Goal: Task Accomplishment & Management: Use online tool/utility

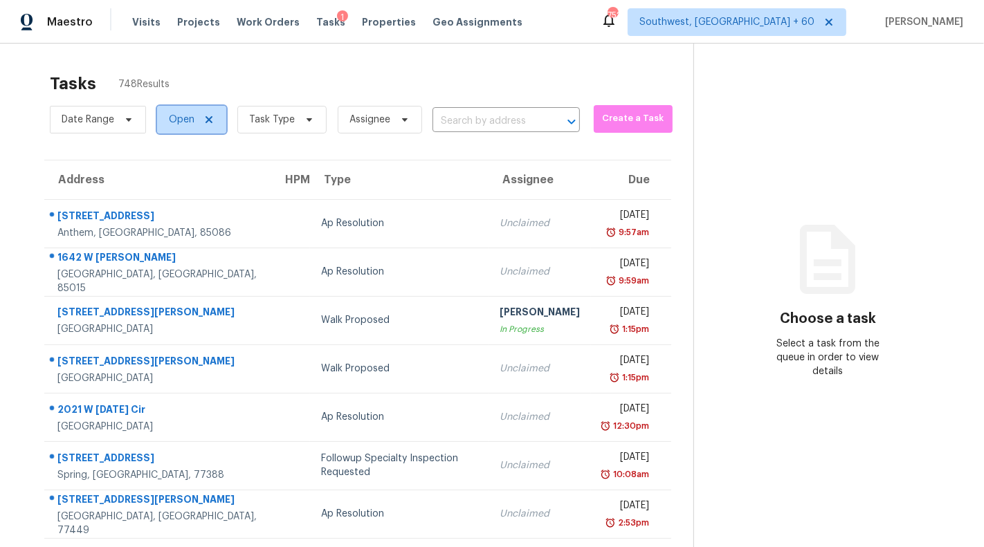
click at [206, 115] on icon at bounding box center [208, 119] width 11 height 11
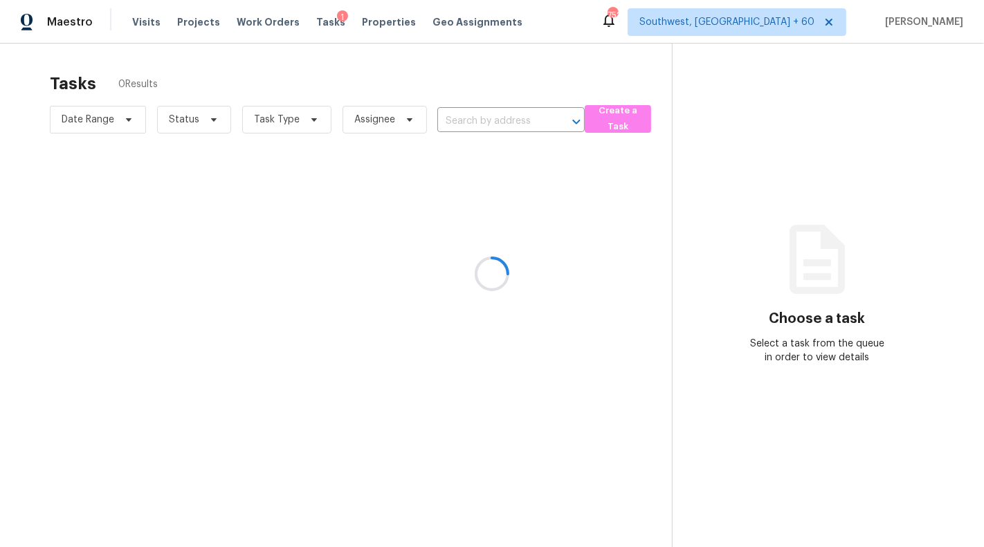
click at [203, 123] on div at bounding box center [492, 273] width 984 height 547
click at [211, 118] on div at bounding box center [492, 273] width 984 height 547
click at [210, 125] on div at bounding box center [492, 273] width 984 height 547
click at [183, 113] on div at bounding box center [492, 273] width 984 height 547
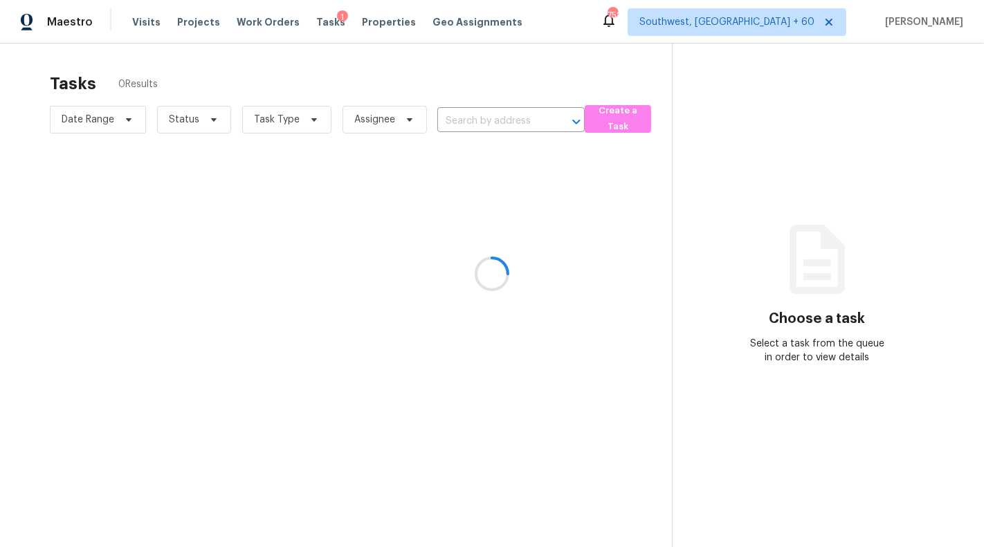
click at [192, 125] on div at bounding box center [492, 273] width 984 height 547
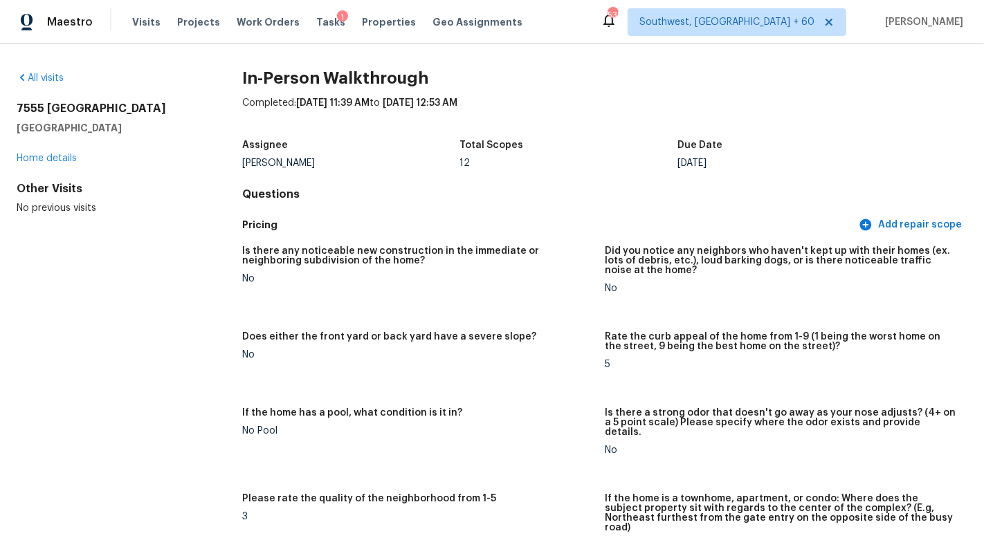
click at [668, 144] on div "Total Scopes" at bounding box center [568, 149] width 217 height 18
click at [144, 24] on span "Visits" at bounding box center [146, 22] width 28 height 14
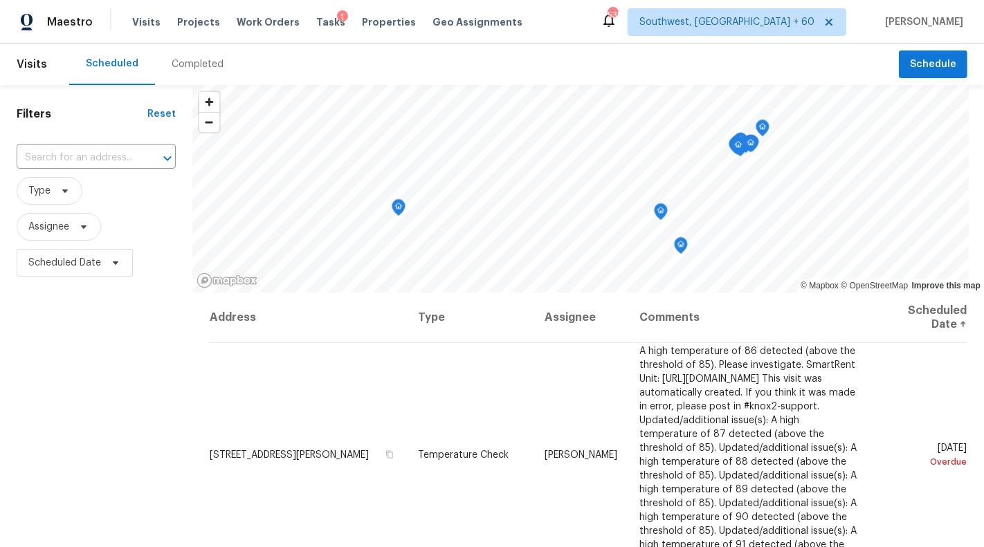
click at [201, 39] on div "Maestro Visits Projects Work Orders Tasks 1 Properties Geo Assignments 538 Sout…" at bounding box center [492, 22] width 984 height 44
click at [200, 55] on div "Completed" at bounding box center [197, 65] width 85 height 42
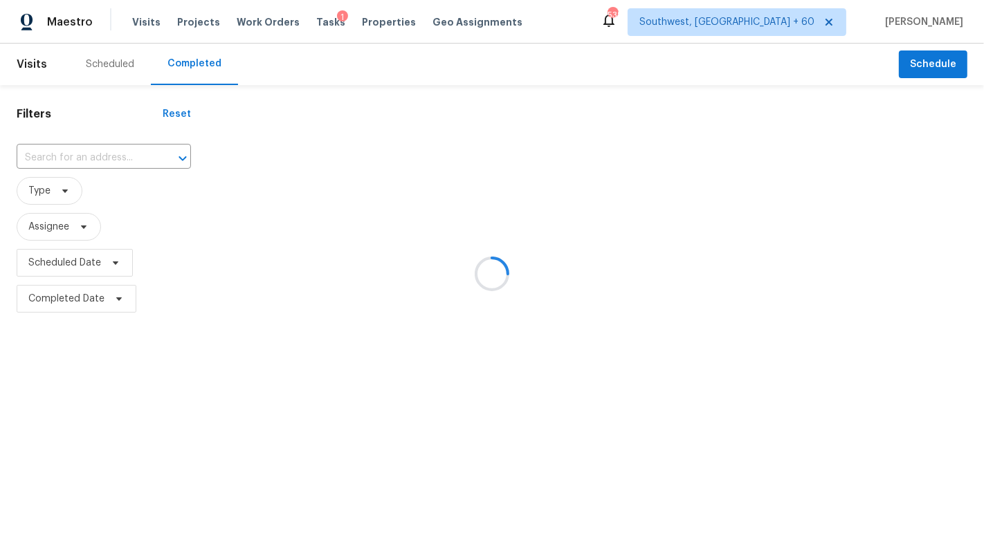
click at [33, 165] on div at bounding box center [492, 273] width 984 height 547
click at [32, 160] on div at bounding box center [492, 273] width 984 height 547
click at [26, 143] on div at bounding box center [492, 273] width 984 height 547
click at [26, 143] on div "​" at bounding box center [104, 158] width 174 height 30
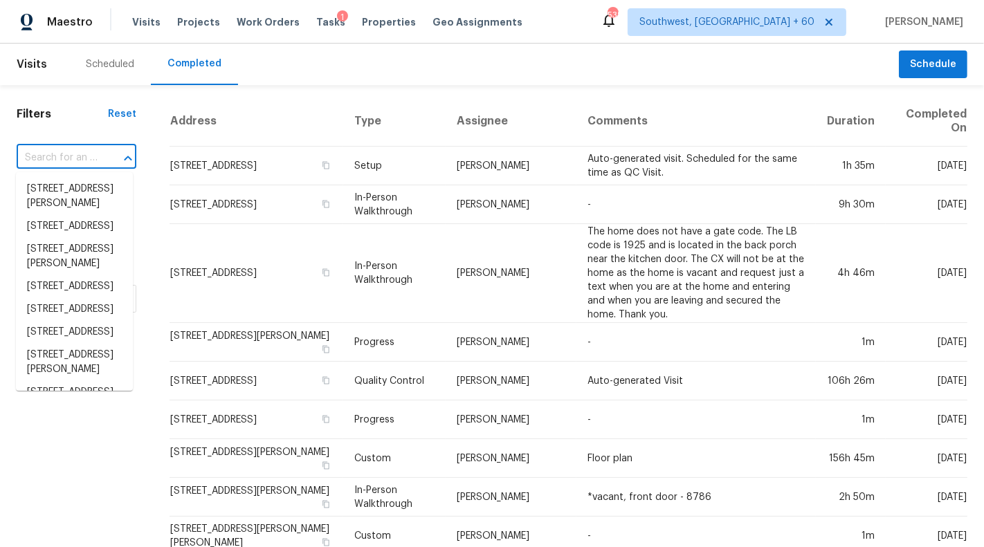
paste input "1096 River Ter, Clarksville, TN 37043"
type input "1096 River Ter, Clarksville, TN 37043"
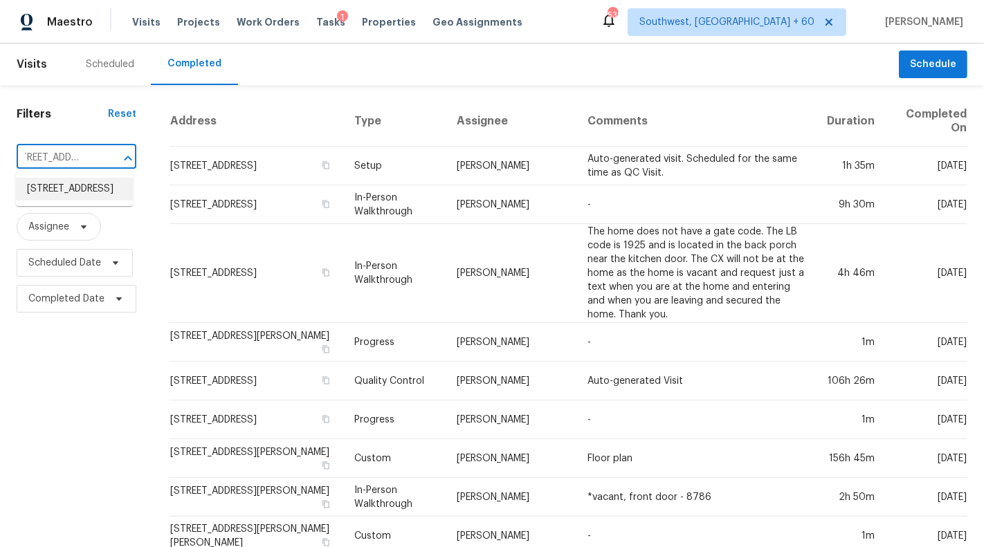
click at [82, 194] on li "1096 River Ter, Clarksville, TN 37043" at bounding box center [74, 189] width 117 height 23
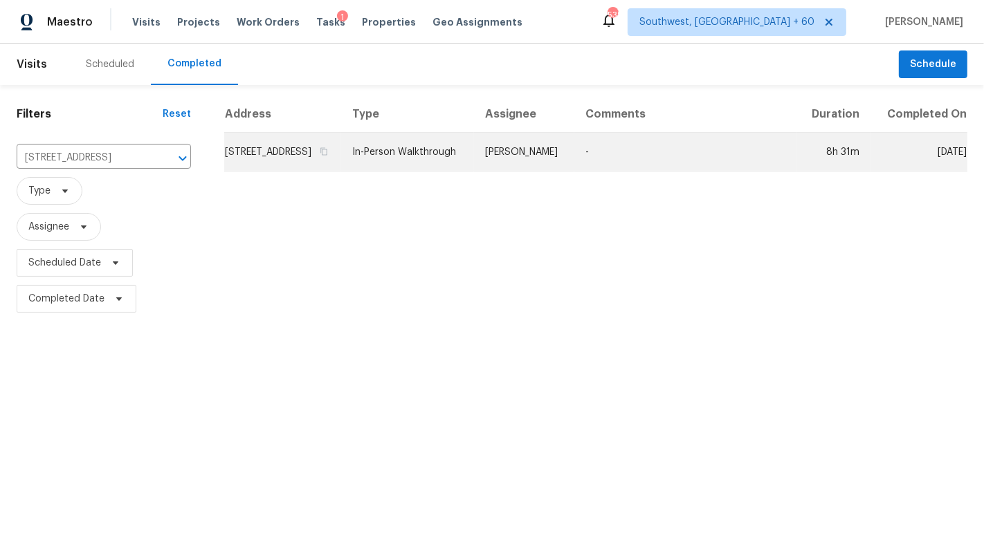
click at [341, 170] on td "1096 River Ter, Clarksville, TN 37043" at bounding box center [282, 152] width 117 height 39
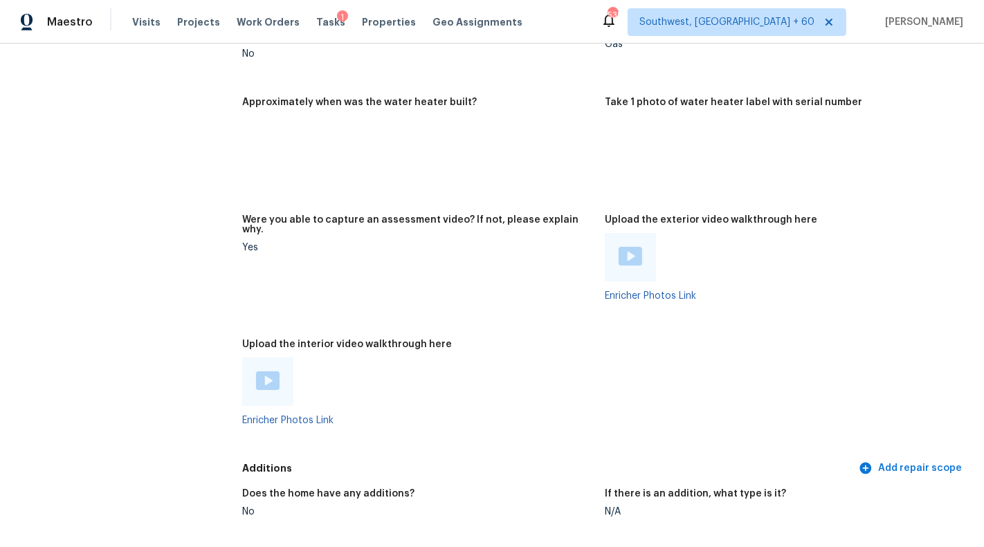
scroll to position [3154, 0]
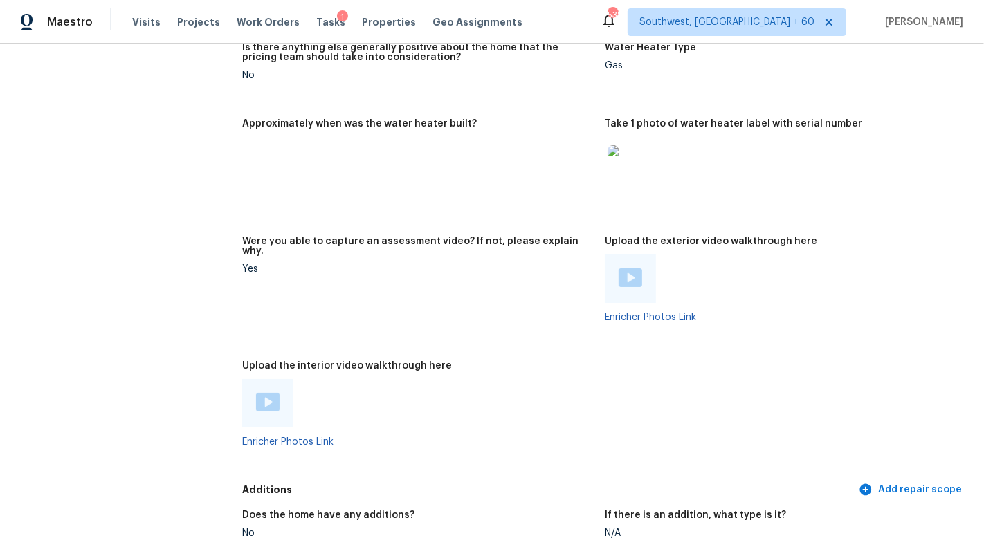
click at [642, 261] on div at bounding box center [630, 279] width 51 height 48
click at [628, 269] on img at bounding box center [631, 278] width 24 height 19
click at [269, 393] on img at bounding box center [268, 402] width 24 height 19
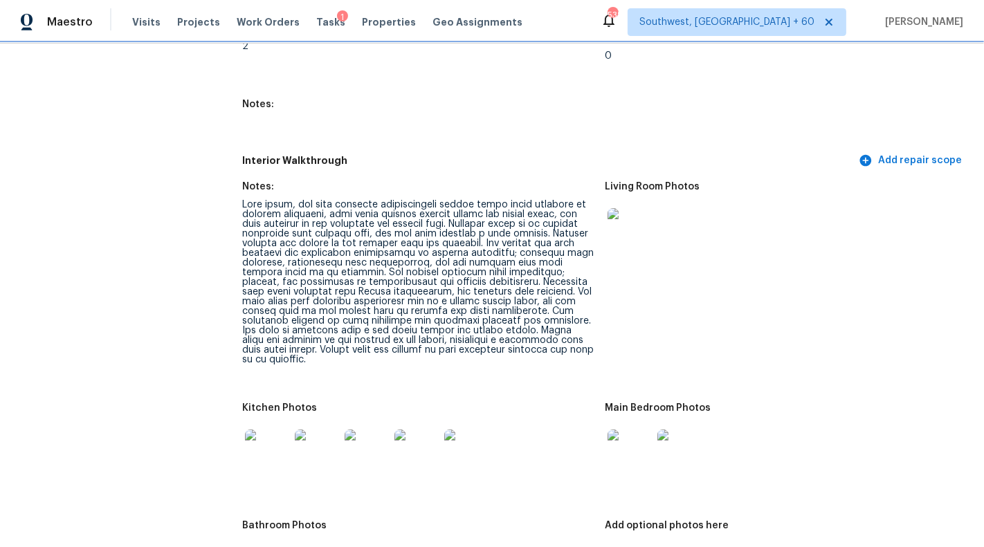
scroll to position [2007, 0]
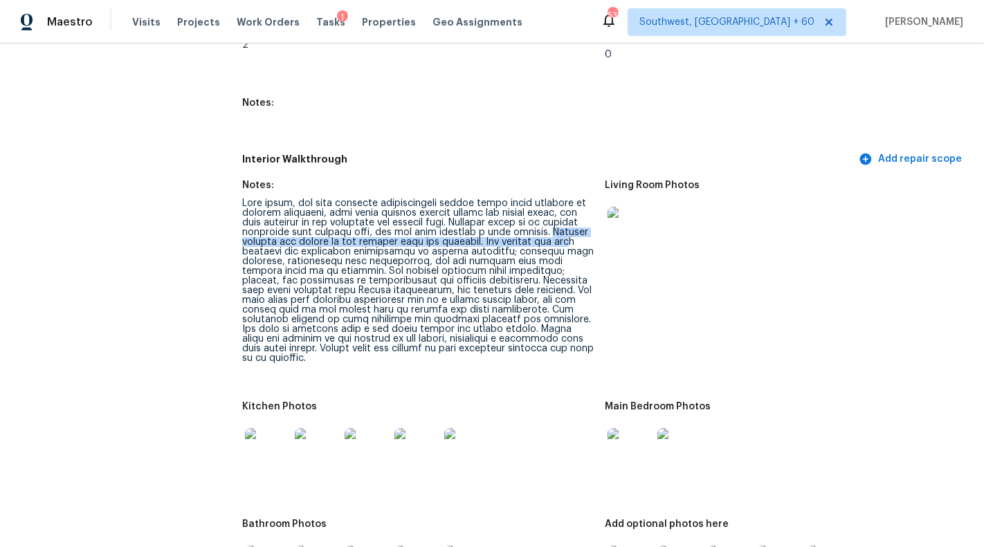
drag, startPoint x: 538, startPoint y: 203, endPoint x: 576, endPoint y: 215, distance: 39.8
click at [576, 215] on div at bounding box center [418, 281] width 352 height 165
click at [495, 239] on div at bounding box center [418, 281] width 352 height 165
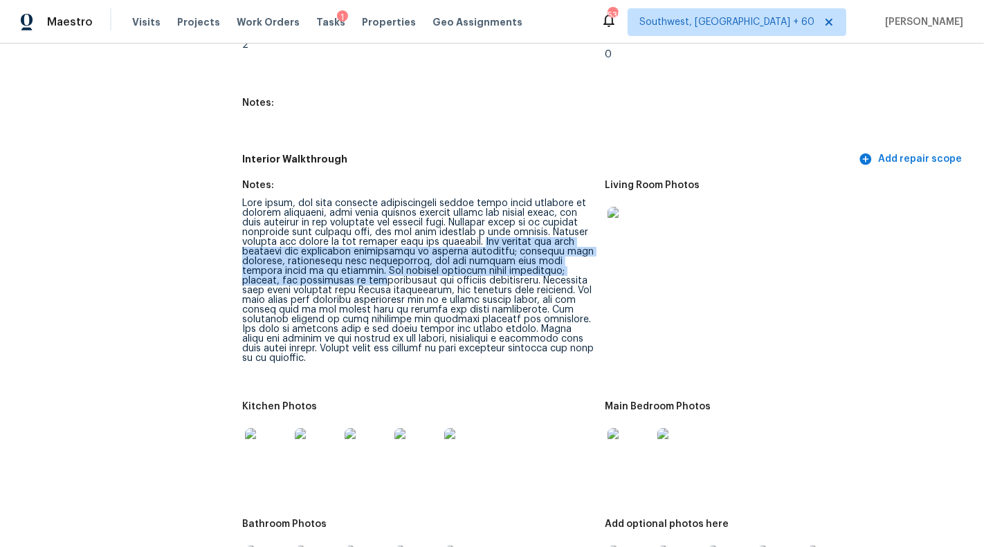
drag, startPoint x: 480, startPoint y: 213, endPoint x: 324, endPoint y: 251, distance: 161.0
click at [324, 251] on div at bounding box center [418, 281] width 352 height 165
click at [455, 231] on div at bounding box center [418, 281] width 352 height 165
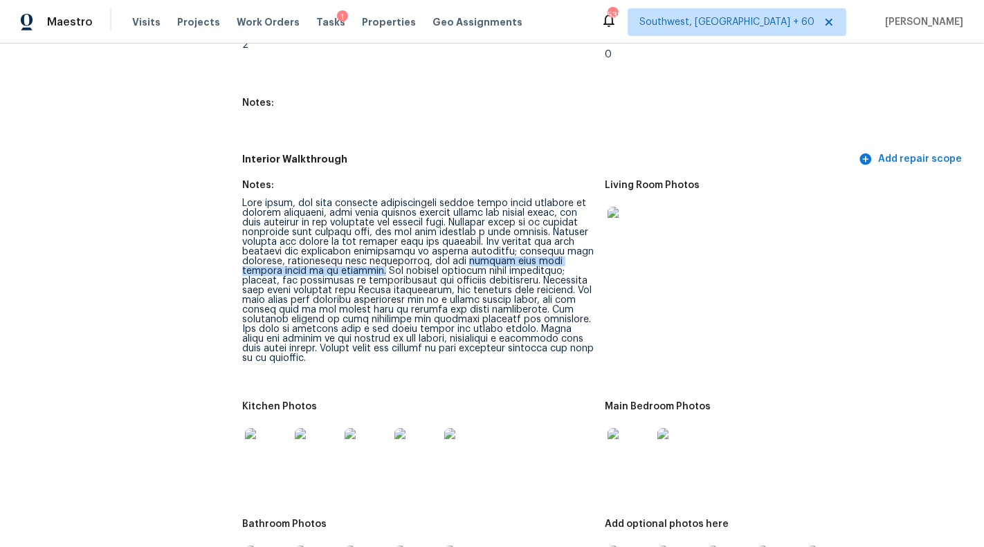
drag, startPoint x: 469, startPoint y: 230, endPoint x: 340, endPoint y: 242, distance: 129.2
click at [340, 242] on div at bounding box center [418, 281] width 352 height 165
copy div "kitchen sink base cabinet needs to be replaced."
click at [482, 261] on div at bounding box center [418, 281] width 352 height 165
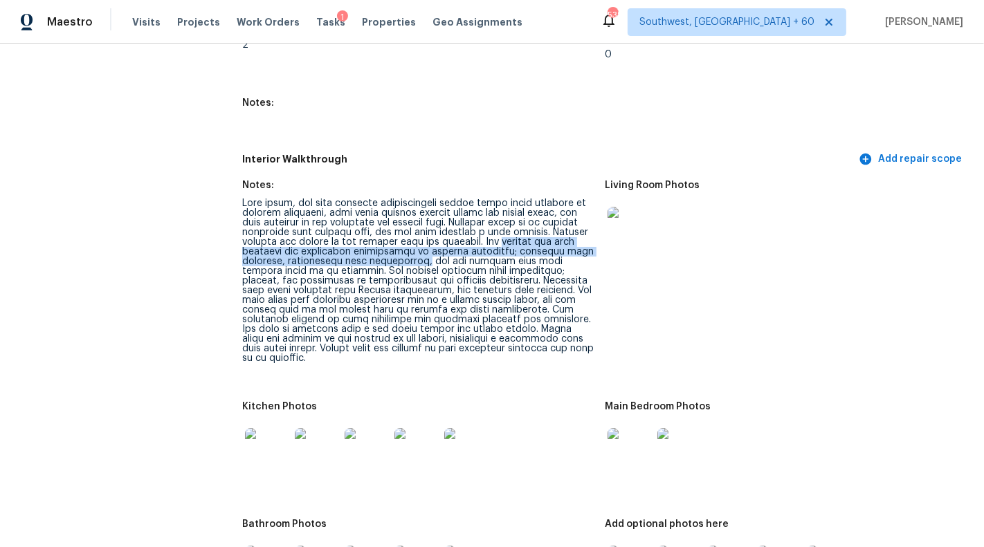
drag, startPoint x: 500, startPoint y: 212, endPoint x: 429, endPoint y: 227, distance: 72.1
click at [429, 227] on div at bounding box center [418, 281] width 352 height 165
copy div "kitchen has wood cabinets and refinished countertops in average condition; cabi…"
click at [446, 251] on div at bounding box center [418, 281] width 352 height 165
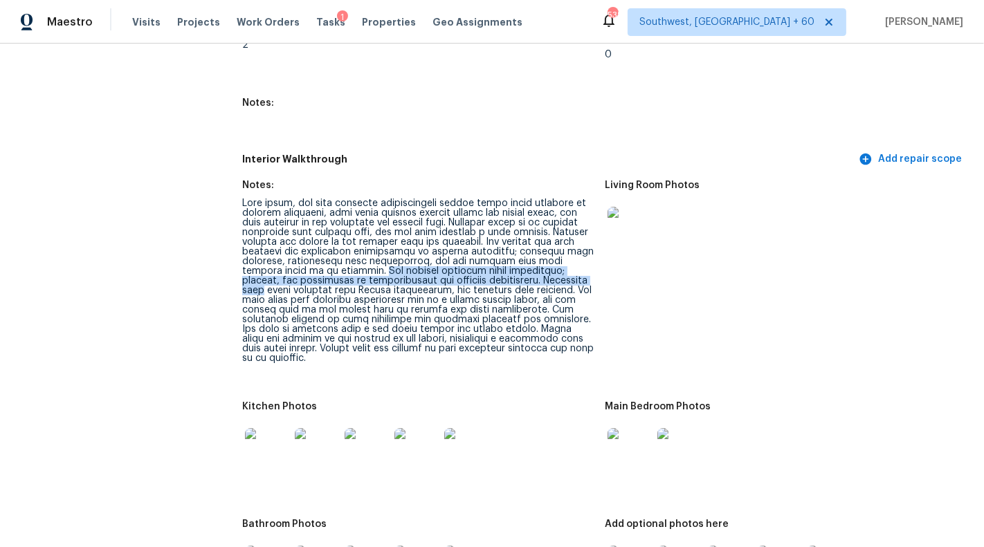
drag, startPoint x: 344, startPoint y: 244, endPoint x: 585, endPoint y: 250, distance: 240.9
click at [585, 250] on div at bounding box center [418, 281] width 352 height 165
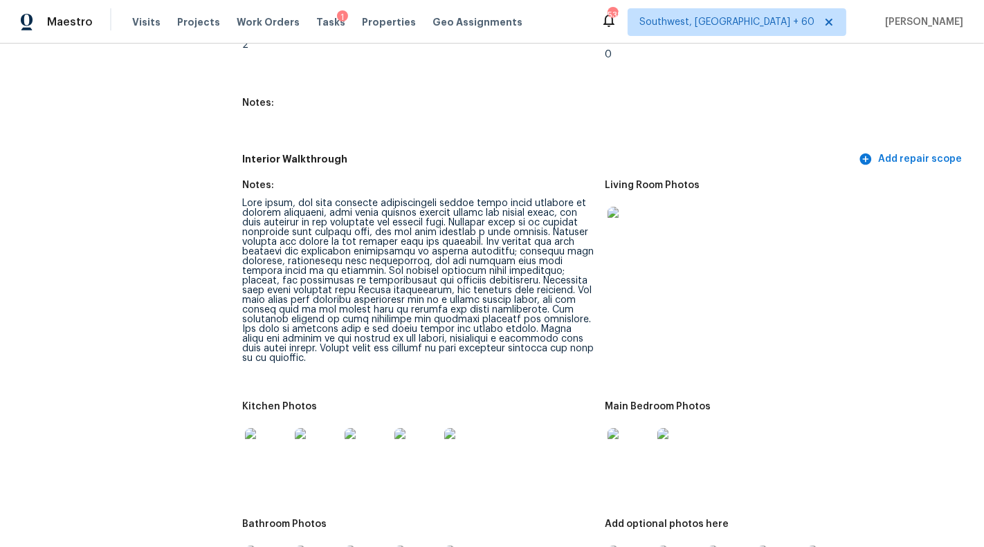
click at [493, 264] on div at bounding box center [418, 281] width 352 height 165
drag, startPoint x: 243, startPoint y: 251, endPoint x: 492, endPoint y: 253, distance: 249.2
click at [492, 253] on div at bounding box center [418, 281] width 352 height 165
copy div "dishwasher is nonfunctional and requires replacement."
drag, startPoint x: 494, startPoint y: 251, endPoint x: 528, endPoint y: 262, distance: 35.9
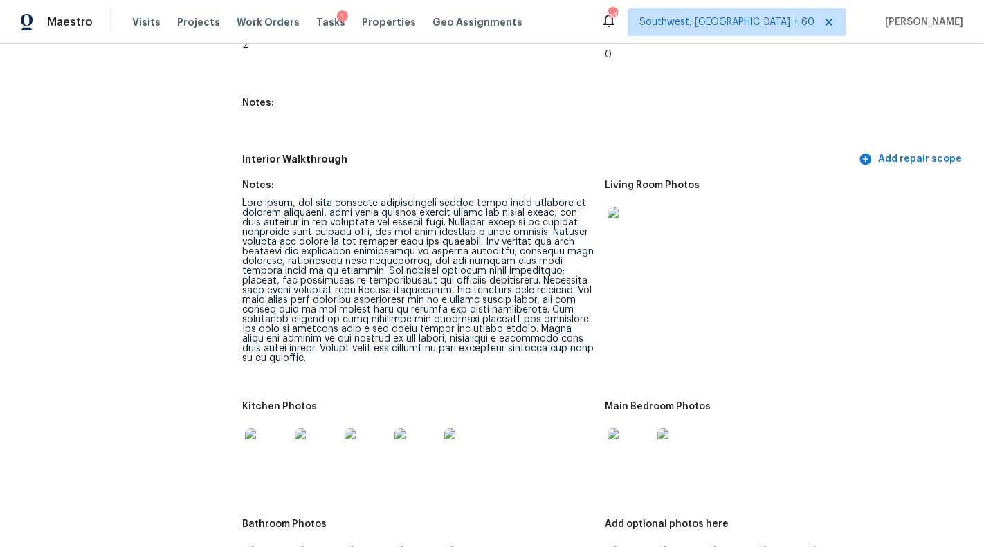
click at [528, 262] on div at bounding box center [418, 281] width 352 height 165
drag, startPoint x: 493, startPoint y: 251, endPoint x: 539, endPoint y: 262, distance: 47.7
click at [539, 262] on div at bounding box center [418, 281] width 352 height 165
drag, startPoint x: 550, startPoint y: 261, endPoint x: 493, endPoint y: 251, distance: 58.3
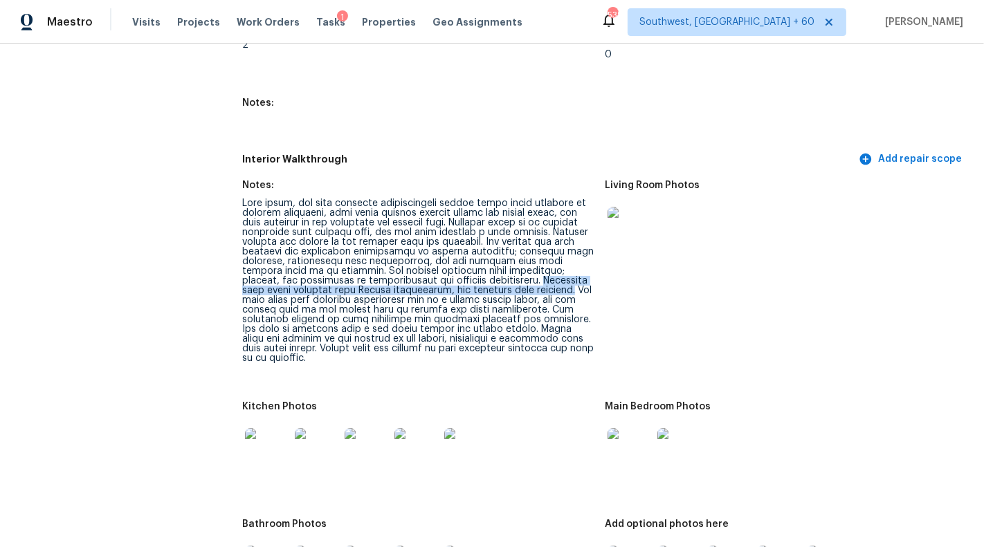
click at [493, 251] on div at bounding box center [418, 281] width 352 height 165
copy div "Bathrooms have dated vanities with Corian countertops, and cabinets need painti…"
click at [587, 264] on div at bounding box center [418, 281] width 352 height 165
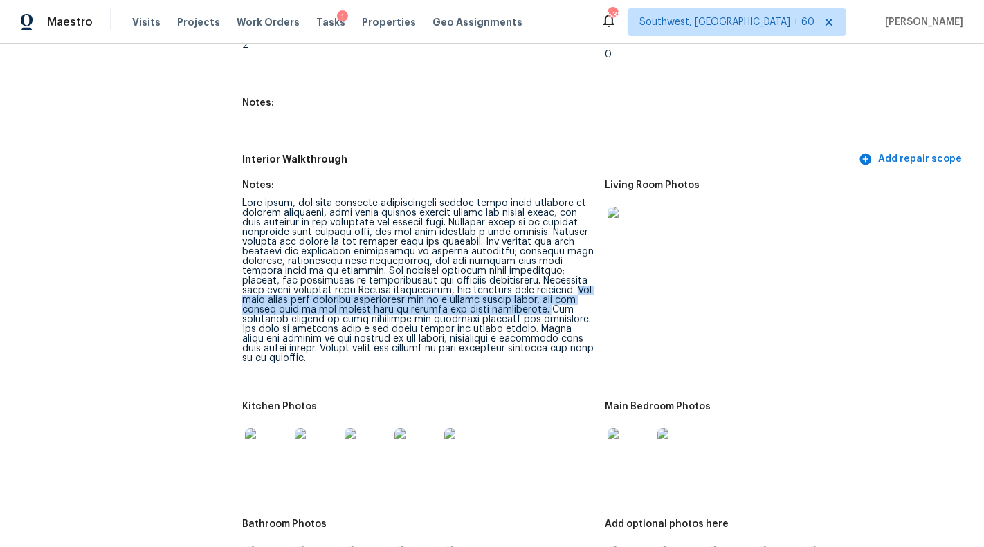
drag, startPoint x: 553, startPoint y: 260, endPoint x: 550, endPoint y: 284, distance: 23.7
click at [550, 284] on div at bounding box center [418, 281] width 352 height 165
copy div "The back entry door requires replacement due to a broken window grate, and the …"
click at [565, 280] on div at bounding box center [418, 281] width 352 height 165
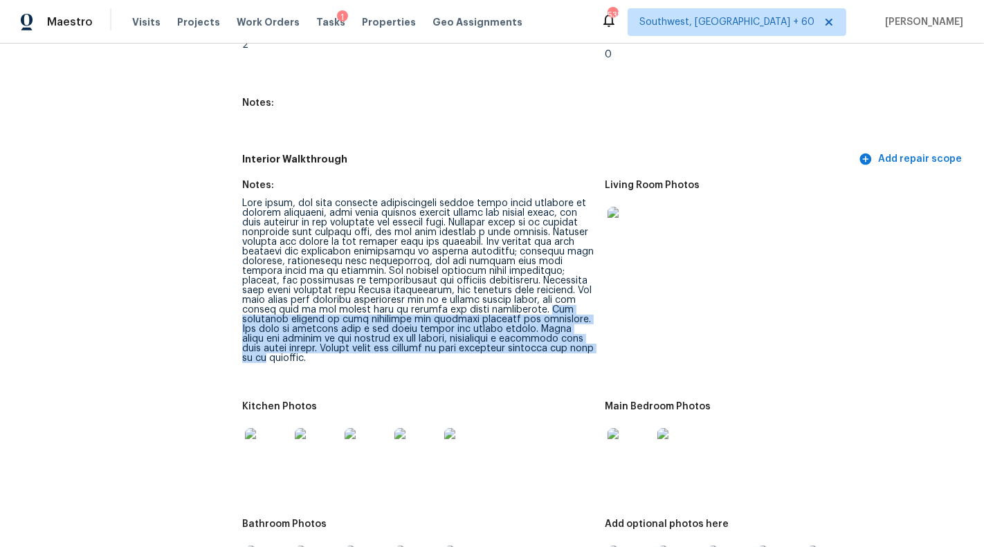
drag, startPoint x: 551, startPoint y: 280, endPoint x: 595, endPoint y: 316, distance: 57.0
click at [595, 316] on figure "Notes:" at bounding box center [423, 283] width 363 height 205
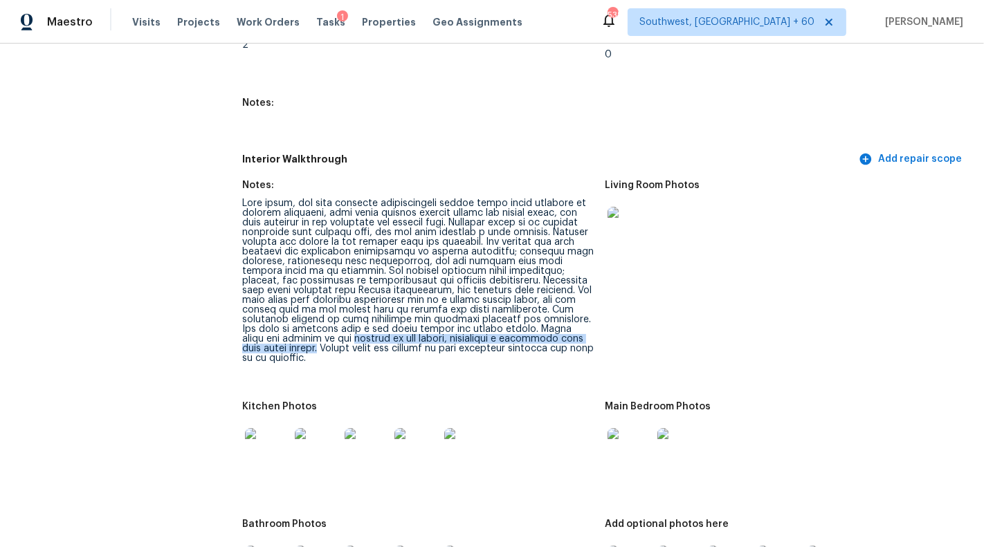
drag, startPoint x: 323, startPoint y: 307, endPoint x: 271, endPoint y: 322, distance: 54.6
click at [271, 322] on div at bounding box center [418, 281] width 352 height 165
drag, startPoint x: 523, startPoint y: 300, endPoint x: 270, endPoint y: 318, distance: 254.0
click at [270, 318] on div at bounding box center [418, 281] width 352 height 165
copy div "Water marks are visible on the ceiling in the garage, indicating a potential le…"
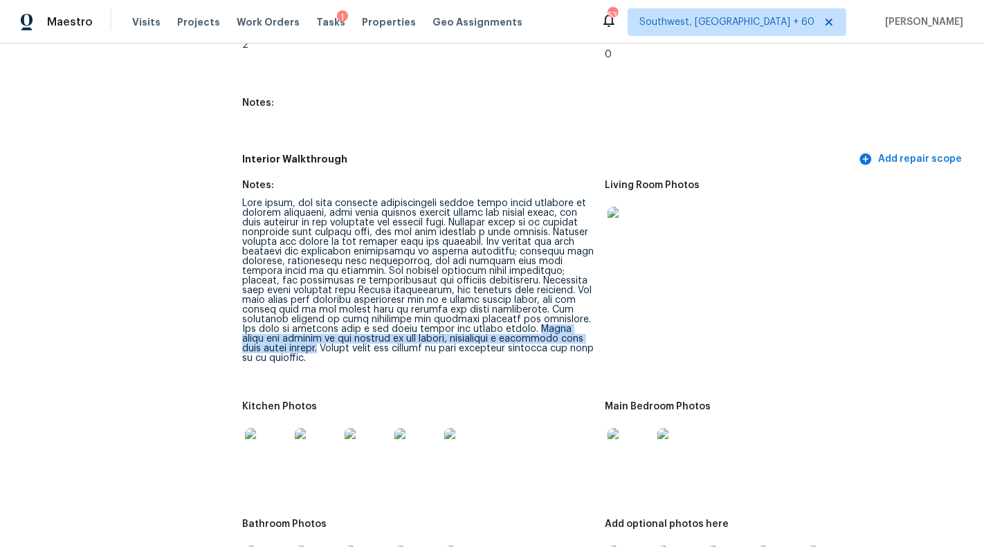
click at [333, 281] on div at bounding box center [418, 281] width 352 height 165
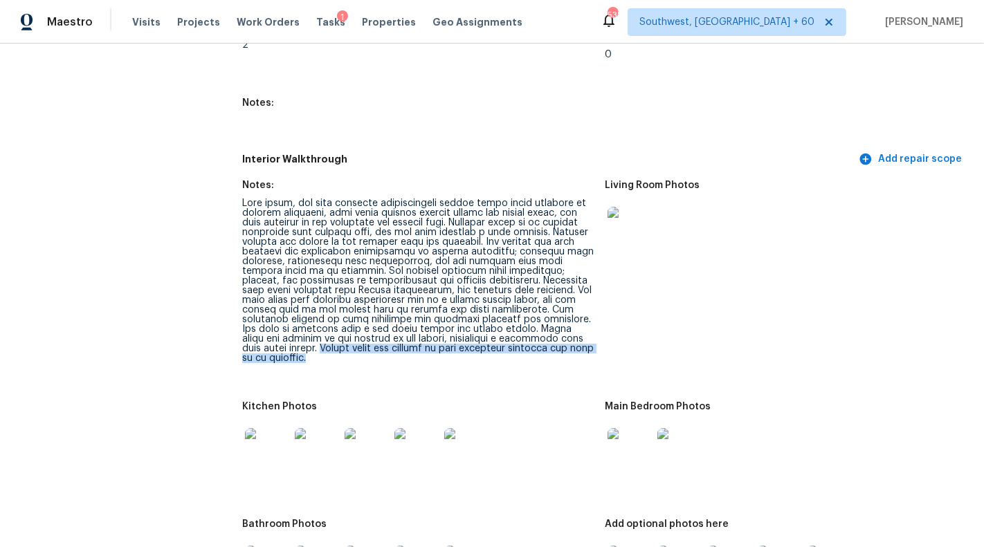
drag, startPoint x: 278, startPoint y: 322, endPoint x: 340, endPoint y: 327, distance: 62.5
click at [340, 327] on div at bounding box center [418, 281] width 352 height 165
copy div "Closet doors are missing in both secondary bedrooms and need to be replaced."
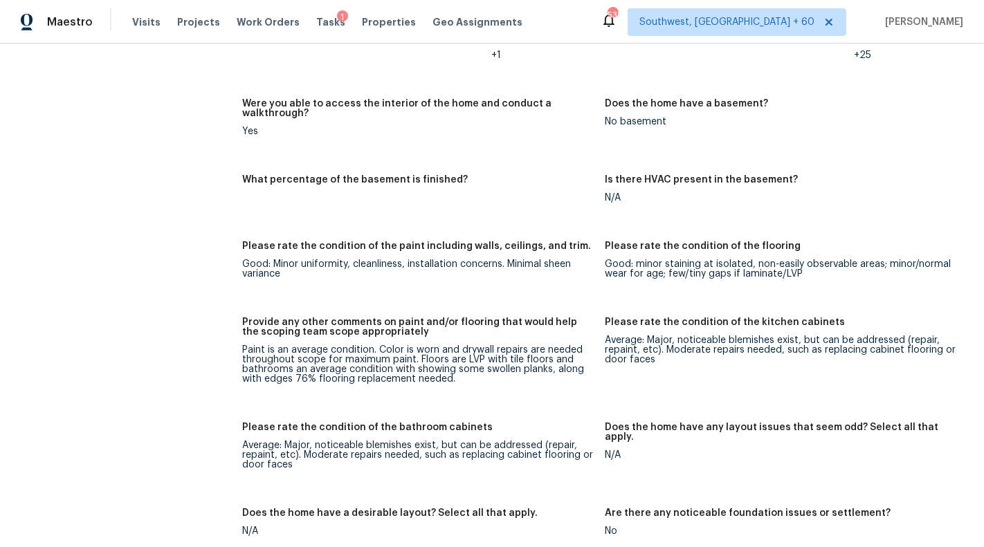
scroll to position [2566, 0]
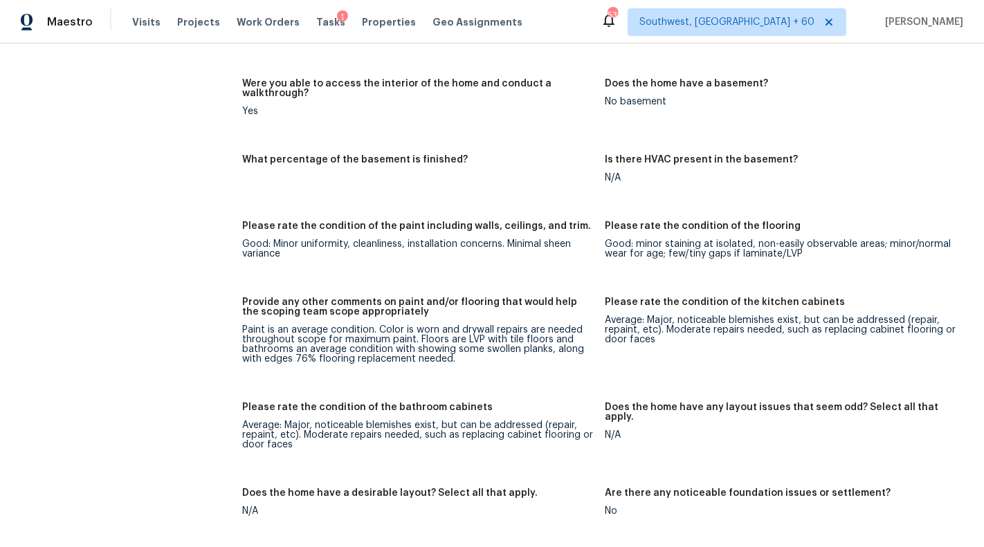
click at [435, 239] on div "Good: Minor uniformity, cleanliness, installation concerns. Minimal sheen varia…" at bounding box center [418, 248] width 352 height 19
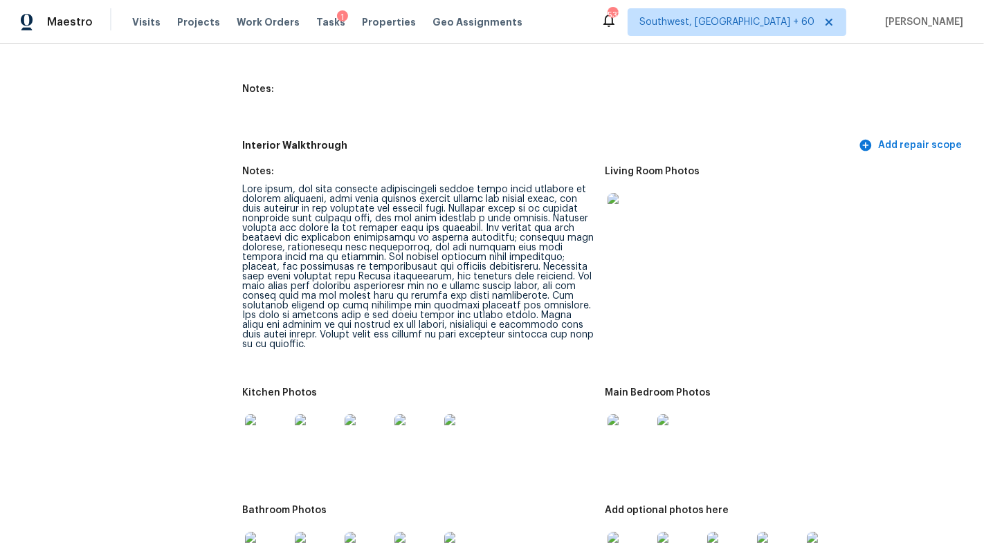
scroll to position [4174, 0]
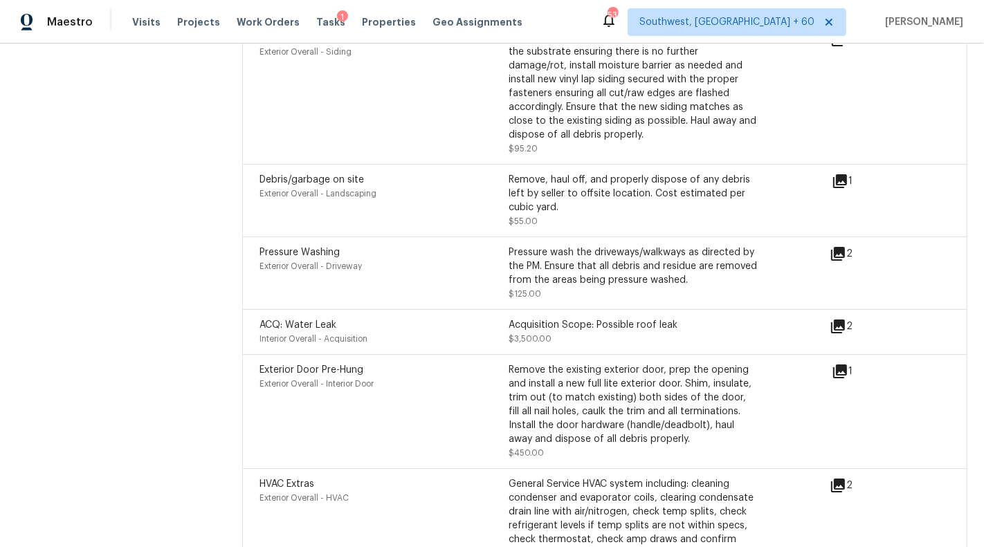
click at [849, 318] on div "2" at bounding box center [863, 326] width 67 height 17
click at [842, 320] on icon at bounding box center [838, 327] width 14 height 14
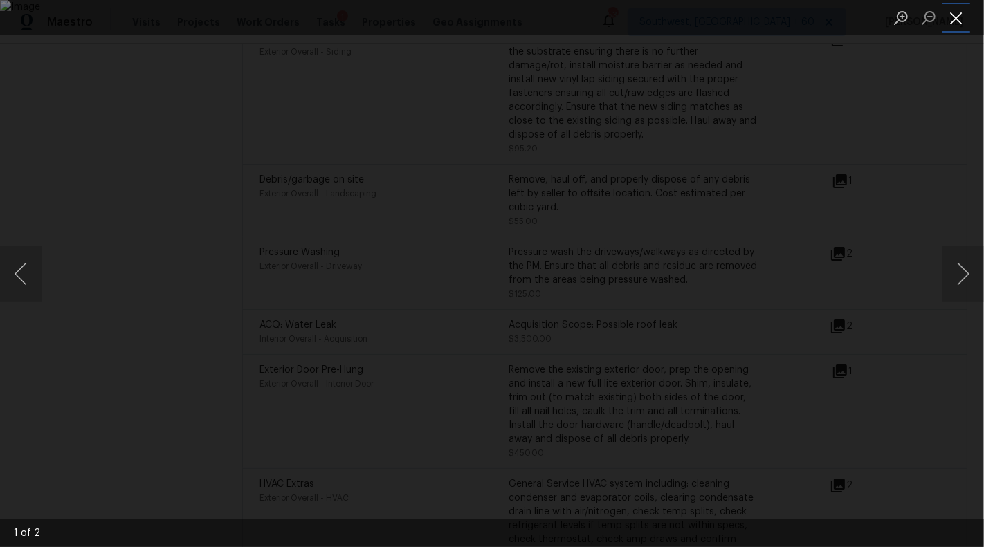
click at [956, 20] on button "Close lightbox" at bounding box center [957, 18] width 28 height 24
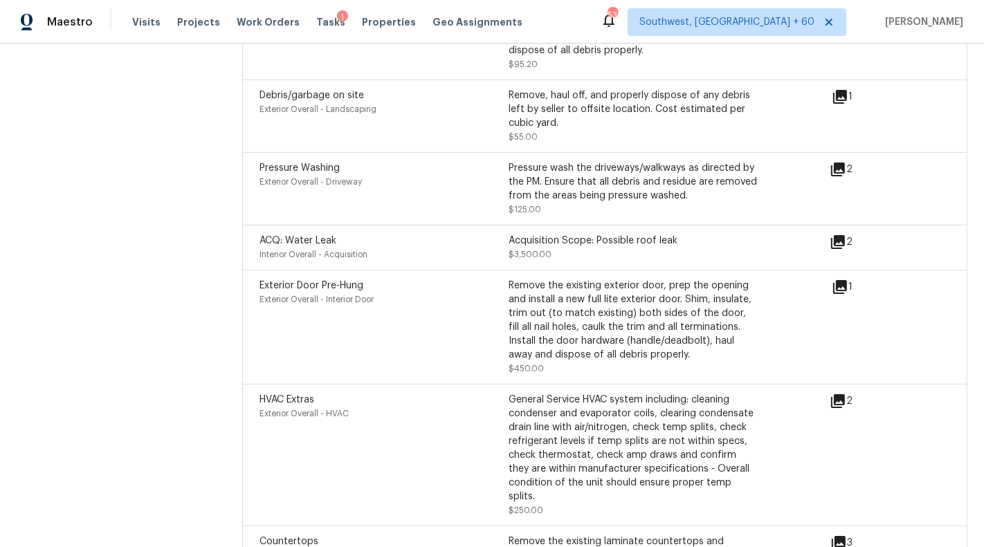
scroll to position [4261, 0]
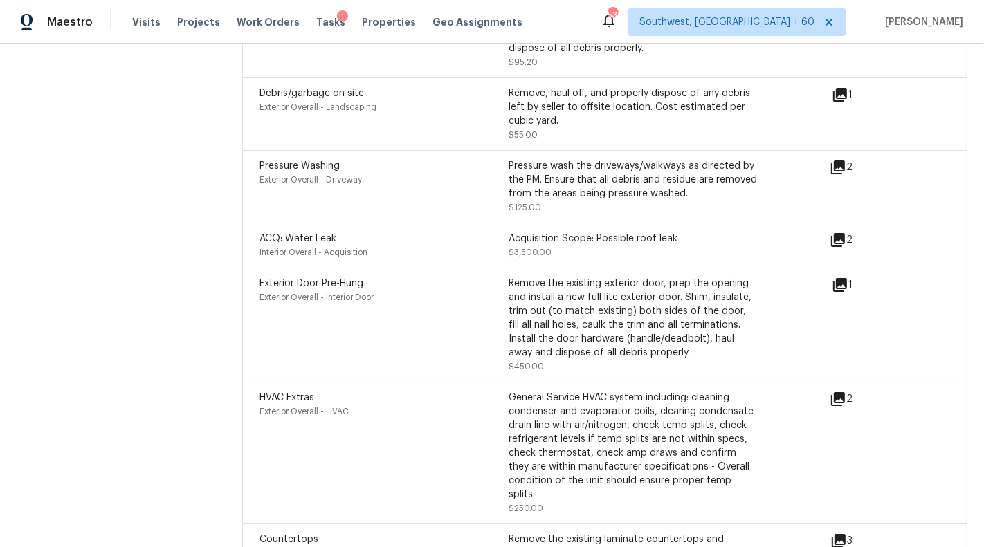
click at [633, 281] on div "Remove the existing exterior door, prep the opening and install a new full lite…" at bounding box center [633, 318] width 249 height 83
click at [838, 278] on icon at bounding box center [840, 285] width 14 height 14
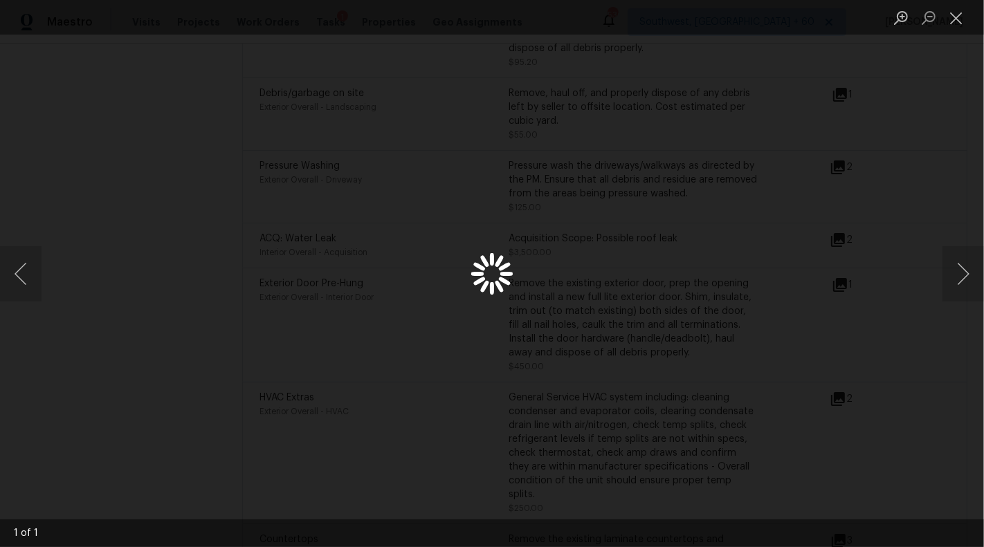
click at [838, 251] on div "Lightbox" at bounding box center [492, 273] width 984 height 547
click at [955, 24] on button "Close lightbox" at bounding box center [957, 18] width 28 height 24
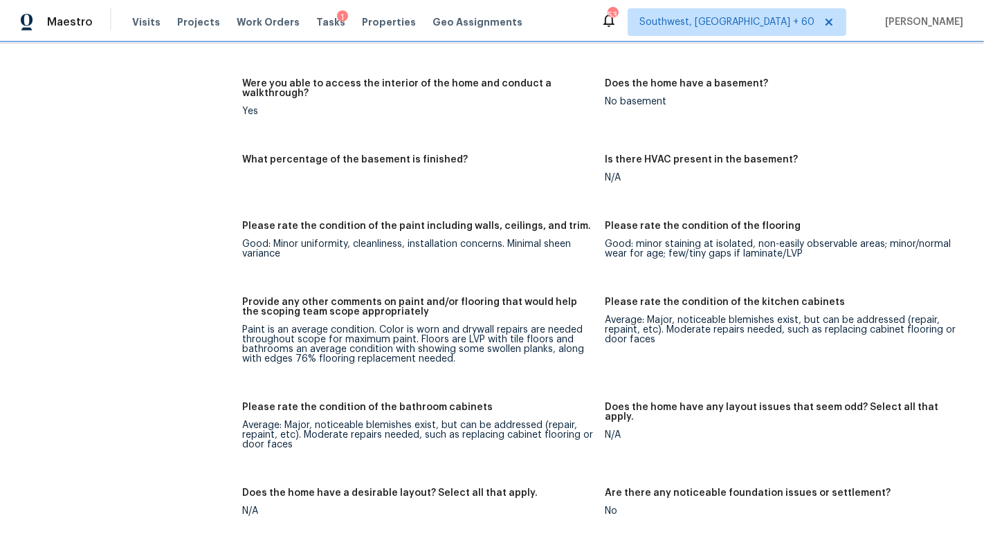
scroll to position [2593, 0]
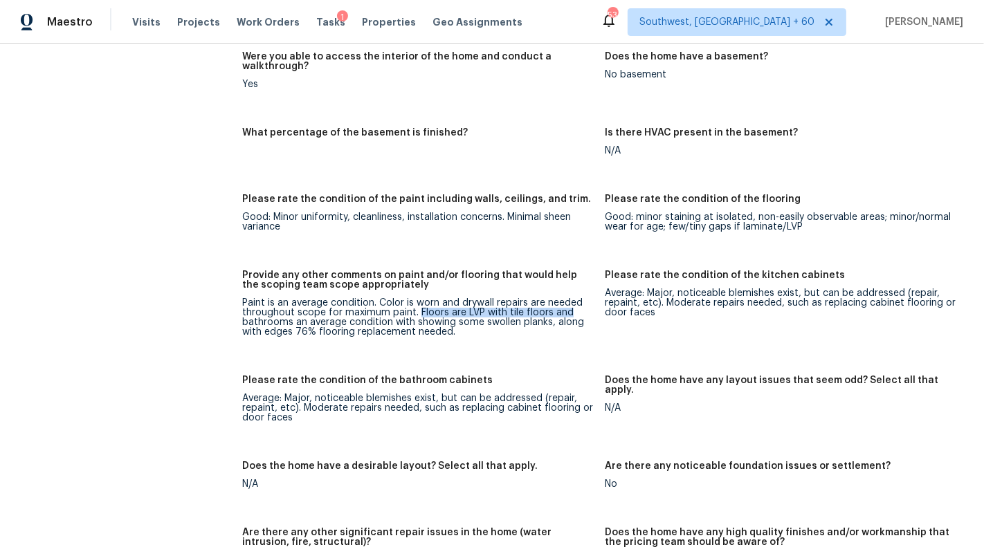
drag, startPoint x: 419, startPoint y: 282, endPoint x: 584, endPoint y: 287, distance: 164.8
click at [584, 298] on div "Paint is an average condition. Color is worn and drywall repairs are needed thr…" at bounding box center [418, 317] width 352 height 39
drag, startPoint x: 341, startPoint y: 282, endPoint x: 407, endPoint y: 282, distance: 66.4
click at [407, 298] on div "Paint is an average condition. Color is worn and drywall repairs are needed thr…" at bounding box center [418, 317] width 352 height 39
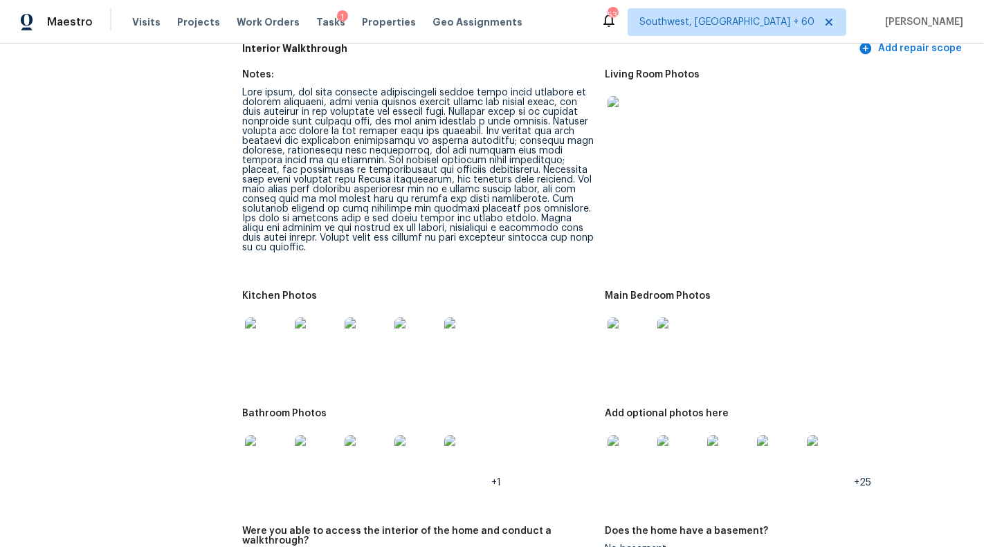
scroll to position [2125, 0]
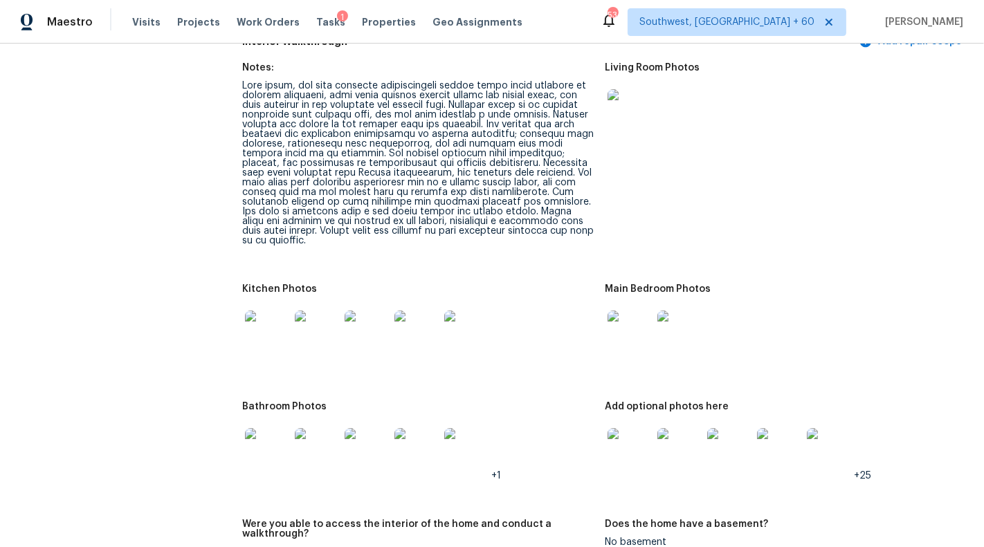
click at [617, 327] on div at bounding box center [630, 332] width 50 height 61
click at [619, 318] on img at bounding box center [630, 333] width 44 height 44
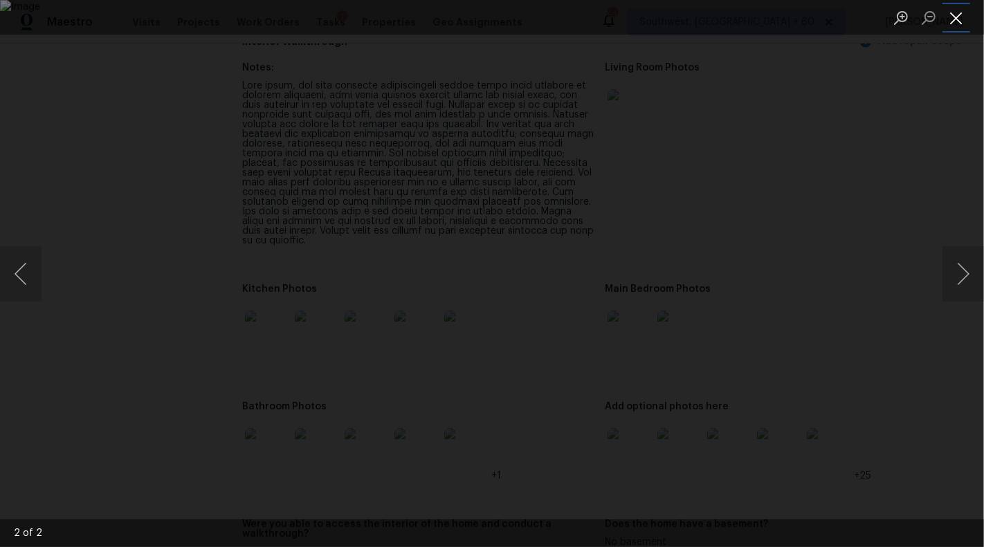
click at [961, 15] on button "Close lightbox" at bounding box center [957, 18] width 28 height 24
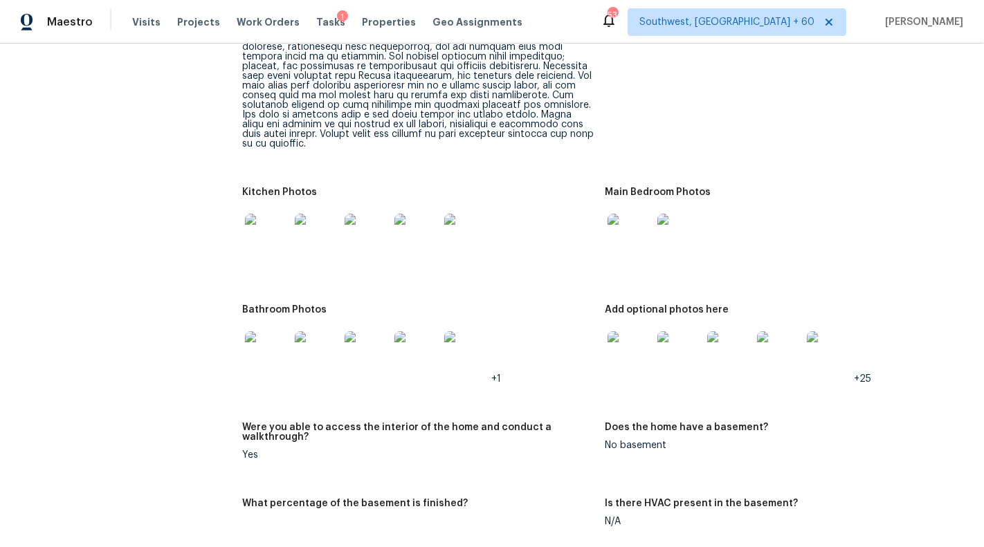
scroll to position [2275, 0]
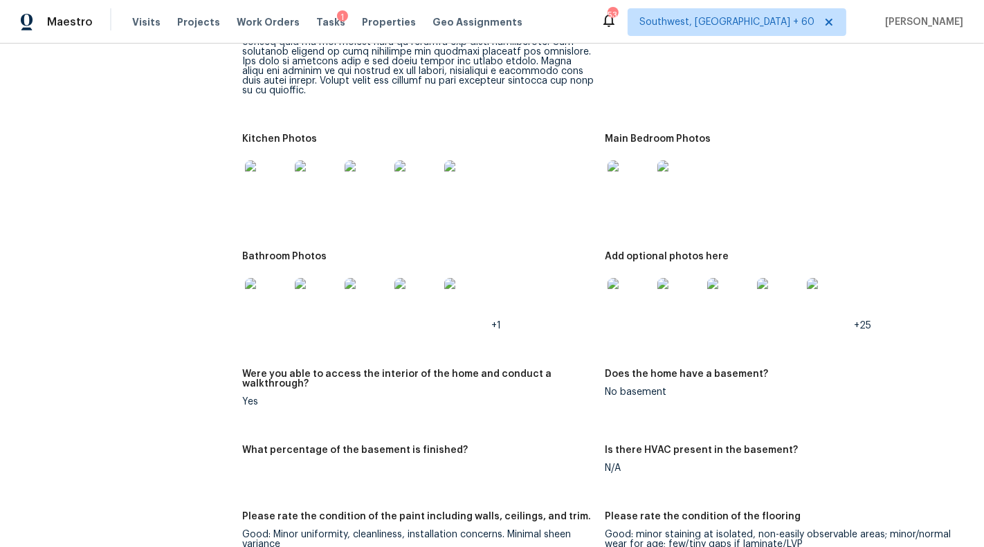
click at [637, 278] on img at bounding box center [630, 300] width 44 height 44
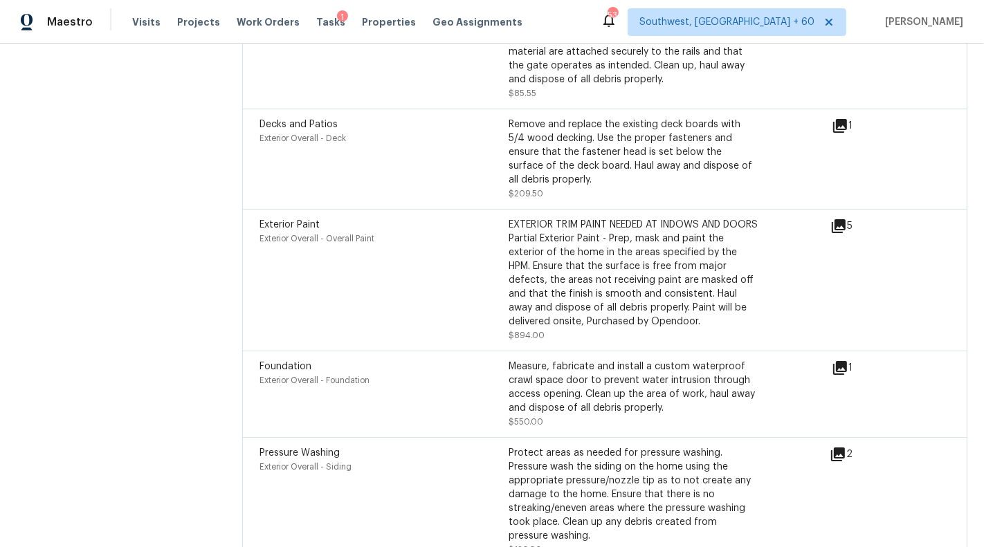
scroll to position [5249, 0]
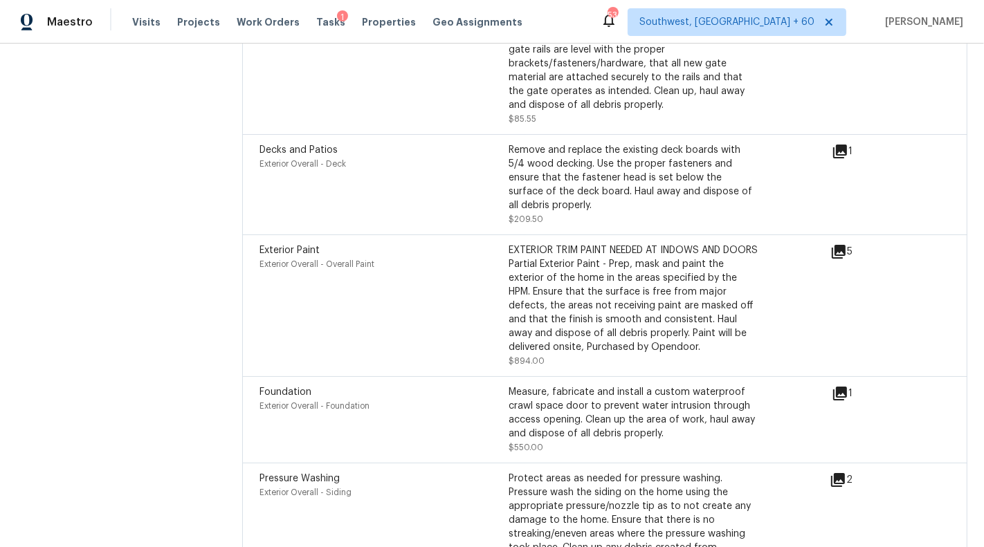
click at [849, 386] on icon at bounding box center [840, 394] width 17 height 17
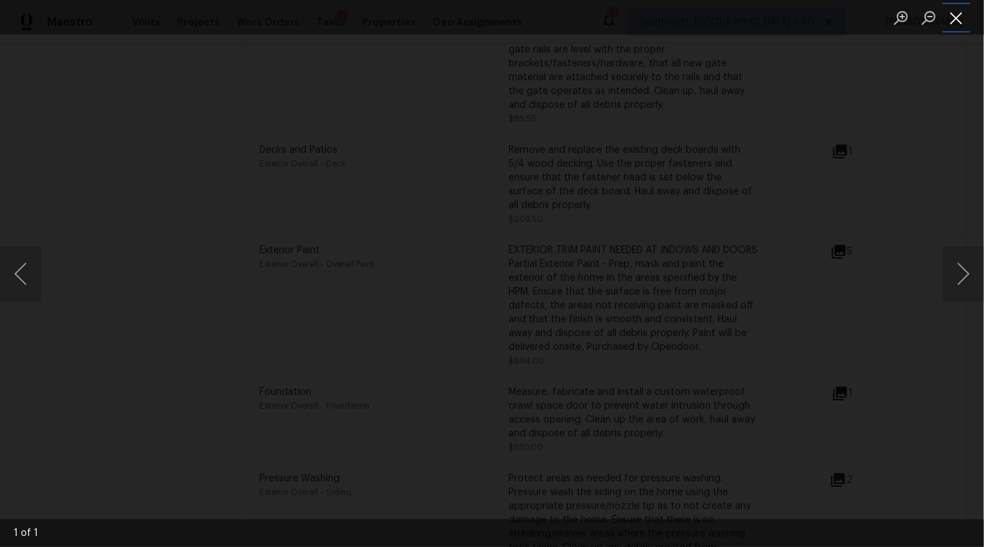
click at [959, 25] on button "Close lightbox" at bounding box center [957, 18] width 28 height 24
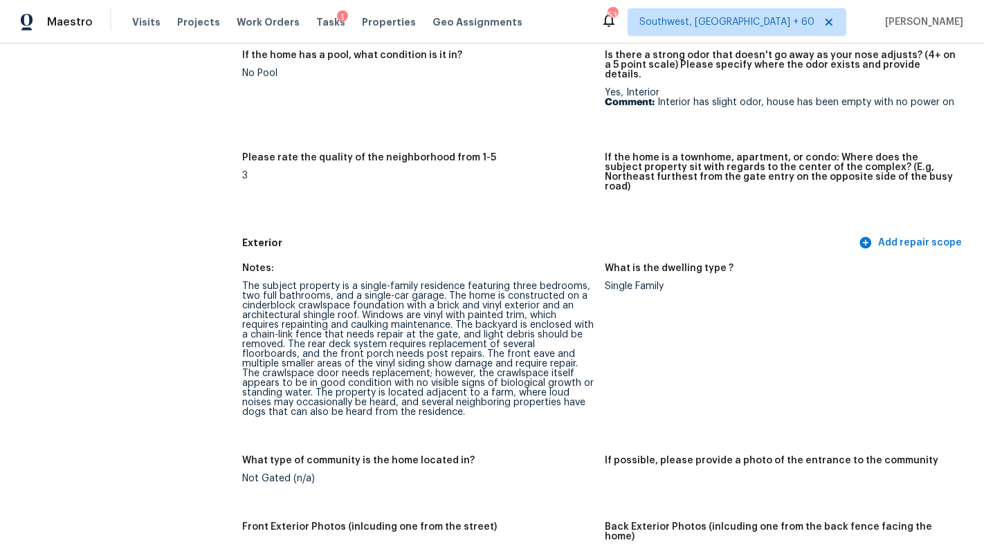
scroll to position [360, 0]
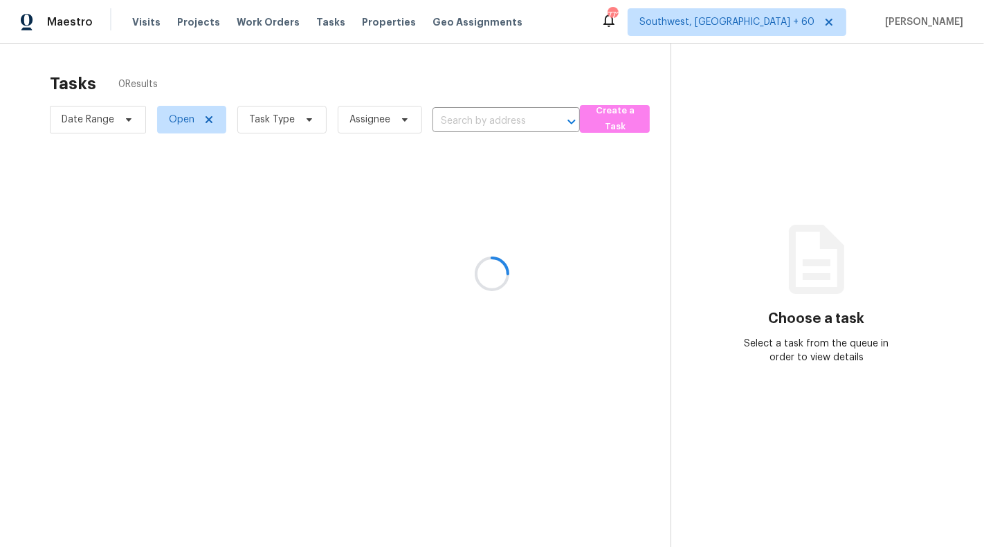
click at [209, 118] on div at bounding box center [492, 273] width 984 height 547
click at [202, 116] on div at bounding box center [492, 273] width 984 height 547
click at [210, 118] on div at bounding box center [492, 273] width 984 height 547
click at [292, 118] on div at bounding box center [492, 273] width 984 height 547
click at [301, 117] on div at bounding box center [492, 273] width 984 height 547
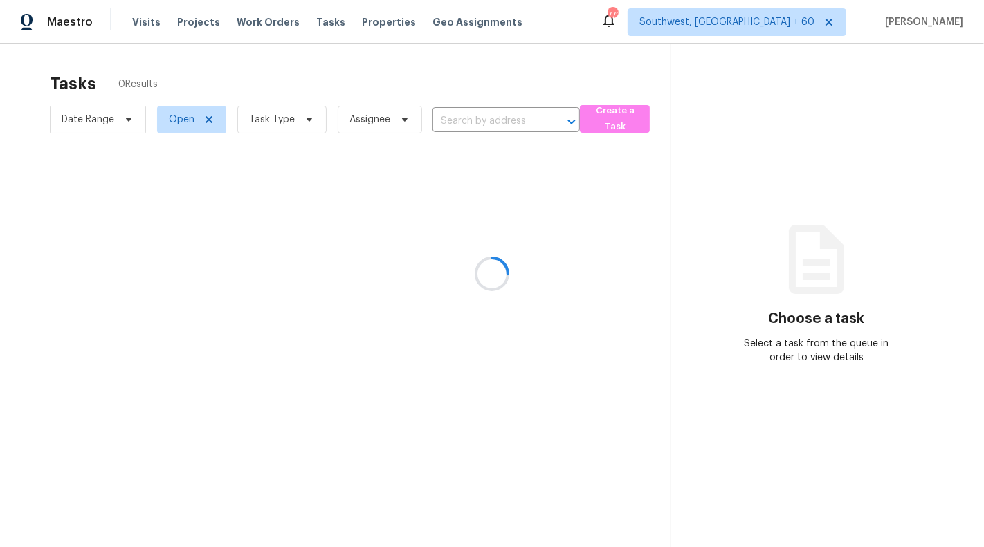
click at [461, 129] on div at bounding box center [492, 273] width 984 height 547
click at [458, 122] on div at bounding box center [492, 273] width 984 height 547
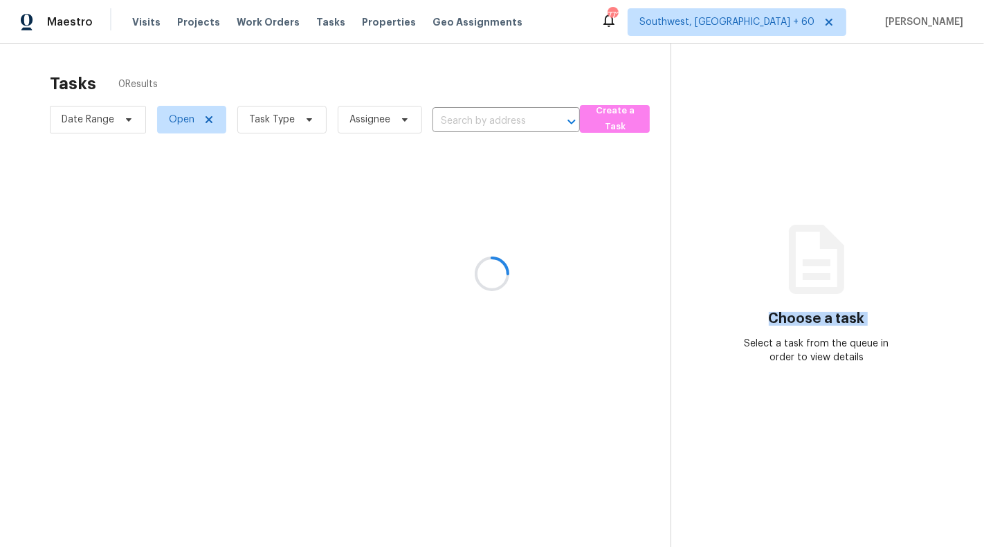
click at [478, 122] on div at bounding box center [492, 273] width 984 height 547
click at [191, 123] on div at bounding box center [492, 273] width 984 height 547
click at [200, 123] on div at bounding box center [492, 273] width 984 height 547
click at [206, 121] on div at bounding box center [492, 273] width 984 height 547
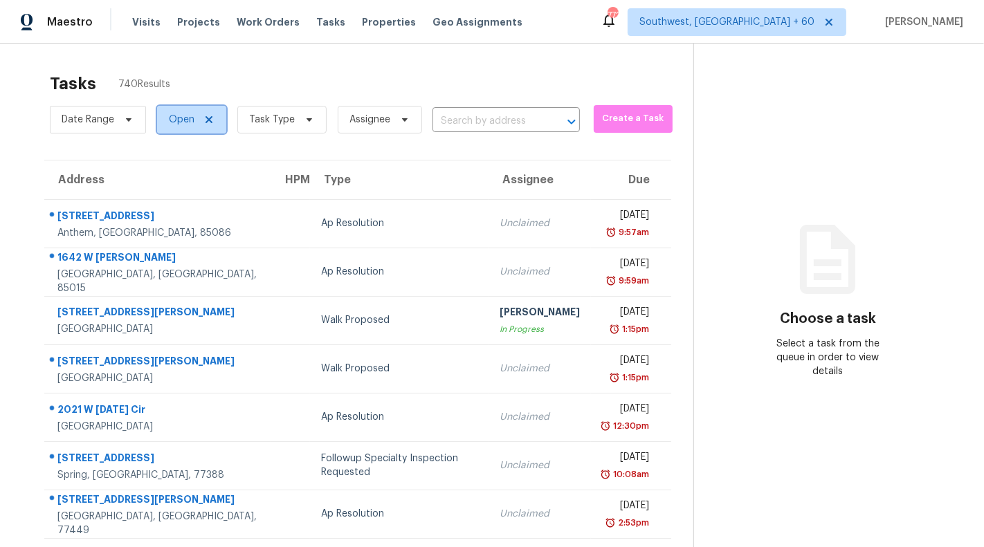
click at [212, 118] on icon at bounding box center [208, 119] width 11 height 11
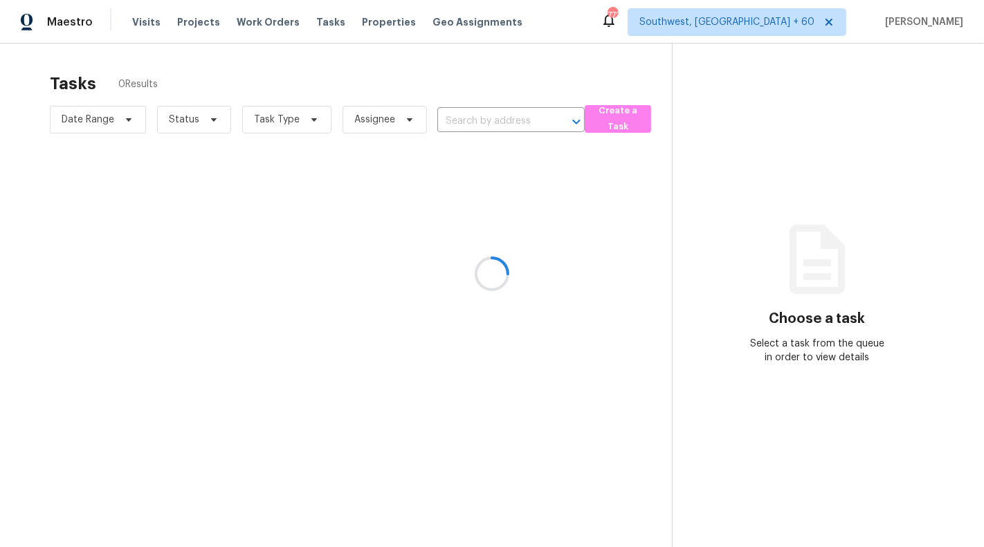
click at [212, 118] on div at bounding box center [492, 273] width 984 height 547
click at [205, 126] on div at bounding box center [492, 273] width 984 height 547
click at [210, 121] on div at bounding box center [492, 273] width 984 height 547
click at [215, 116] on div at bounding box center [492, 273] width 984 height 547
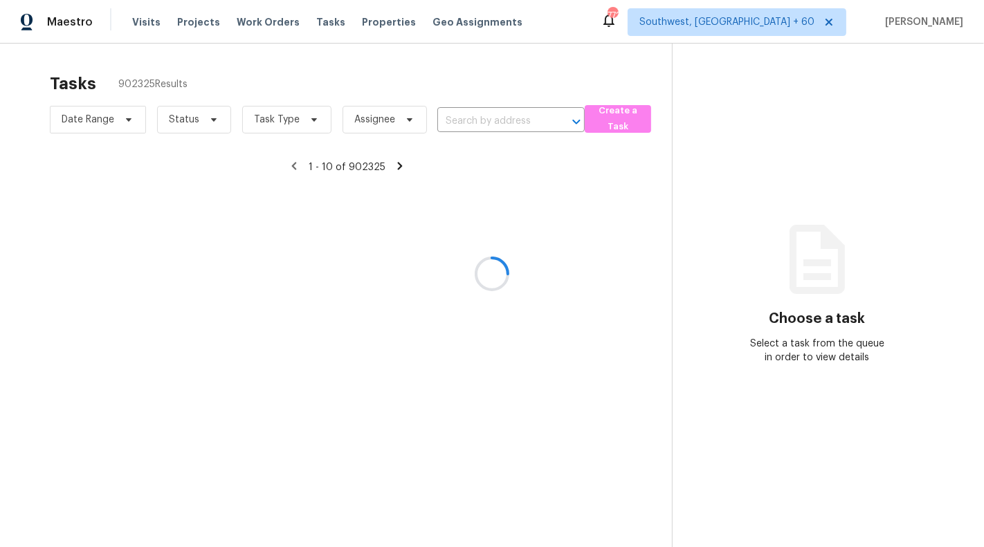
click at [271, 110] on div at bounding box center [492, 273] width 984 height 547
click at [329, 116] on div at bounding box center [492, 273] width 984 height 547
click at [302, 120] on div at bounding box center [492, 273] width 984 height 547
click at [314, 117] on div at bounding box center [492, 273] width 984 height 547
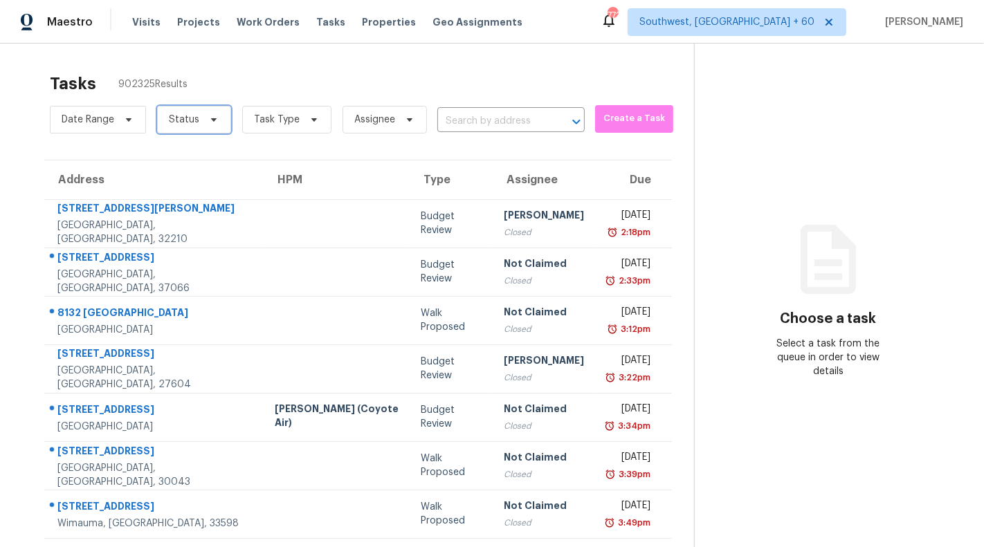
click at [210, 114] on icon at bounding box center [213, 119] width 11 height 11
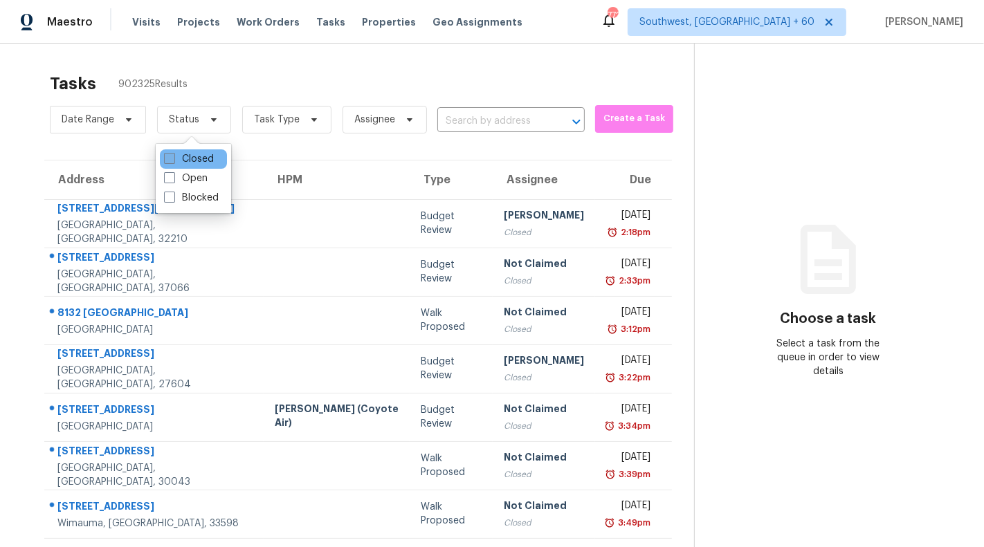
click at [180, 156] on label "Closed" at bounding box center [189, 159] width 50 height 14
click at [173, 156] on input "Closed" at bounding box center [168, 156] width 9 height 9
checkbox input "true"
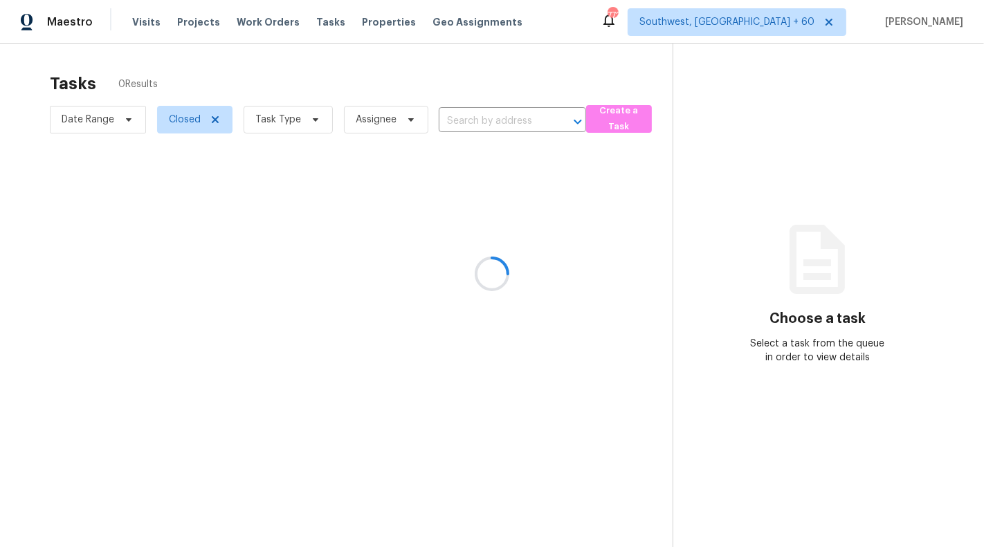
click at [503, 118] on div at bounding box center [492, 273] width 984 height 547
click at [457, 115] on div at bounding box center [492, 273] width 984 height 547
click at [457, 116] on div at bounding box center [492, 273] width 984 height 547
click at [460, 126] on div at bounding box center [492, 273] width 984 height 547
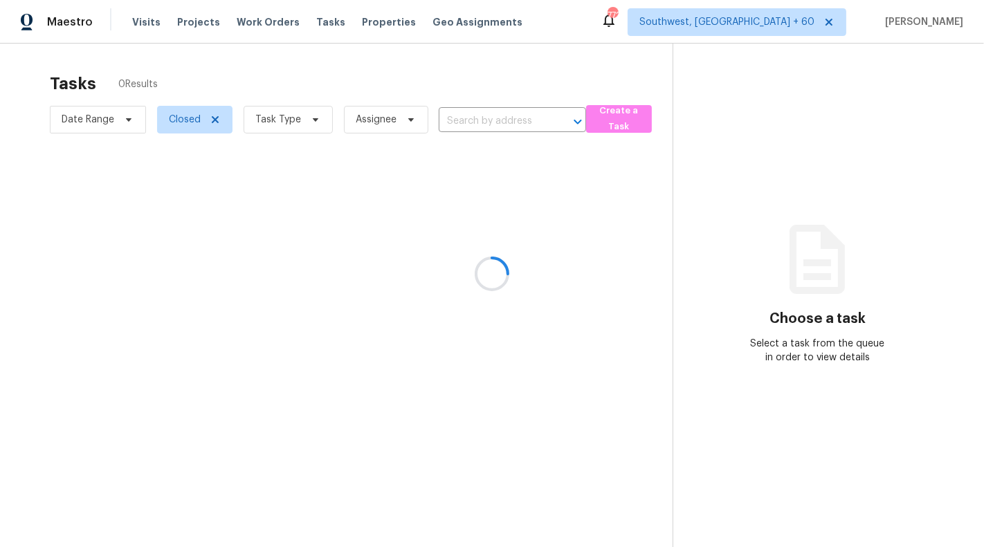
click at [784, 191] on div at bounding box center [492, 273] width 984 height 547
click at [463, 123] on div at bounding box center [492, 273] width 984 height 547
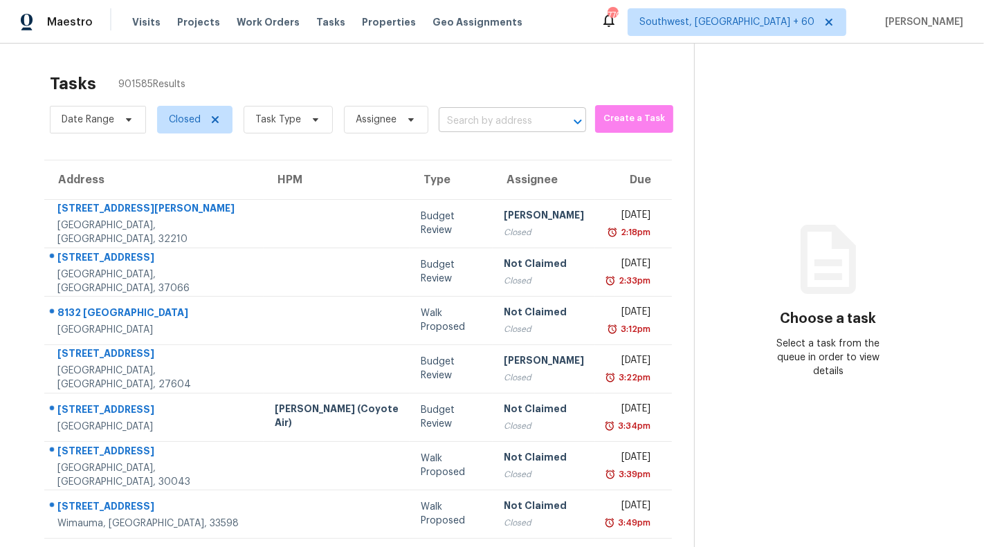
click at [481, 120] on input "text" at bounding box center [493, 121] width 109 height 21
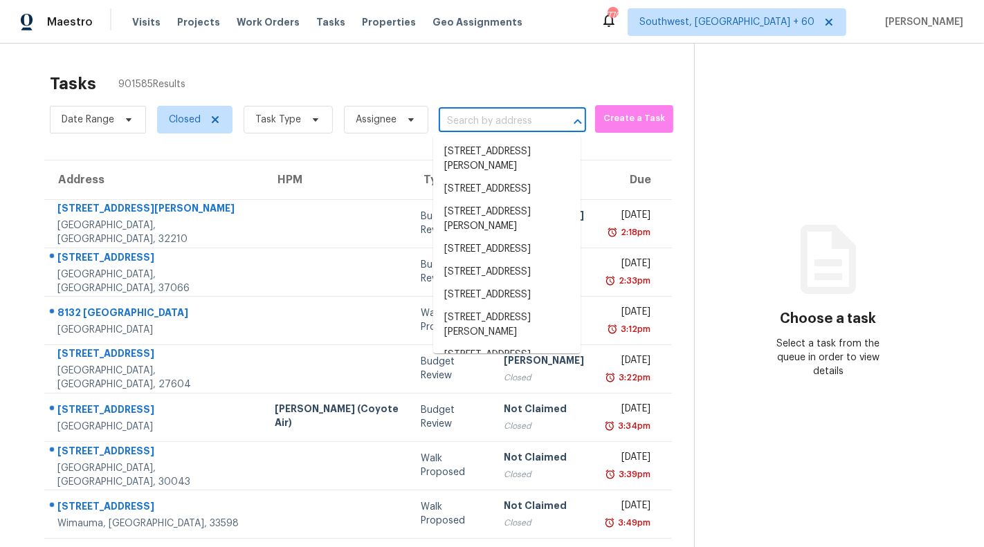
paste input "7555 Branston, San Antonio, TX 78250"
type input "7555 Branston, San Antonio, TX 78250"
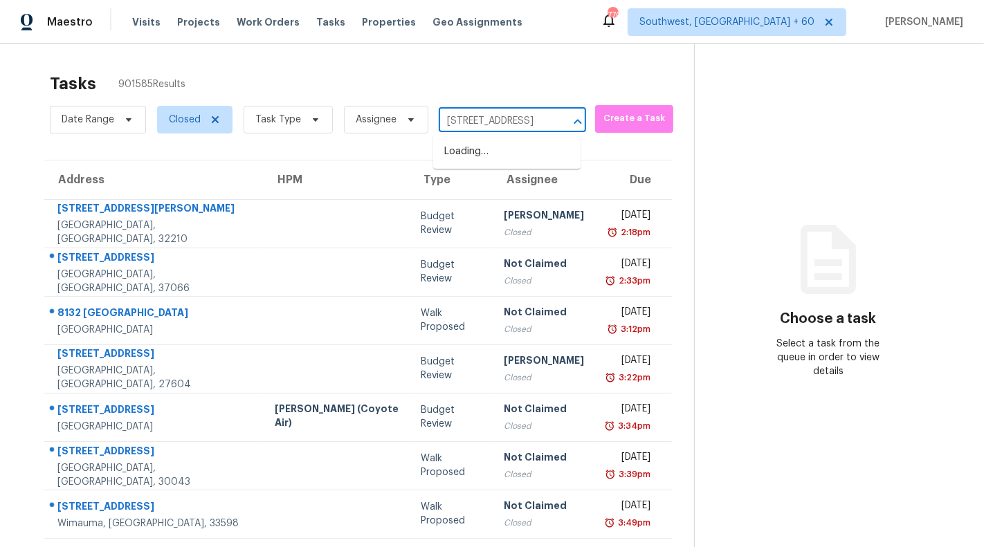
scroll to position [0, 73]
click at [489, 156] on li "7555 Branston, San Antonio, TX 78250" at bounding box center [506, 151] width 147 height 23
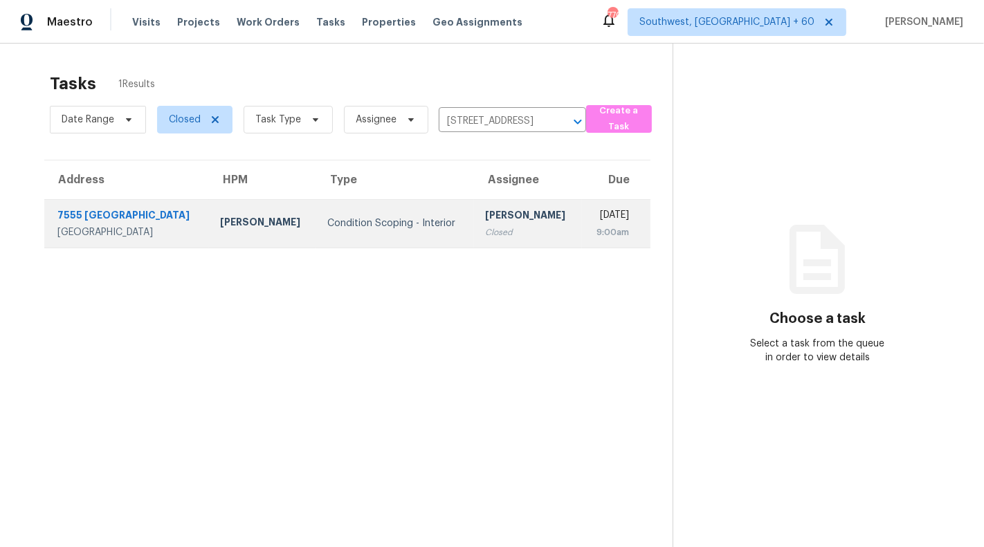
click at [327, 220] on div "Condition Scoping - Interior" at bounding box center [395, 224] width 136 height 14
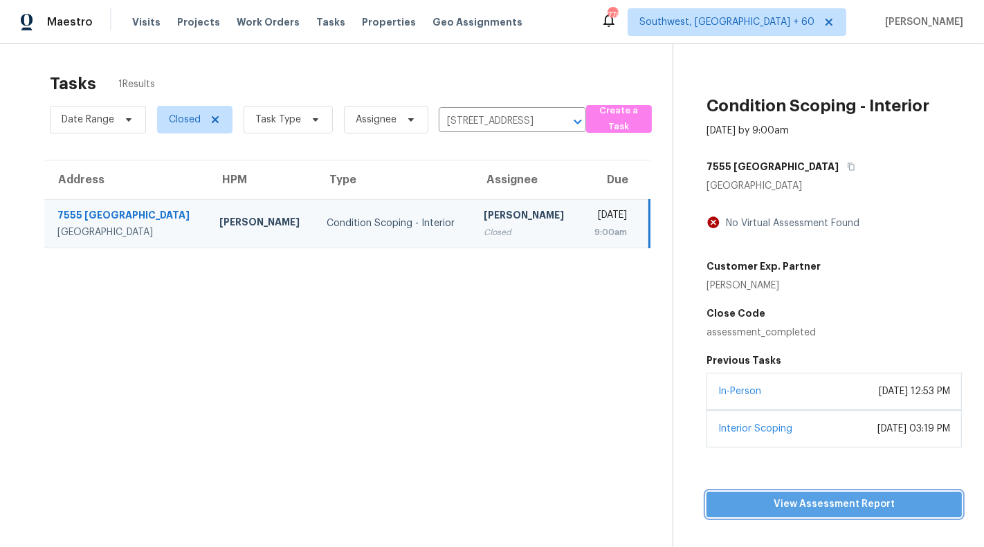
click at [821, 505] on span "View Assessment Report" at bounding box center [834, 504] width 233 height 17
click at [474, 336] on section "Tasks 1 Results Date Range Closed Task Type Assignee 7555 Branston, San Antonio…" at bounding box center [347, 328] width 651 height 525
click at [473, 216] on td "Sunmathy Wilson Closed" at bounding box center [526, 223] width 107 height 48
click at [381, 221] on div "Condition Scoping - Interior" at bounding box center [394, 224] width 135 height 14
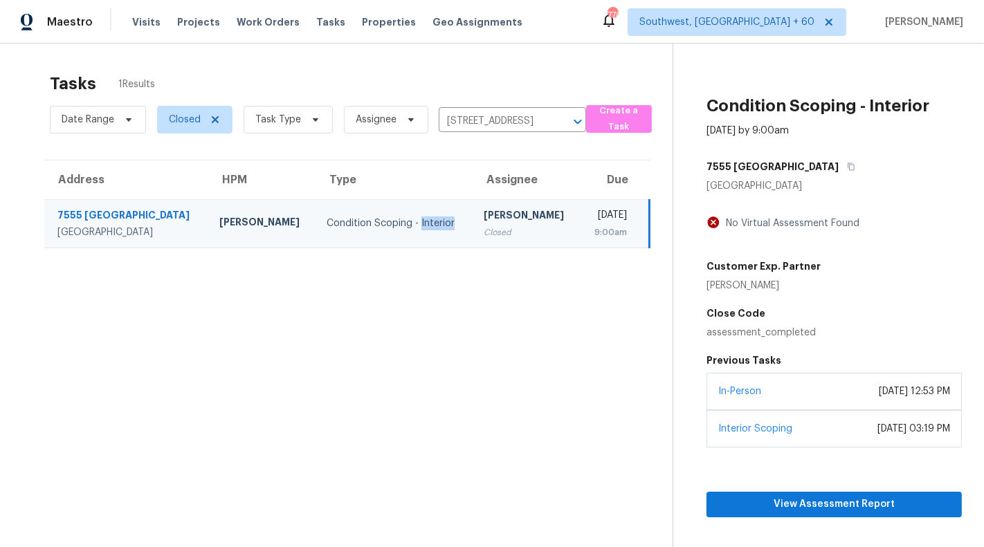
click at [381, 221] on div "Condition Scoping - Interior" at bounding box center [394, 224] width 135 height 14
click at [316, 232] on td "Condition Scoping - Interior" at bounding box center [394, 223] width 157 height 48
click at [368, 395] on section "Tasks 1 Results Date Range Closed Task Type Assignee 7555 Branston, San Antonio…" at bounding box center [347, 328] width 651 height 525
click at [342, 228] on div "Condition Scoping - Interior" at bounding box center [394, 224] width 135 height 14
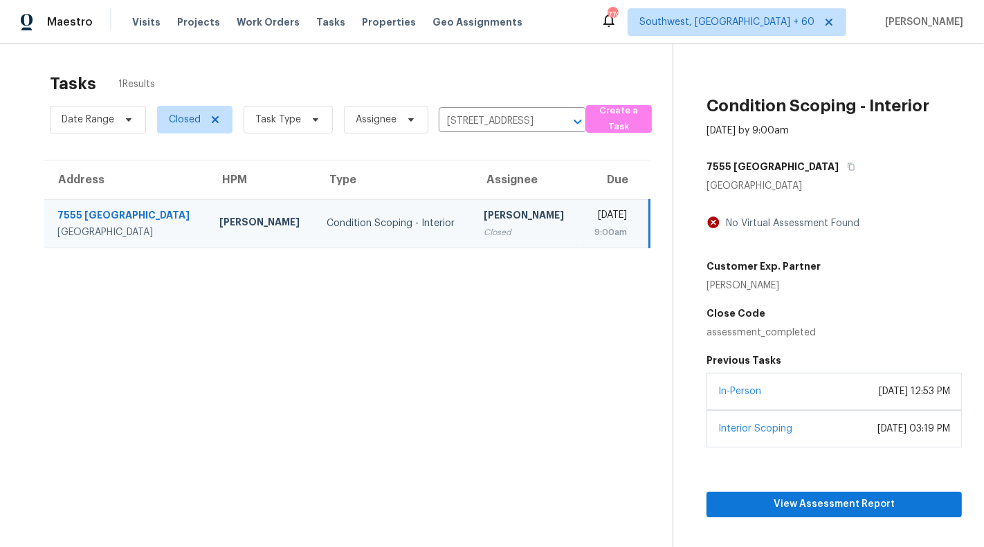
click at [390, 229] on div "Condition Scoping - Interior" at bounding box center [394, 224] width 135 height 14
click at [361, 395] on section "Tasks 1 Results Date Range Closed Task Type Assignee 7555 Branston, San Antonio…" at bounding box center [347, 328] width 651 height 525
click at [109, 233] on div "San Antonio, TX, 78250" at bounding box center [127, 233] width 140 height 14
click at [89, 208] on div "7555 Branston" at bounding box center [127, 216] width 140 height 17
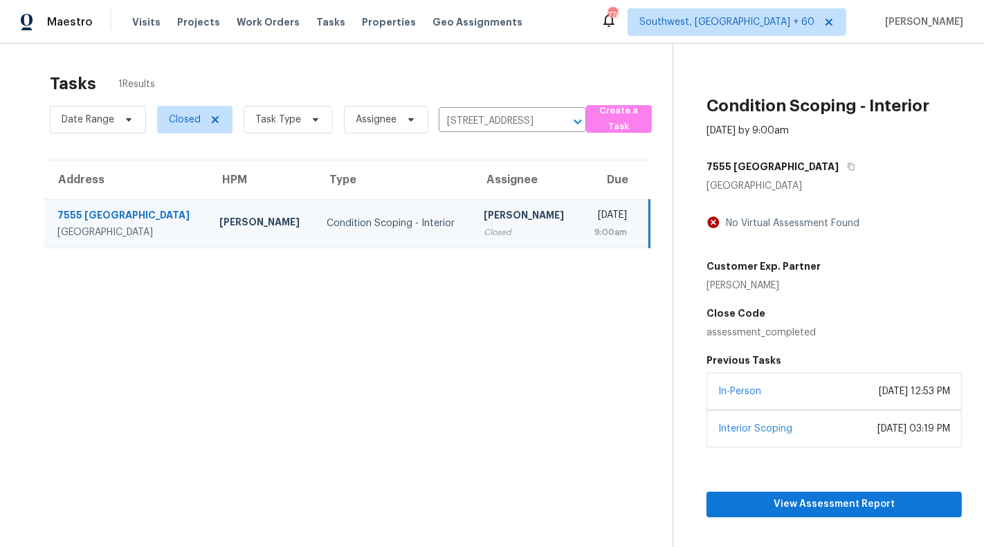
click at [89, 216] on div "7555 Branston" at bounding box center [127, 216] width 140 height 17
click at [68, 216] on div "7555 Branston" at bounding box center [127, 216] width 140 height 17
click at [174, 358] on section "Tasks 1 Results Date Range Closed Task Type Assignee 7555 Branston, San Antonio…" at bounding box center [347, 328] width 651 height 525
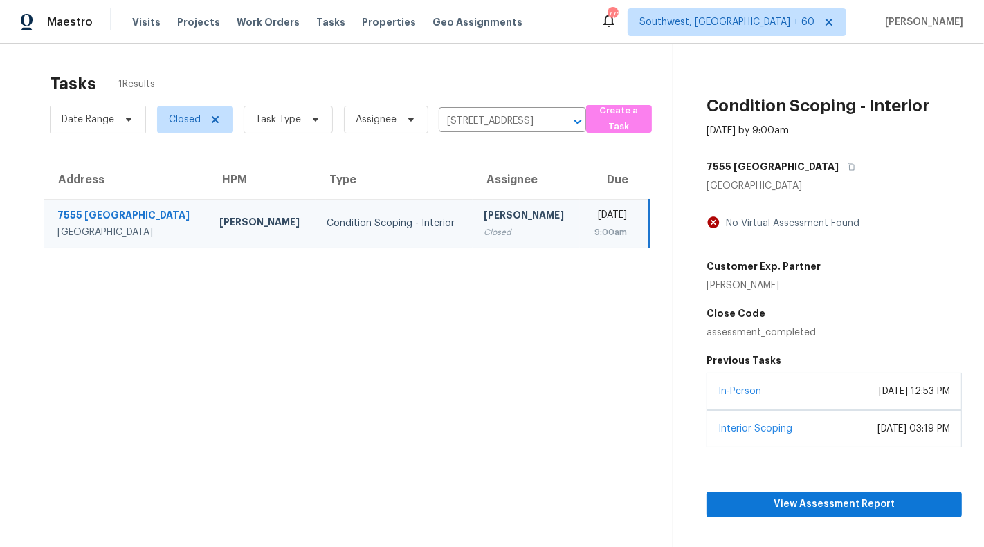
click at [109, 215] on div "7555 Branston" at bounding box center [127, 216] width 140 height 17
click at [278, 358] on section "Tasks 1 Results Date Range Closed Task Type Assignee 7555 Branston, San Antonio…" at bounding box center [347, 328] width 651 height 525
click at [220, 120] on span "Closed" at bounding box center [194, 120] width 75 height 28
click at [169, 159] on span at bounding box center [169, 158] width 11 height 11
click at [169, 159] on input "Closed" at bounding box center [168, 156] width 9 height 9
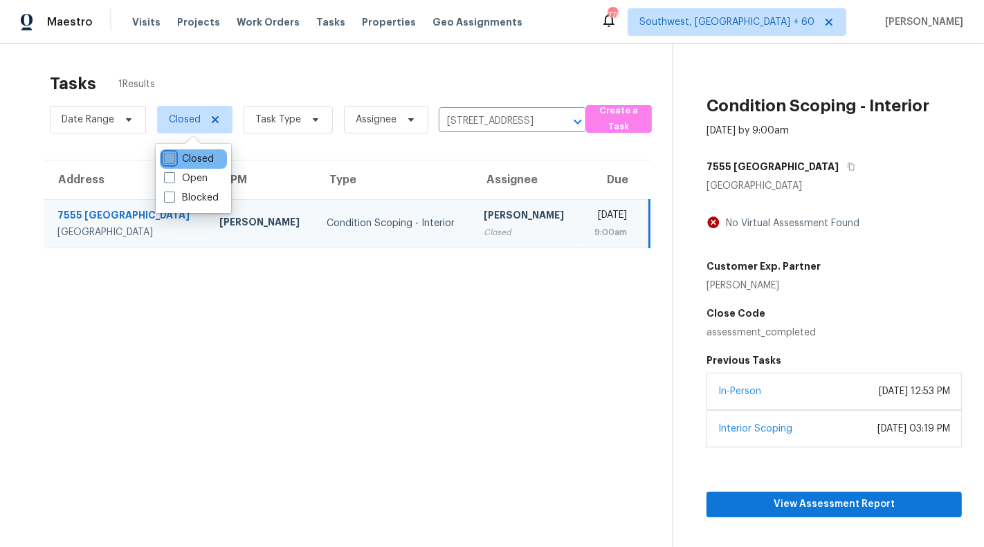
checkbox input "false"
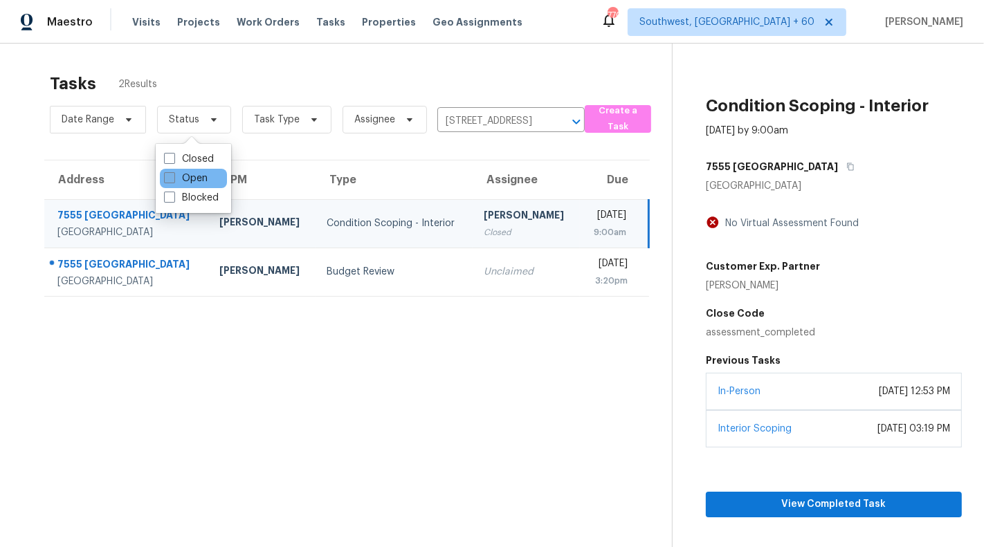
click at [171, 177] on span at bounding box center [169, 177] width 11 height 11
click at [171, 177] on input "Open" at bounding box center [168, 176] width 9 height 9
checkbox input "true"
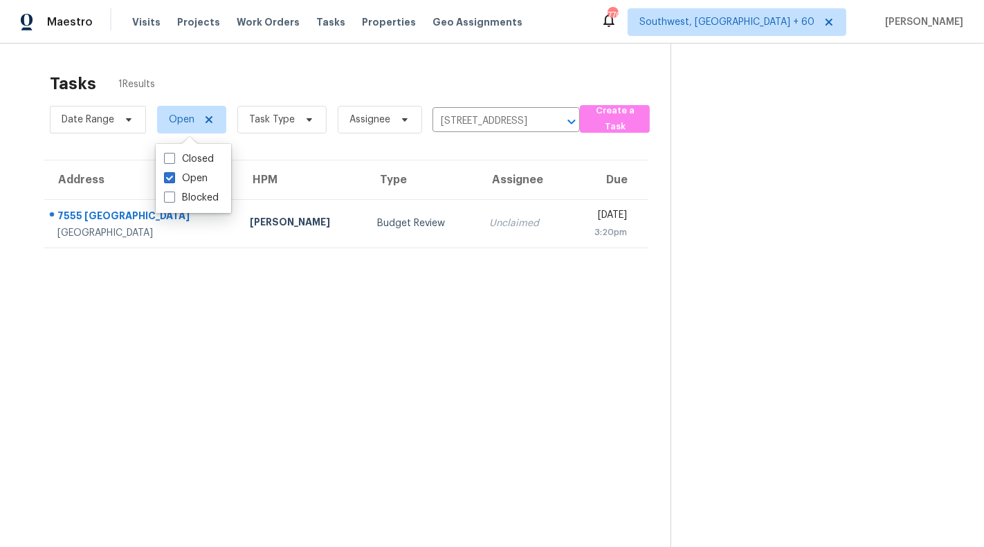
click at [338, 329] on section "Tasks 1 Results Date Range Open Task Type Assignee 7555 Branston, San Antonio, …" at bounding box center [346, 328] width 649 height 525
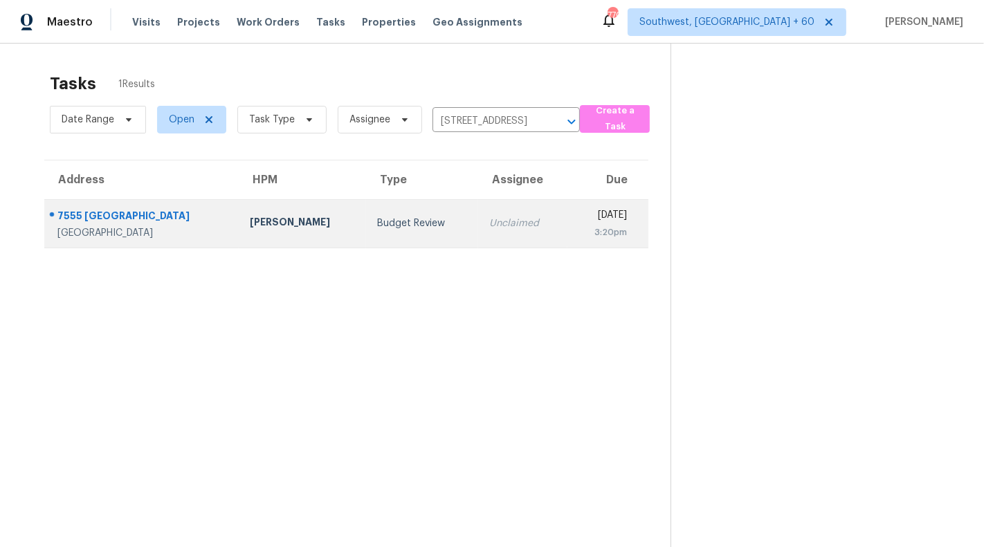
click at [366, 241] on td "Budget Review" at bounding box center [422, 223] width 112 height 48
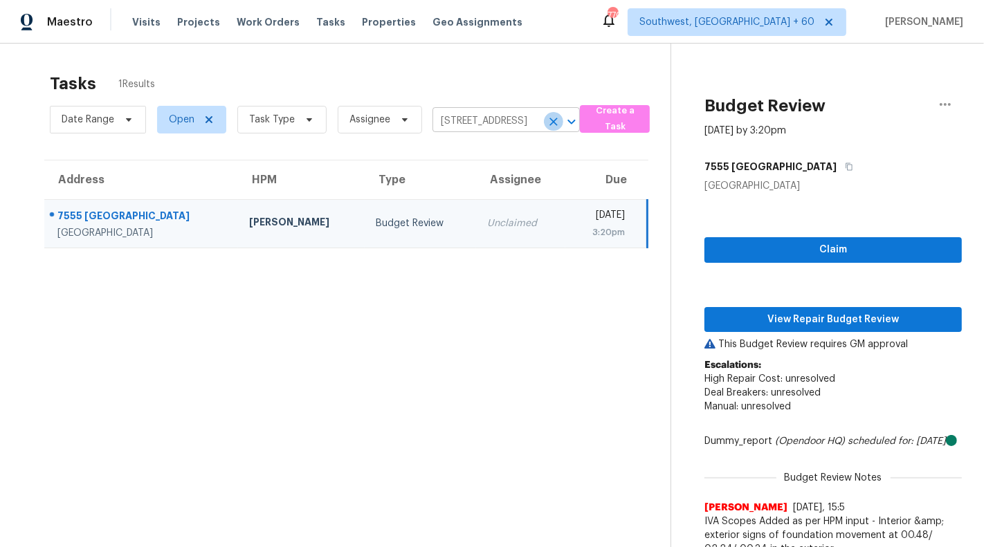
click at [550, 119] on icon "Clear" at bounding box center [554, 122] width 8 height 8
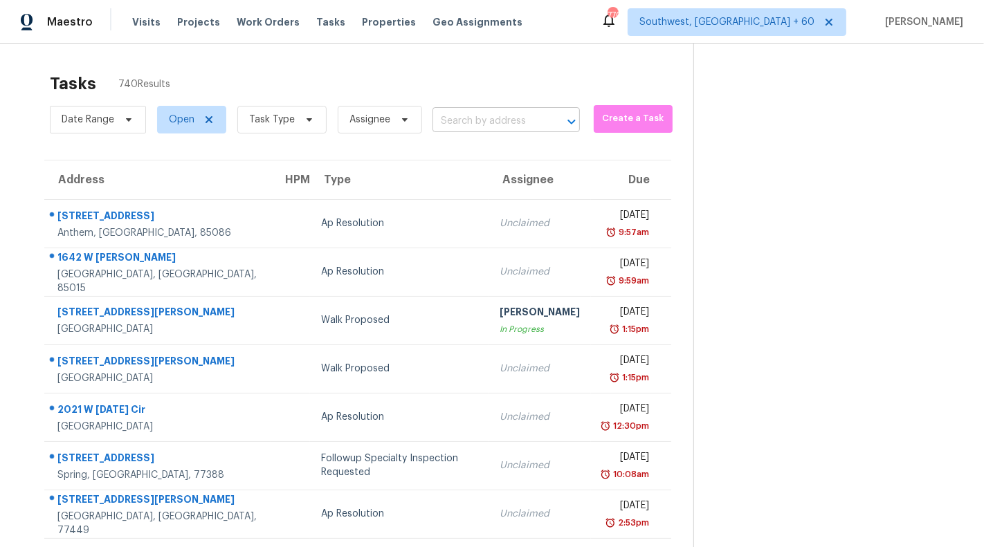
click at [451, 118] on input "text" at bounding box center [487, 121] width 109 height 21
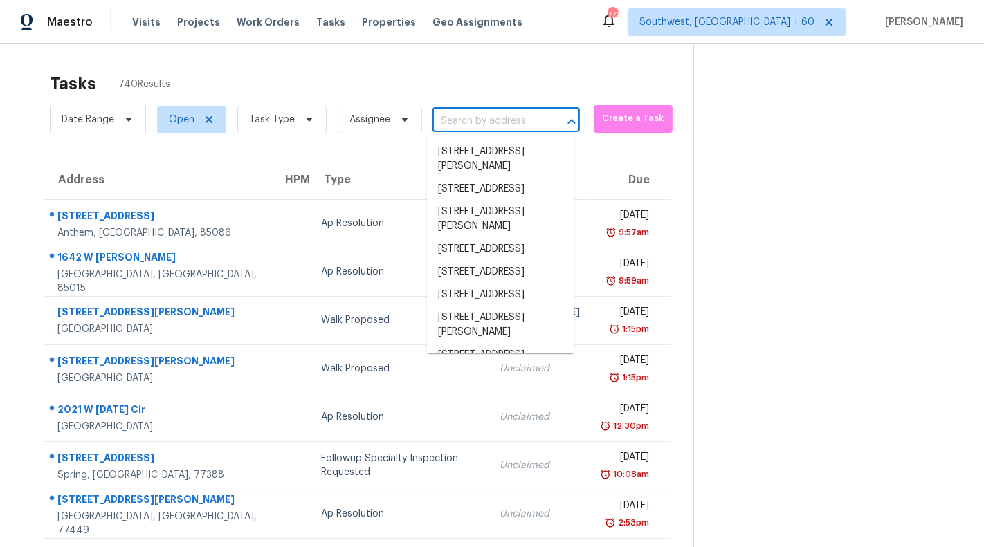
paste input "1096 River Ter, Clarksville, TN 37043"
type input "1096 River Ter, Clarksville, TN 37043"
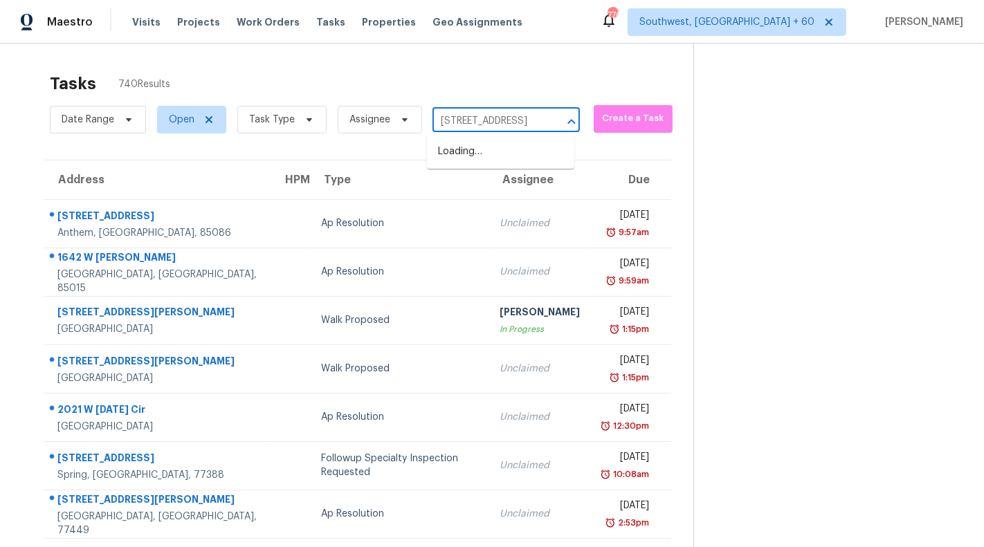
scroll to position [0, 63]
click at [470, 157] on li "1096 River Ter, Clarksville, TN 37043" at bounding box center [500, 151] width 147 height 23
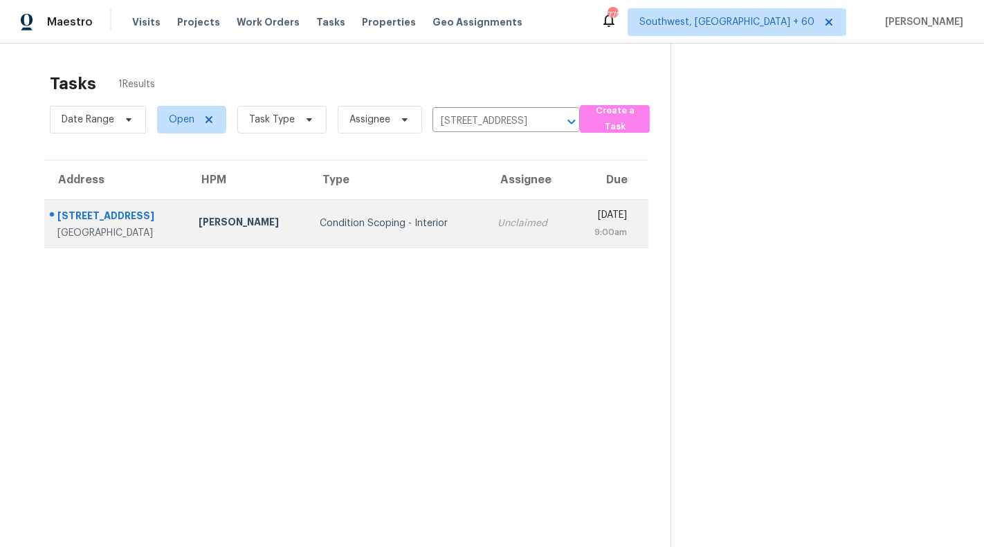
click at [253, 224] on div "Carmen Childs" at bounding box center [248, 223] width 99 height 17
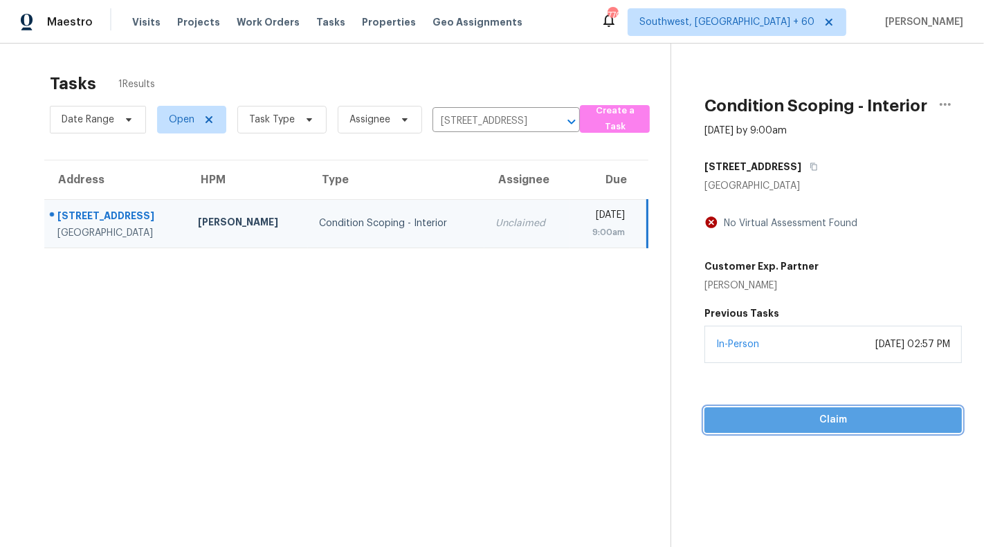
click at [849, 423] on span "Claim" at bounding box center [833, 420] width 235 height 17
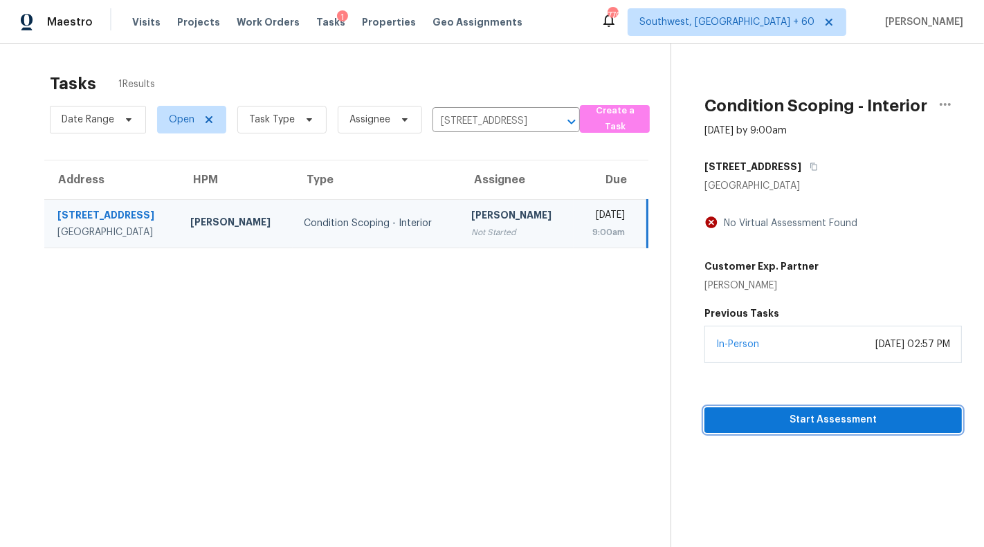
click at [844, 417] on span "Start Assessment" at bounding box center [833, 420] width 235 height 17
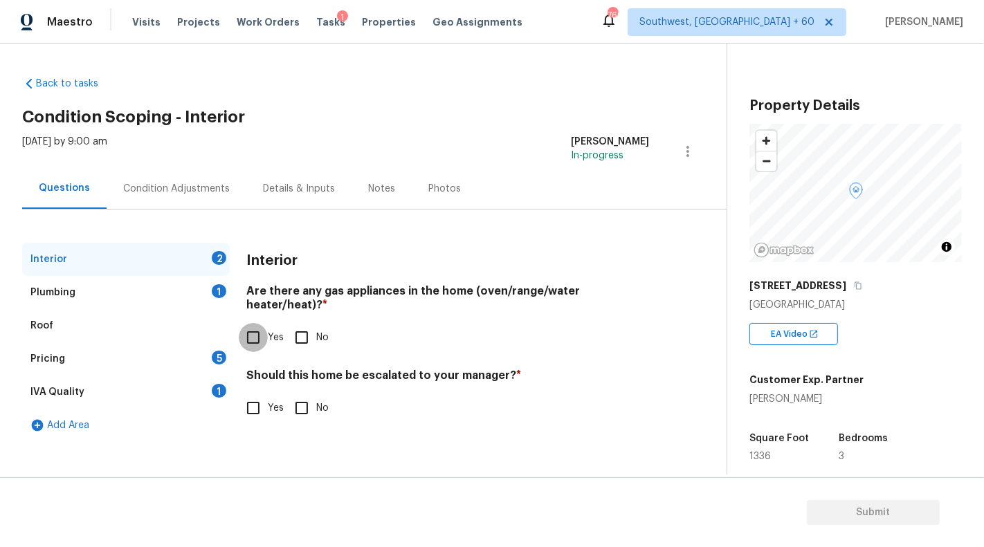
click at [254, 326] on input "Yes" at bounding box center [253, 337] width 29 height 29
checkbox input "true"
click at [301, 394] on input "No" at bounding box center [301, 408] width 29 height 29
checkbox input "true"
click at [60, 293] on div "Plumbing" at bounding box center [52, 293] width 45 height 14
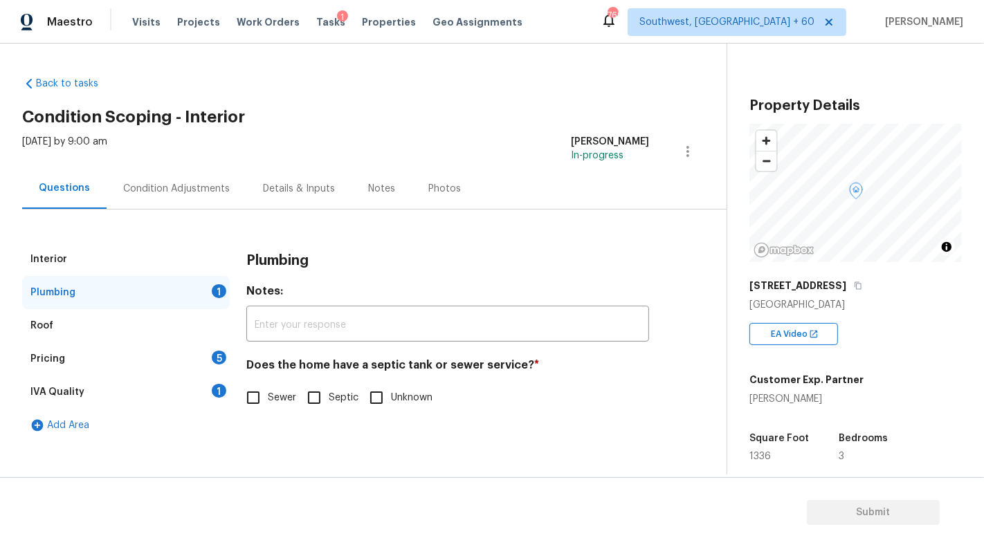
click at [260, 397] on input "Sewer" at bounding box center [253, 397] width 29 height 29
checkbox input "true"
click at [31, 325] on div "Roof" at bounding box center [41, 326] width 23 height 14
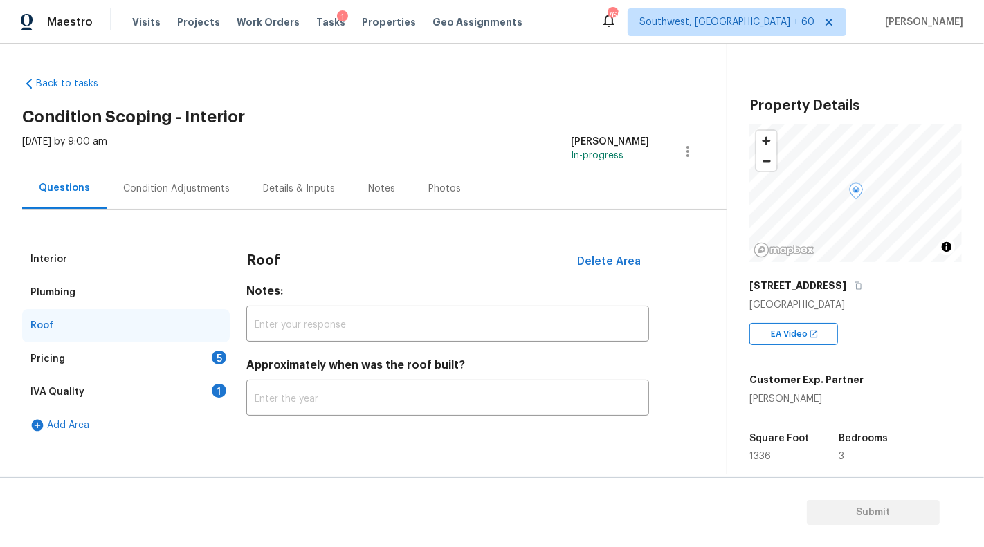
click at [72, 365] on div "Pricing 5" at bounding box center [126, 359] width 208 height 33
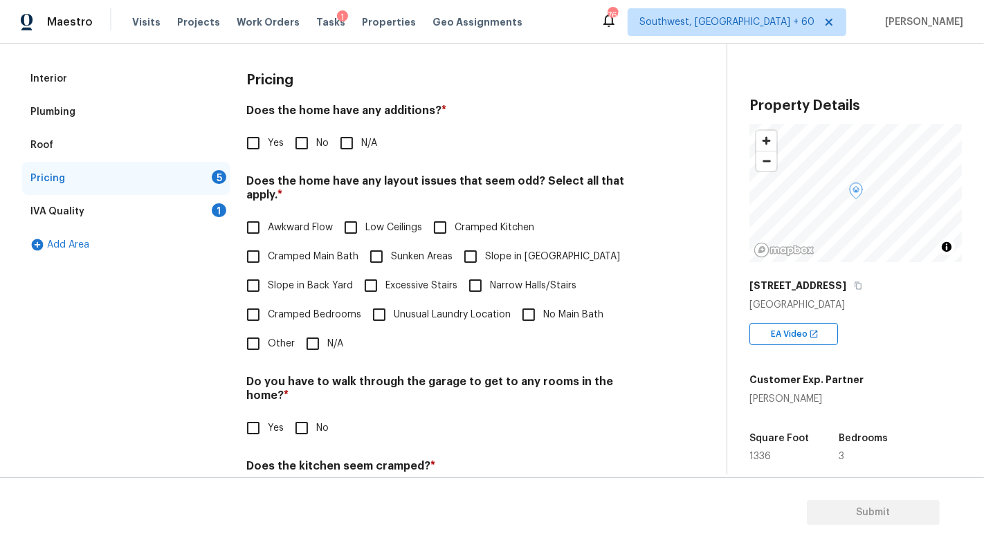
scroll to position [127, 0]
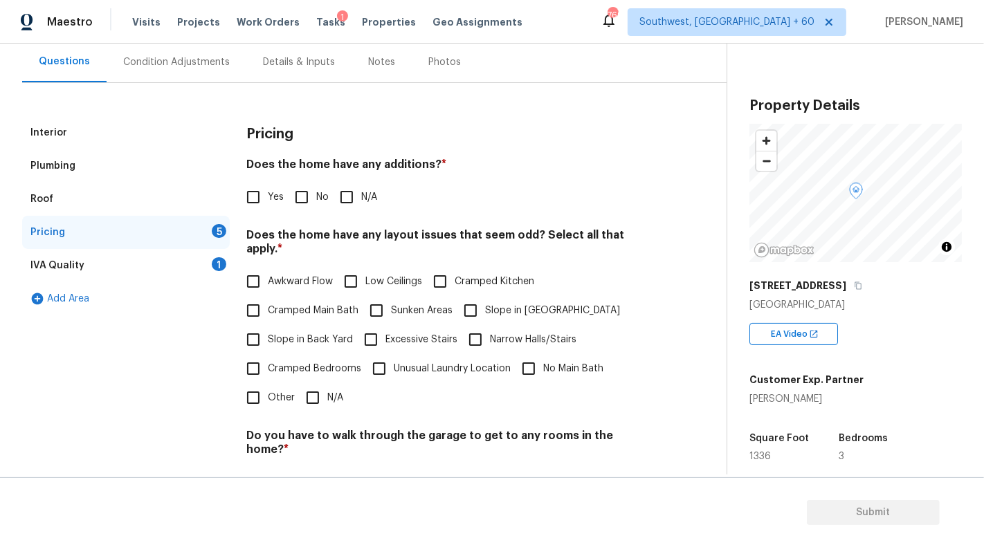
click at [354, 199] on input "N/A" at bounding box center [346, 197] width 29 height 29
checkbox input "true"
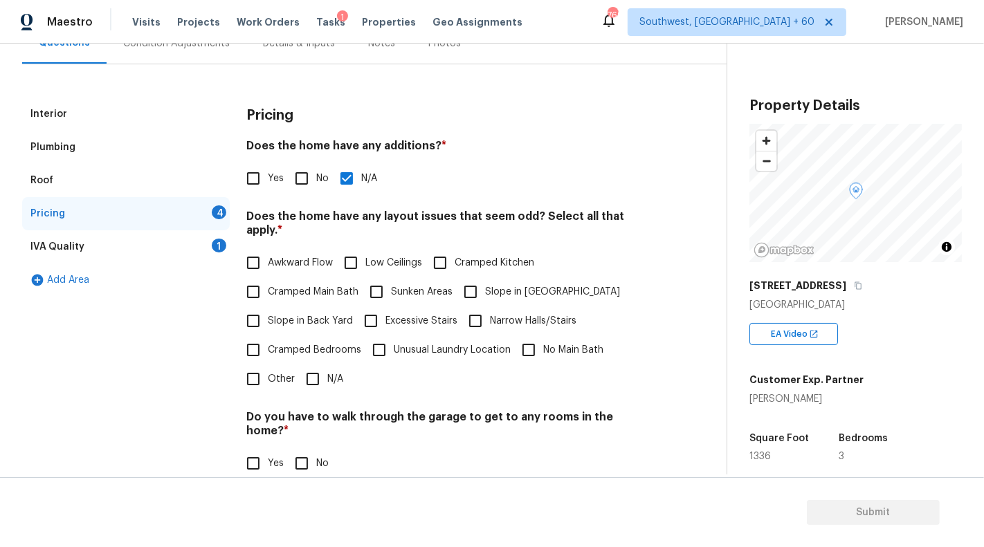
scroll to position [167, 0]
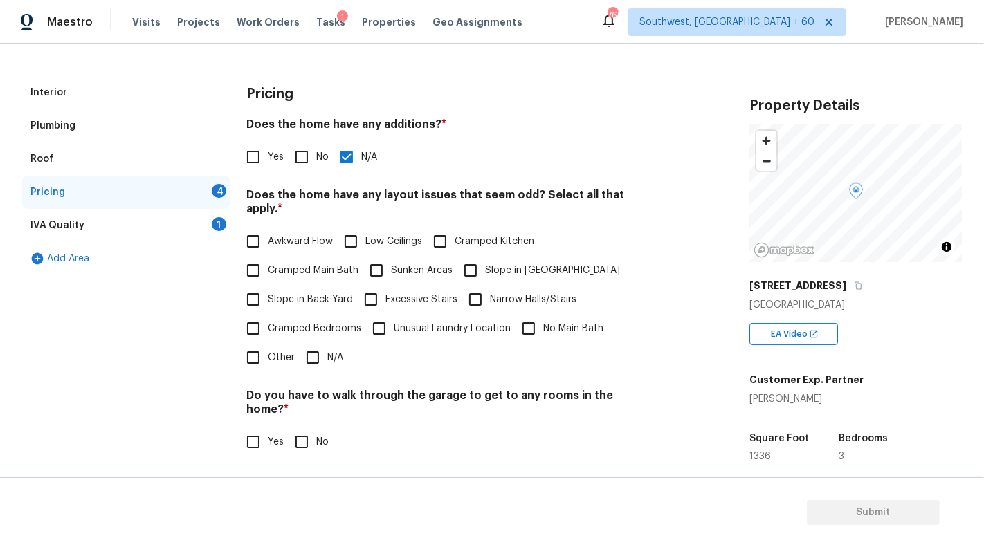
click at [316, 345] on input "N/A" at bounding box center [312, 357] width 29 height 29
checkbox input "true"
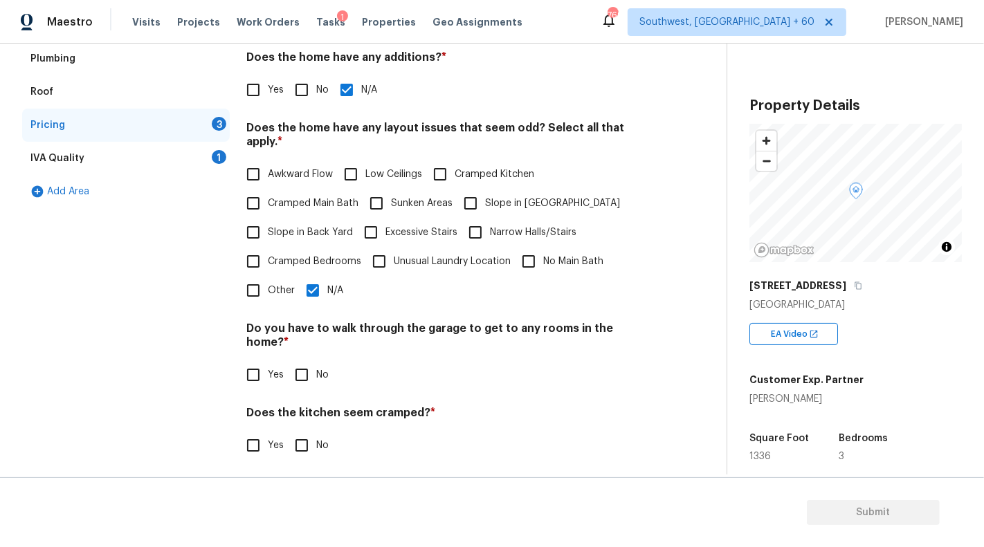
scroll to position [282, 0]
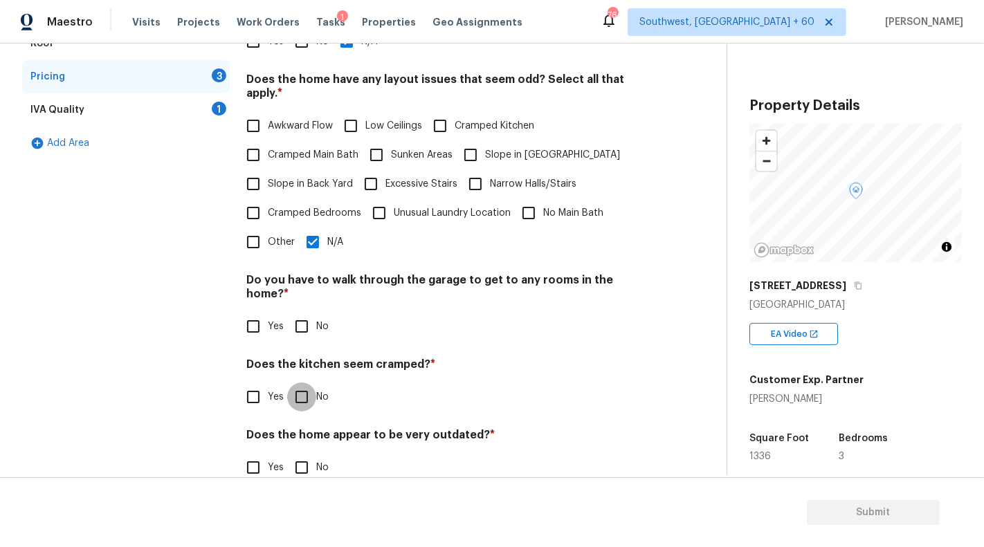
click at [301, 383] on input "No" at bounding box center [301, 397] width 29 height 29
checkbox input "true"
click at [305, 453] on input "No" at bounding box center [301, 467] width 29 height 29
checkbox input "true"
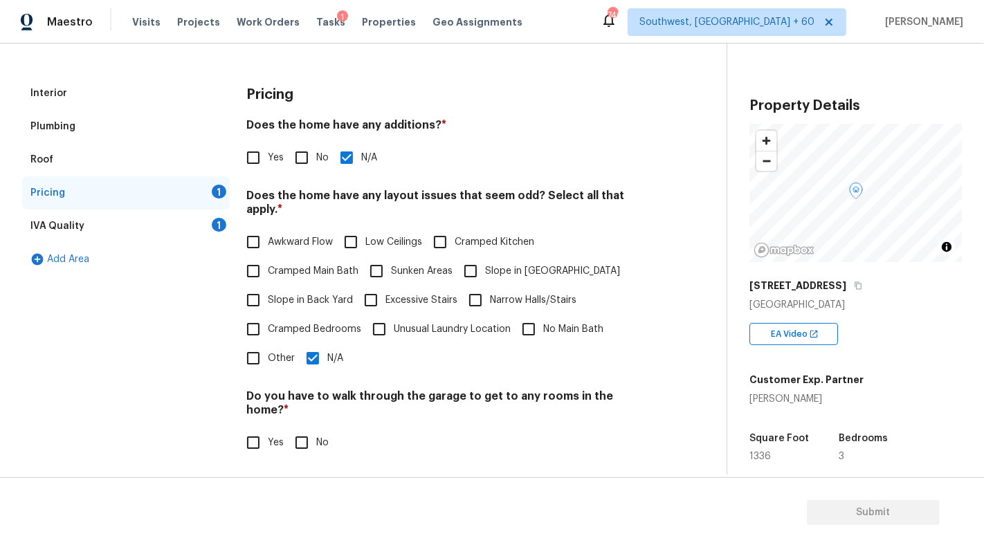
scroll to position [33, 0]
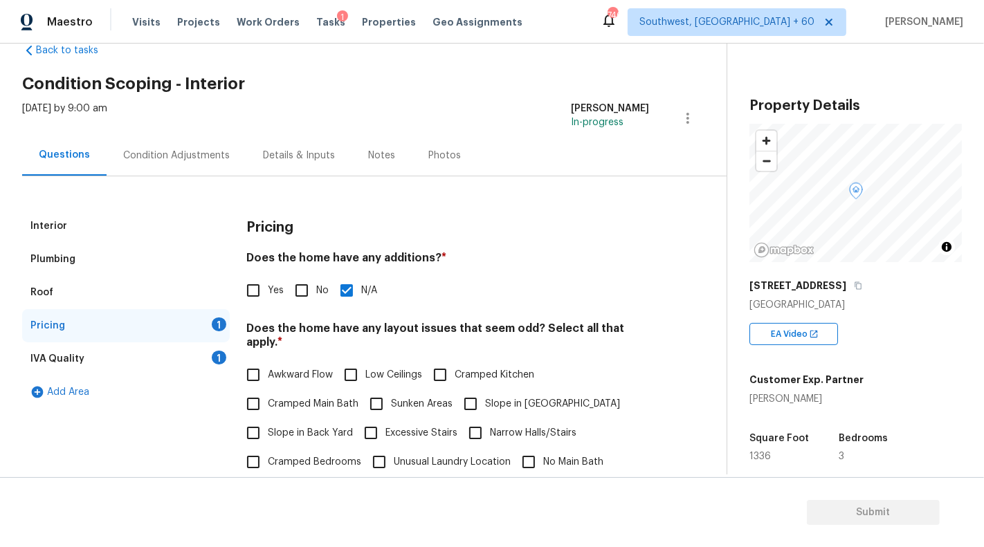
click at [86, 355] on div "IVA Quality 1" at bounding box center [126, 359] width 208 height 33
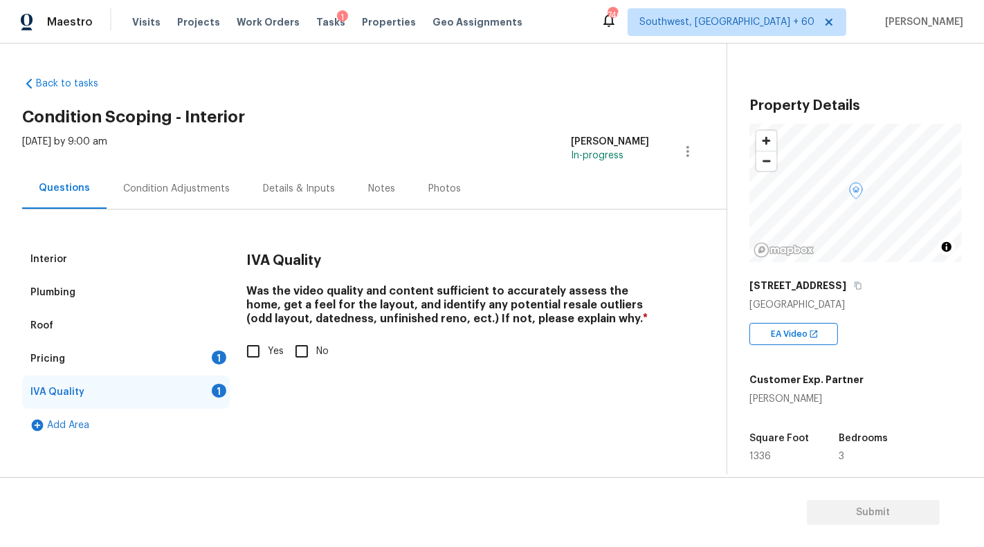
scroll to position [0, 0]
click at [308, 353] on input "No" at bounding box center [301, 351] width 29 height 29
checkbox input "true"
click at [260, 352] on input "Yes" at bounding box center [253, 351] width 29 height 29
checkbox input "true"
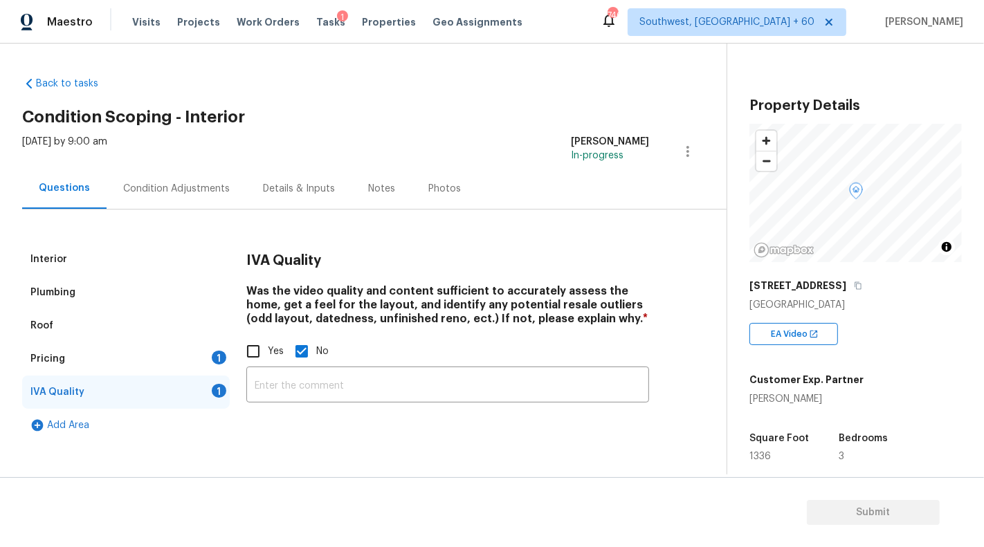
checkbox input "false"
click at [167, 187] on div "Condition Adjustments" at bounding box center [176, 189] width 107 height 14
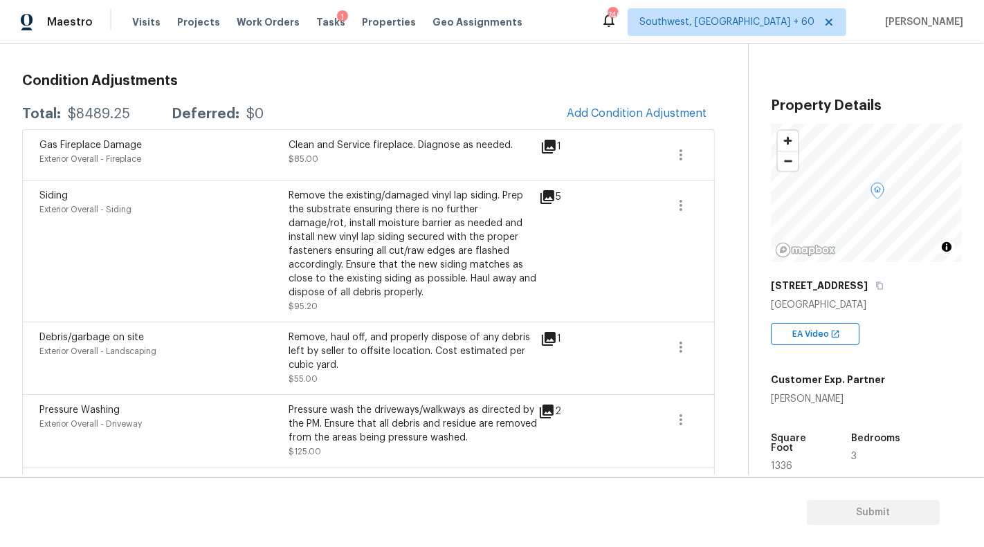
scroll to position [107, 0]
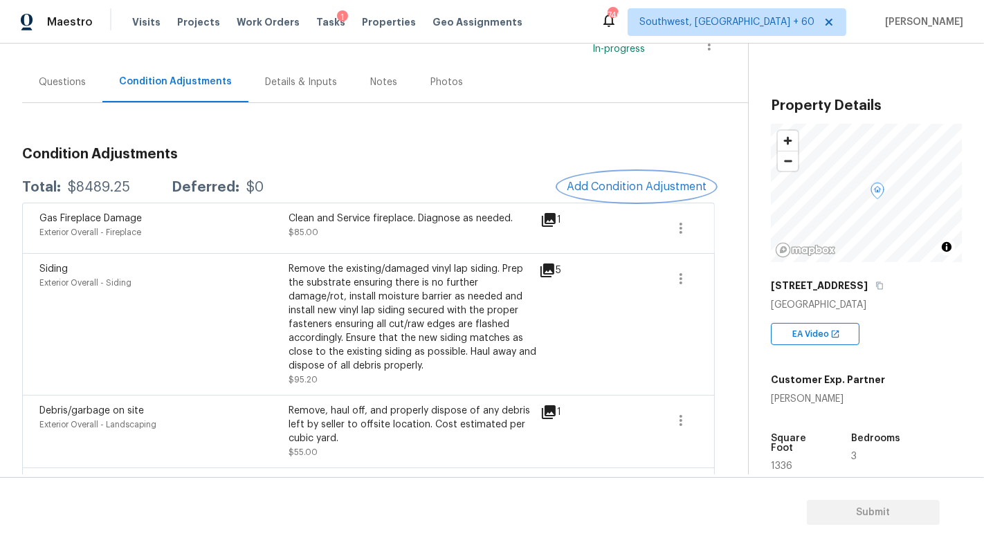
click at [610, 183] on span "Add Condition Adjustment" at bounding box center [637, 187] width 140 height 12
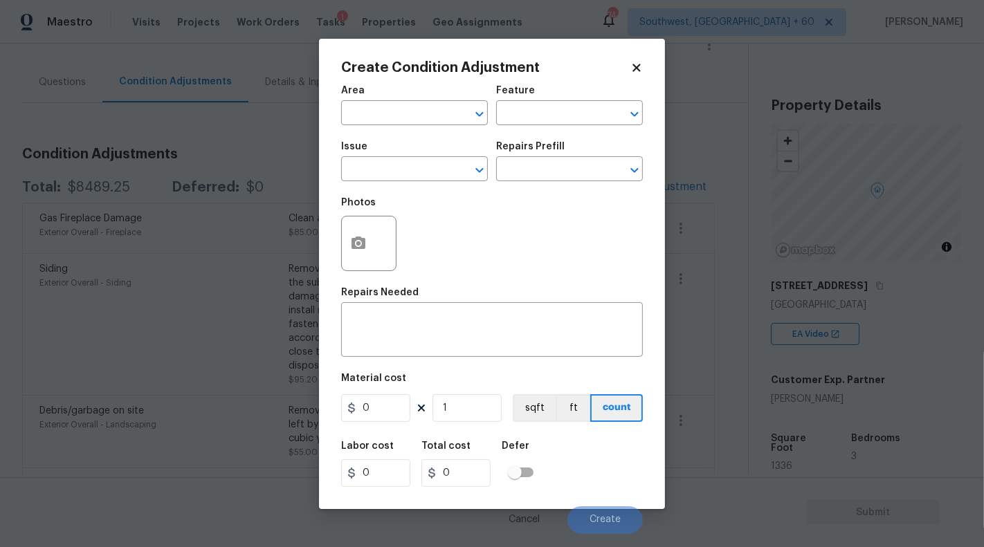
click at [637, 57] on div "Create Condition Adjustment Area ​ Feature ​ Issue ​ Repairs Prefill ​ Photos R…" at bounding box center [492, 274] width 346 height 471
click at [642, 73] on icon at bounding box center [637, 68] width 12 height 12
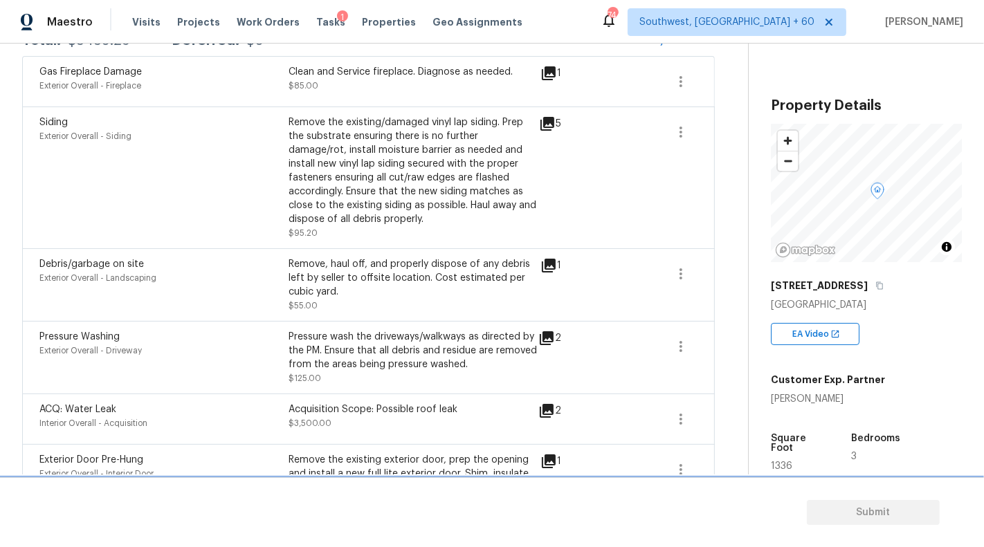
scroll to position [0, 0]
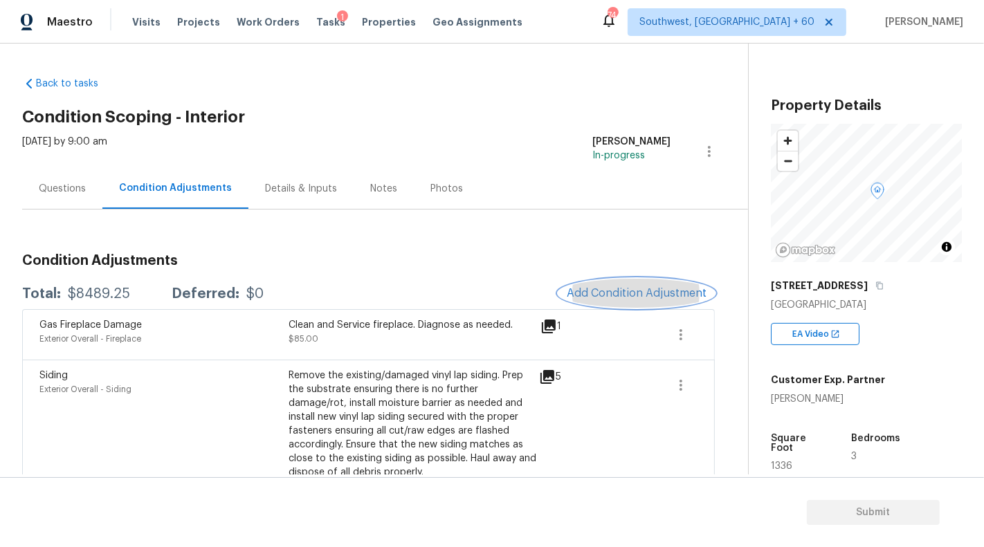
click at [620, 302] on button "Add Condition Adjustment" at bounding box center [637, 293] width 156 height 29
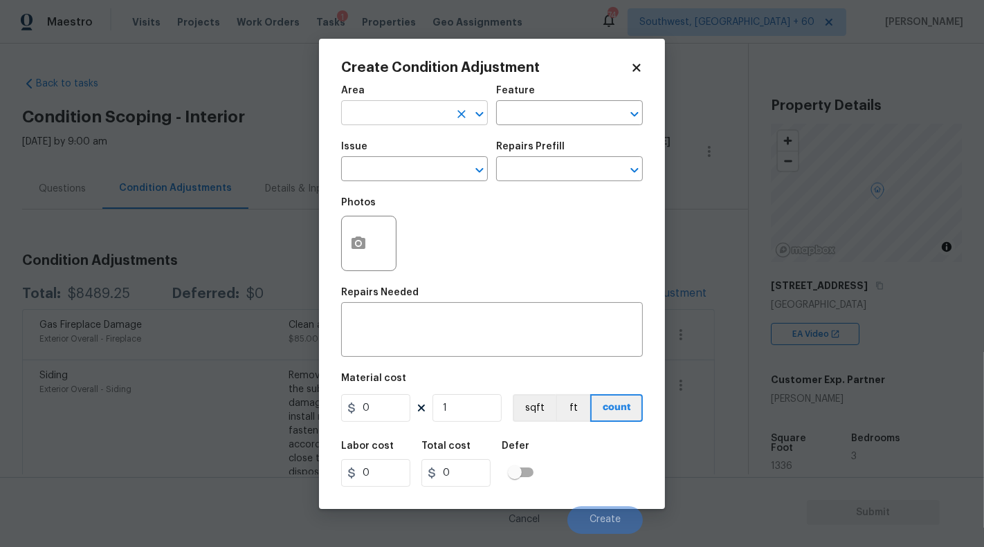
click at [386, 111] on input "text" at bounding box center [395, 114] width 108 height 21
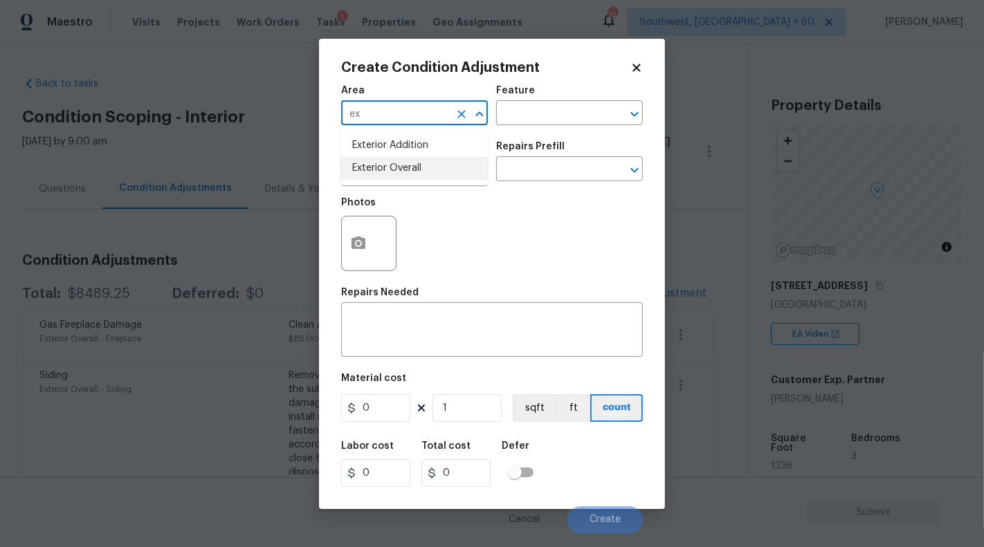
click at [385, 168] on li "Exterior Overall" at bounding box center [414, 168] width 147 height 23
type input "Exterior Overall"
click at [439, 164] on input "text" at bounding box center [395, 170] width 108 height 21
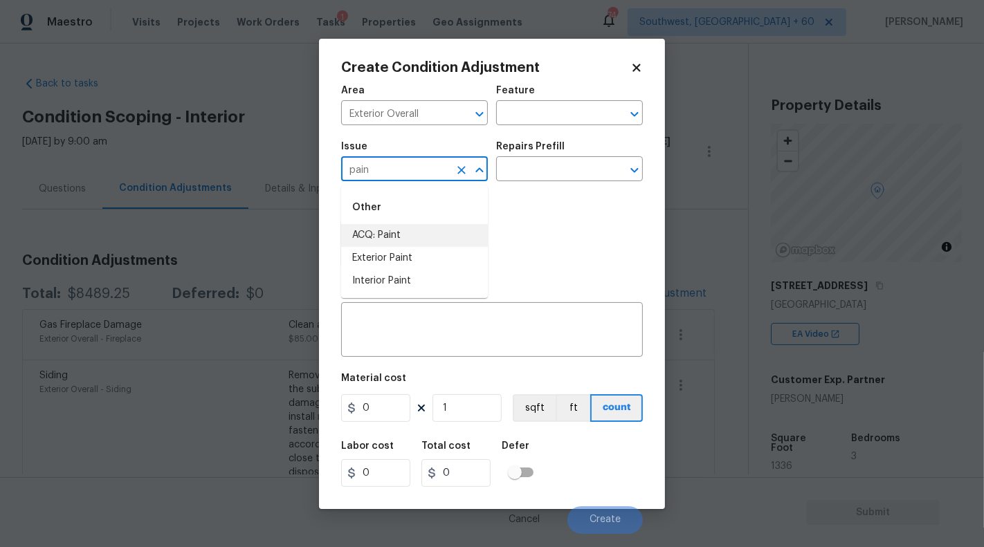
click at [405, 235] on li "ACQ: Paint" at bounding box center [414, 235] width 147 height 23
type input "ACQ: Paint"
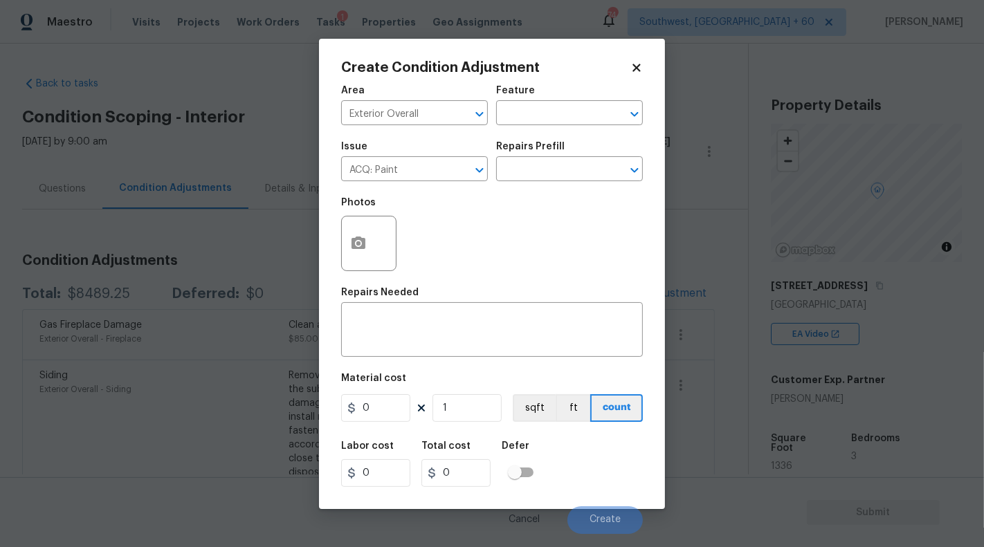
click at [639, 69] on icon at bounding box center [637, 68] width 8 height 8
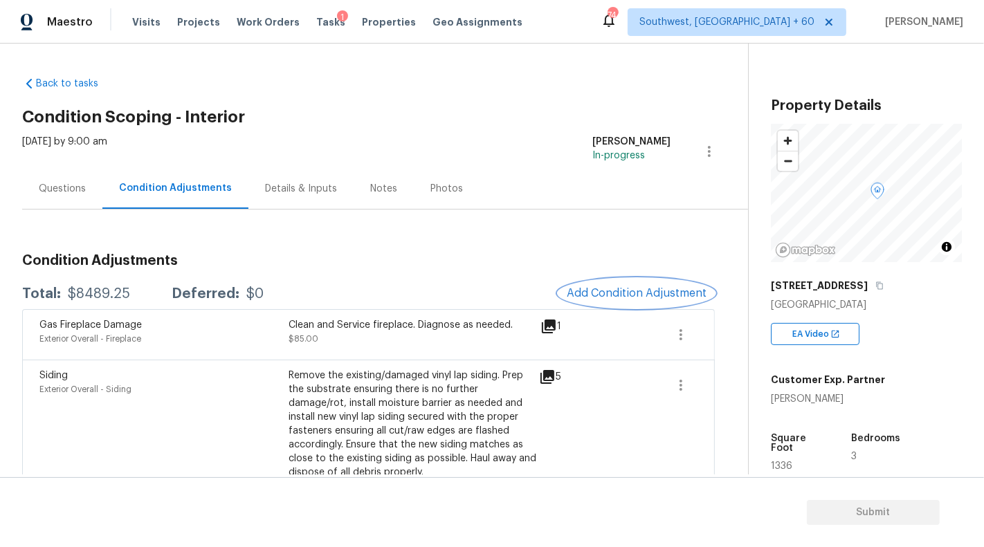
click at [628, 294] on span "Add Condition Adjustment" at bounding box center [637, 293] width 140 height 12
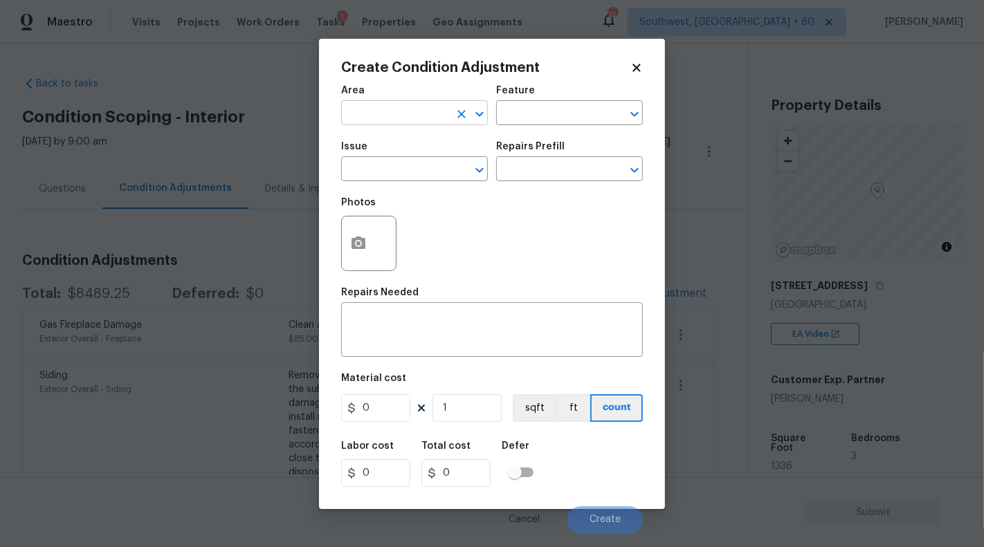
click at [368, 118] on input "text" at bounding box center [395, 114] width 108 height 21
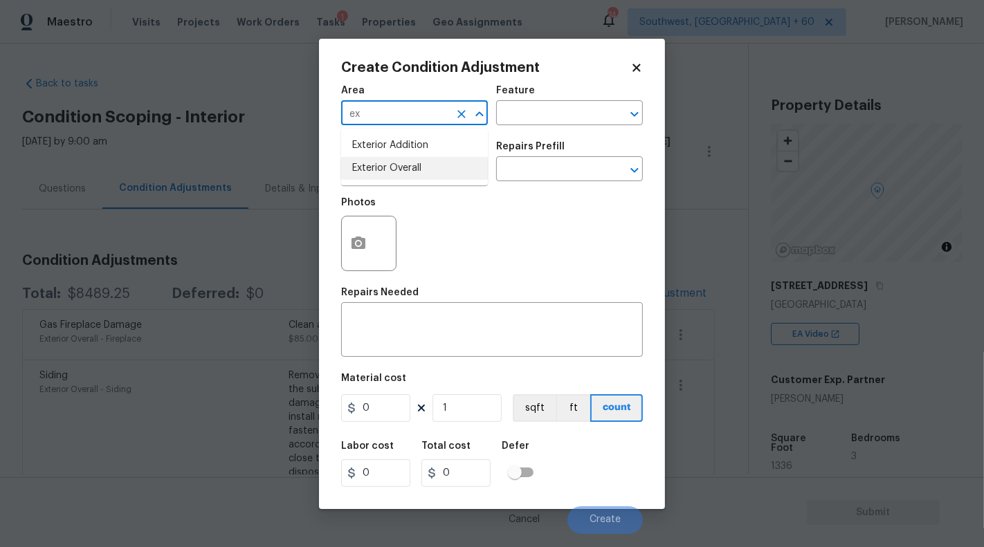
click at [373, 175] on li "Exterior Overall" at bounding box center [414, 168] width 147 height 23
type input "Exterior Overall"
click at [382, 171] on input "text" at bounding box center [395, 170] width 108 height 21
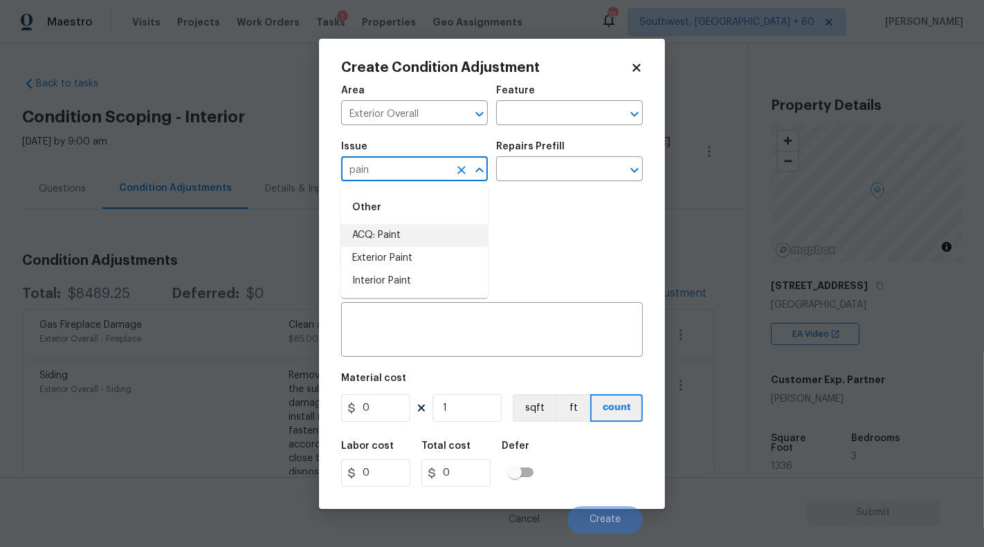
click at [381, 232] on li "ACQ: Paint" at bounding box center [414, 235] width 147 height 23
type input "ACQ: Paint"
click at [361, 248] on icon "button" at bounding box center [359, 243] width 14 height 12
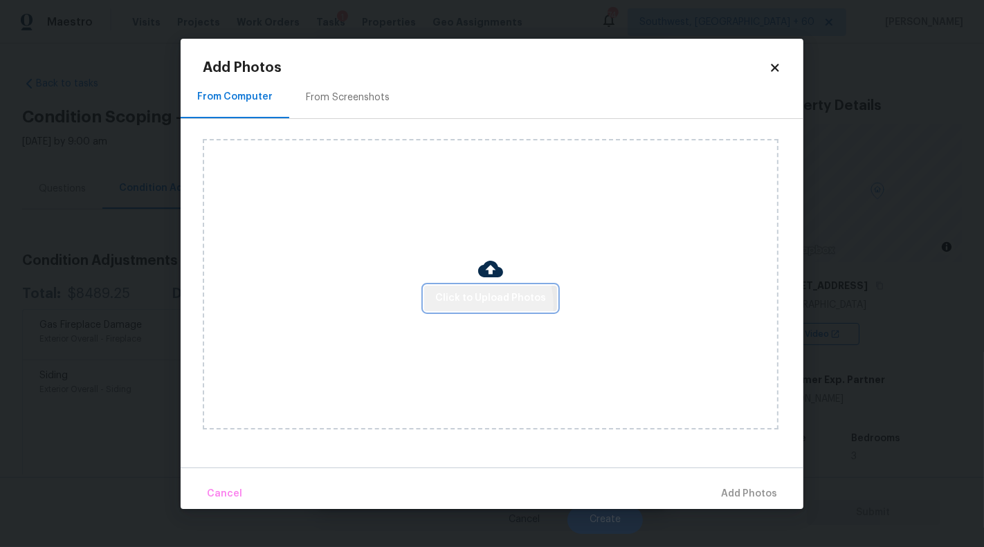
click at [477, 305] on span "Click to Upload Photos" at bounding box center [490, 298] width 111 height 17
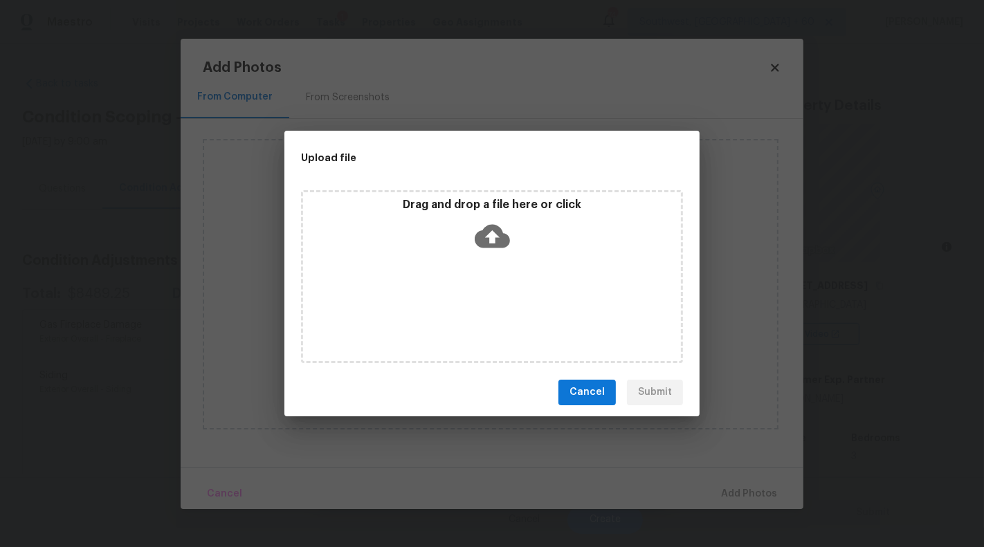
click at [404, 428] on div "Upload file Drag and drop a file here or click Cancel Submit" at bounding box center [492, 273] width 984 height 547
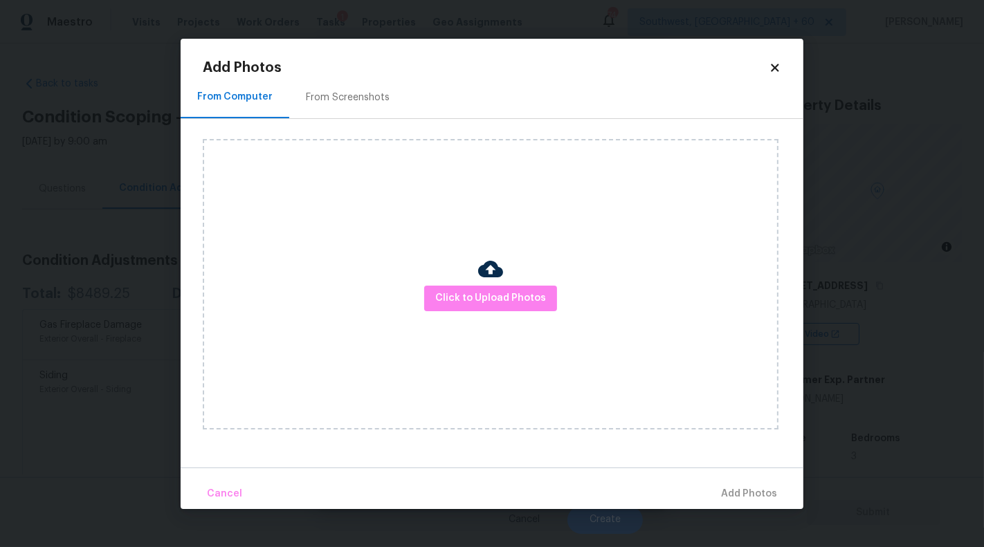
click at [472, 285] on div "Click to Upload Photos" at bounding box center [491, 284] width 576 height 291
click at [472, 293] on span "Click to Upload Photos" at bounding box center [490, 298] width 111 height 17
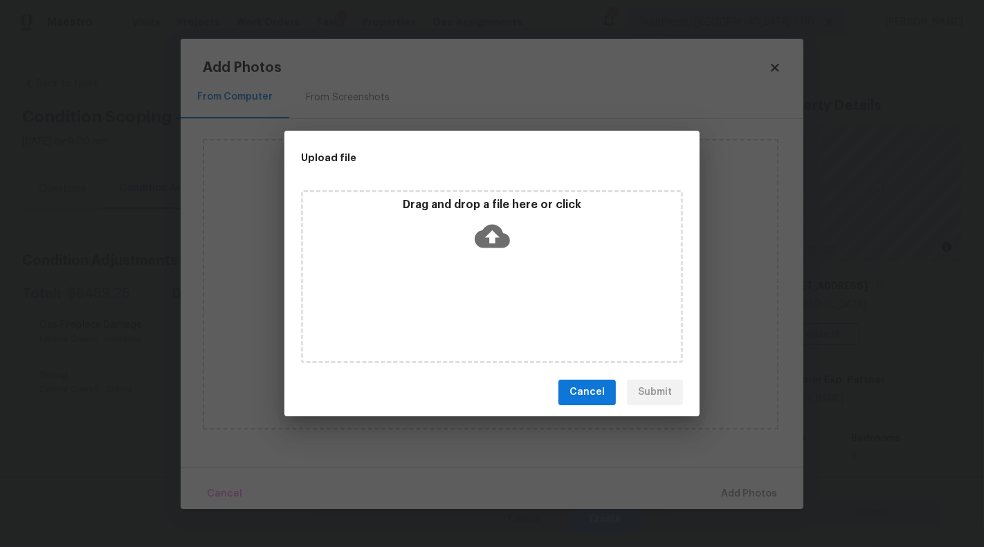
click at [485, 224] on icon at bounding box center [492, 236] width 35 height 35
click at [475, 215] on div "Drag and drop a file here or click" at bounding box center [492, 228] width 378 height 60
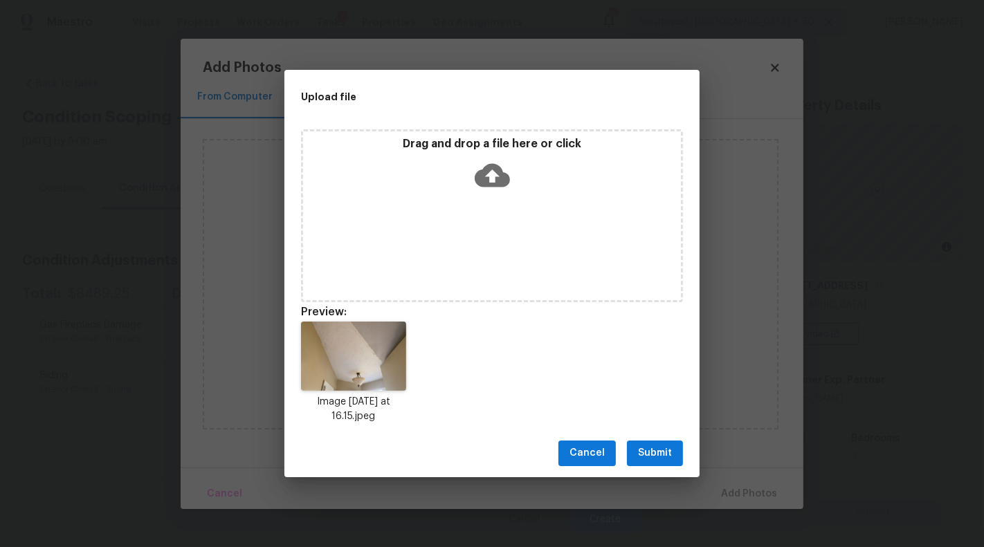
click at [664, 460] on span "Submit" at bounding box center [655, 453] width 34 height 17
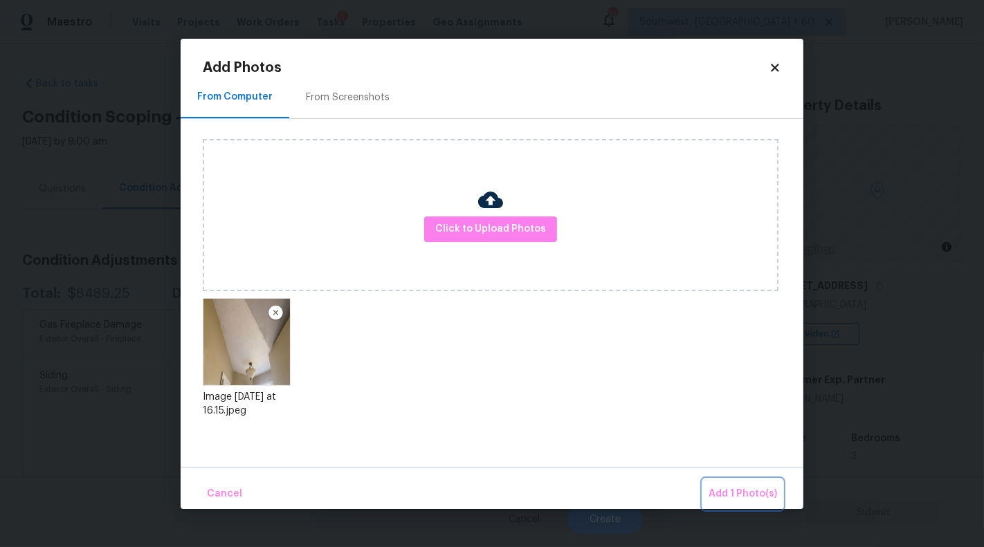
click at [745, 492] on span "Add 1 Photo(s)" at bounding box center [743, 494] width 69 height 17
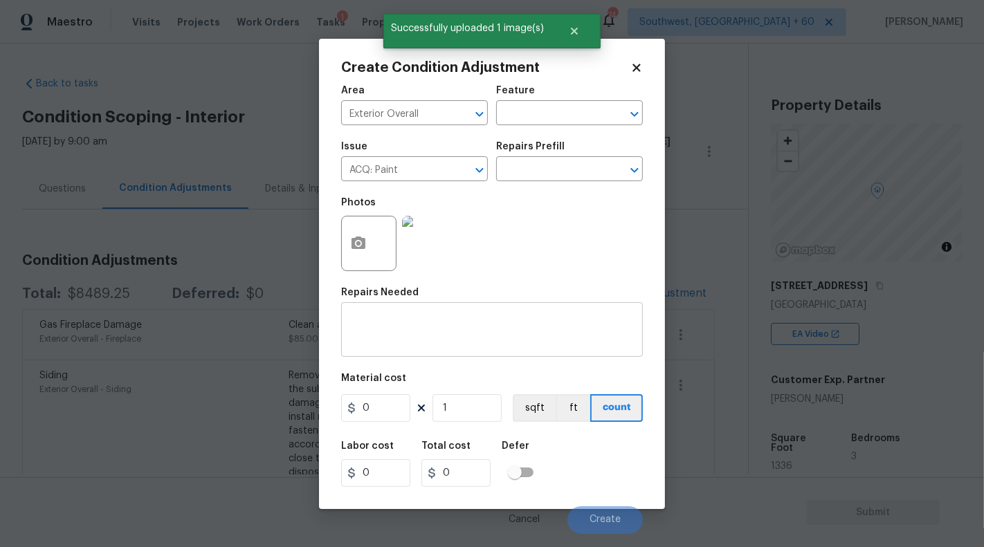
click at [448, 334] on textarea at bounding box center [492, 331] width 285 height 29
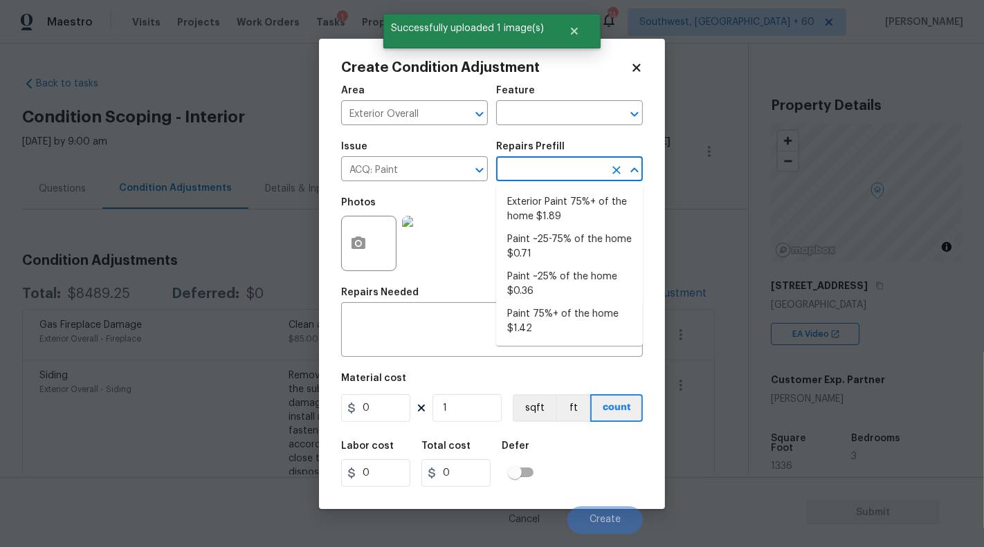
click at [554, 163] on input "text" at bounding box center [550, 170] width 108 height 21
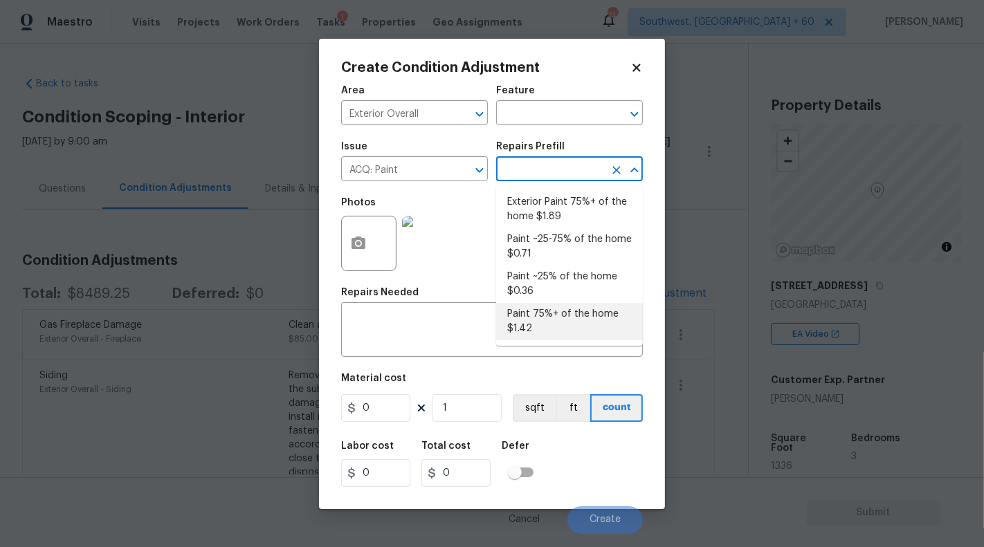
click at [592, 315] on li "Paint 75%+ of the home $1.42" at bounding box center [569, 321] width 147 height 37
type input "Acquisition"
type textarea "Acquisition Scope: 75%+ of the home will likely require interior paint"
type input "1.42"
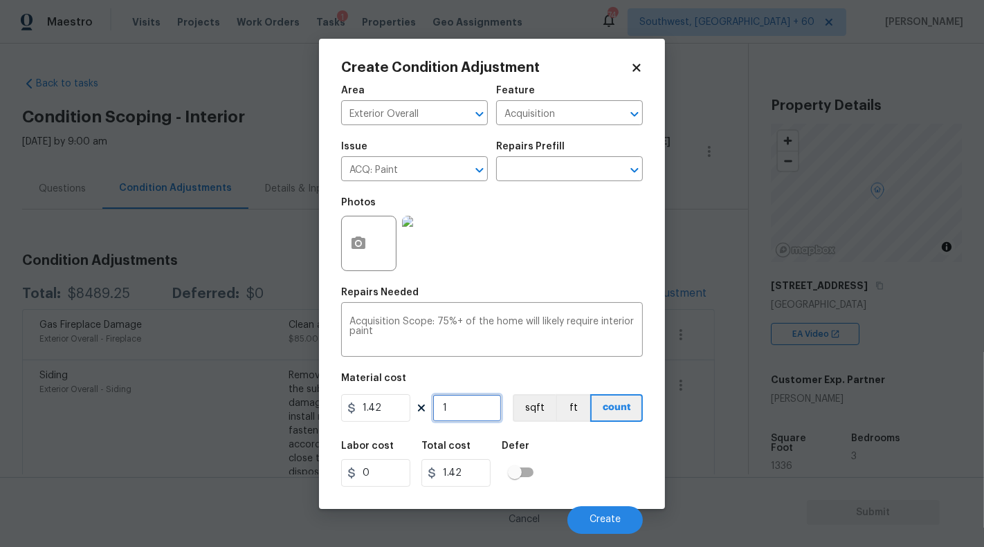
click at [456, 412] on input "1" at bounding box center [467, 409] width 69 height 28
type input "13"
type input "18.46"
type input "133"
type input "188.86"
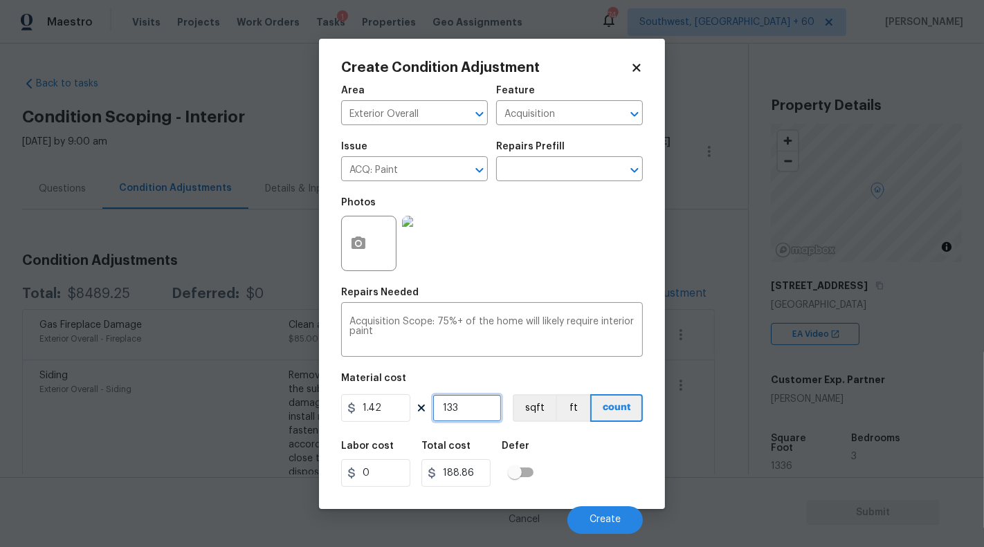
type input "1336"
type input "1897.12"
click at [561, 262] on div "Photos" at bounding box center [492, 235] width 302 height 90
drag, startPoint x: 447, startPoint y: 410, endPoint x: 511, endPoint y: 410, distance: 63.7
click at [511, 410] on div "1.42 1336 sqft ft count" at bounding box center [492, 409] width 302 height 28
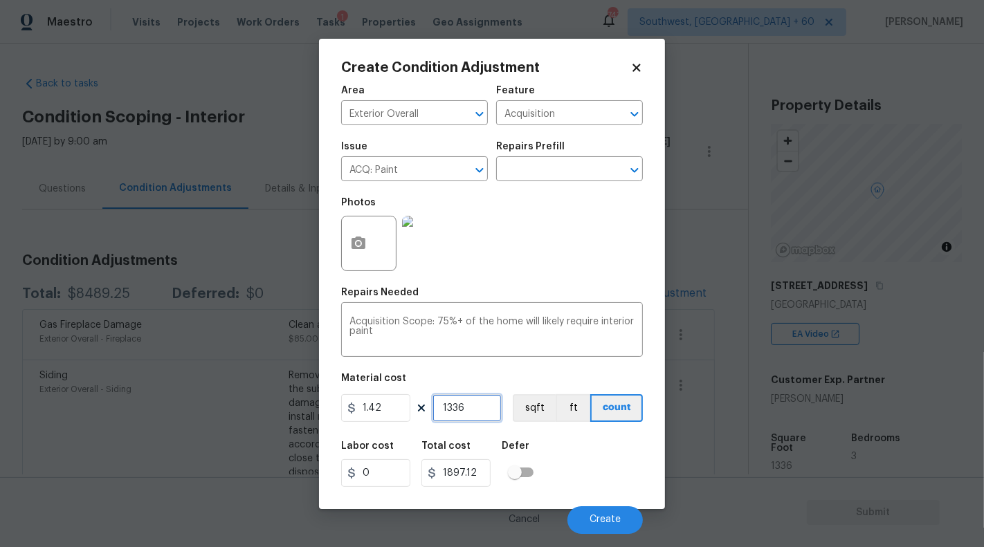
type input "15"
type input "21.3"
type input "155"
type input "220.1"
type input "1550"
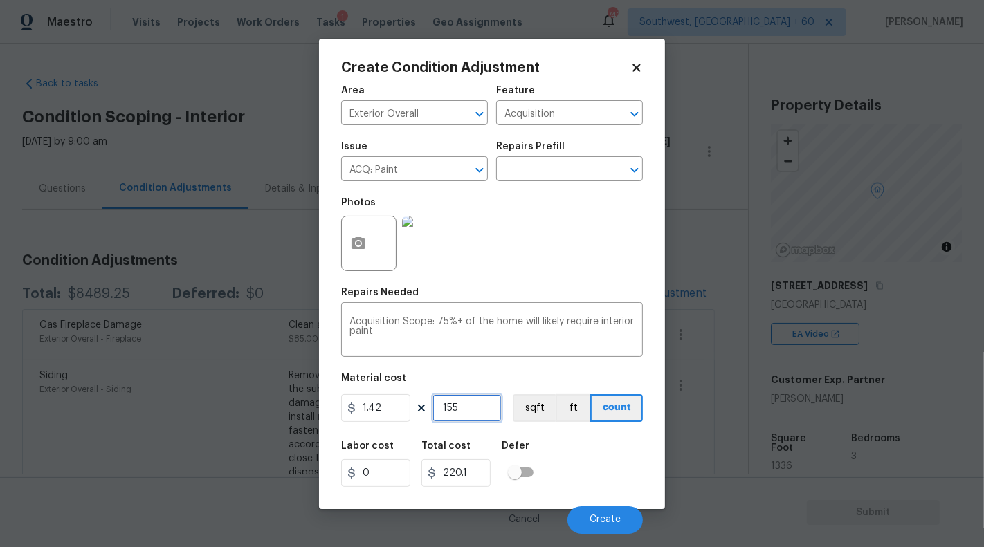
type input "2201"
type input "1550"
click at [609, 523] on span "Create" at bounding box center [605, 520] width 31 height 10
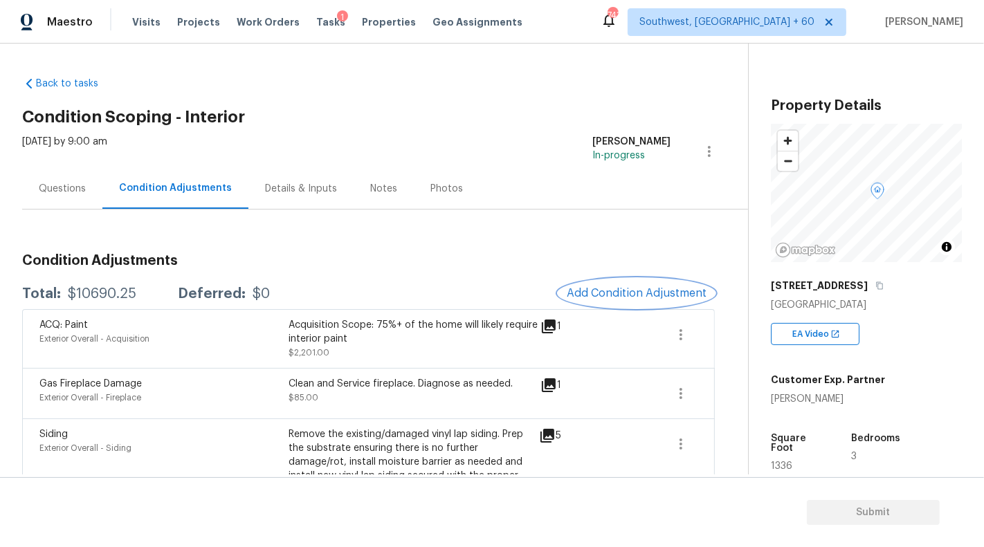
click at [629, 294] on span "Add Condition Adjustment" at bounding box center [637, 293] width 140 height 12
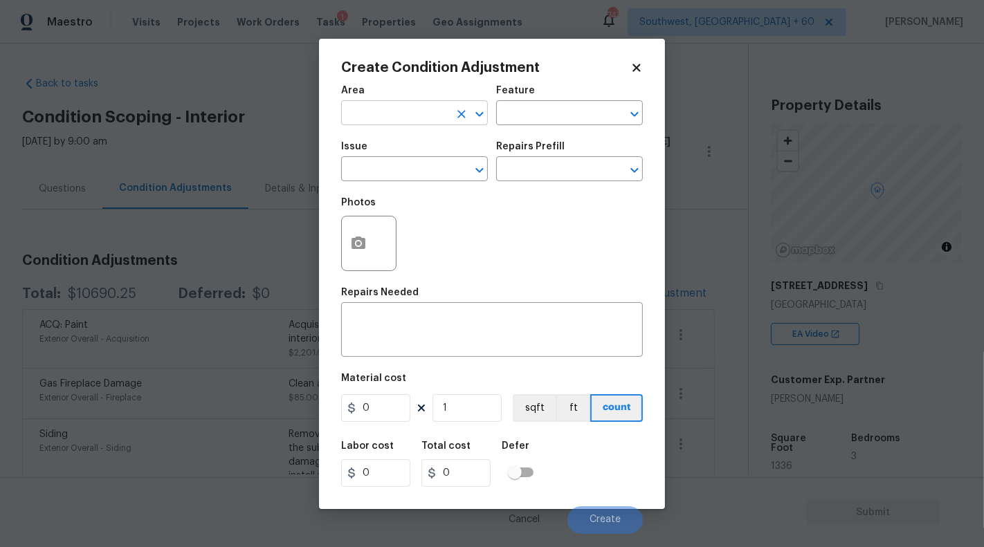
click at [414, 114] on input "text" at bounding box center [395, 114] width 108 height 21
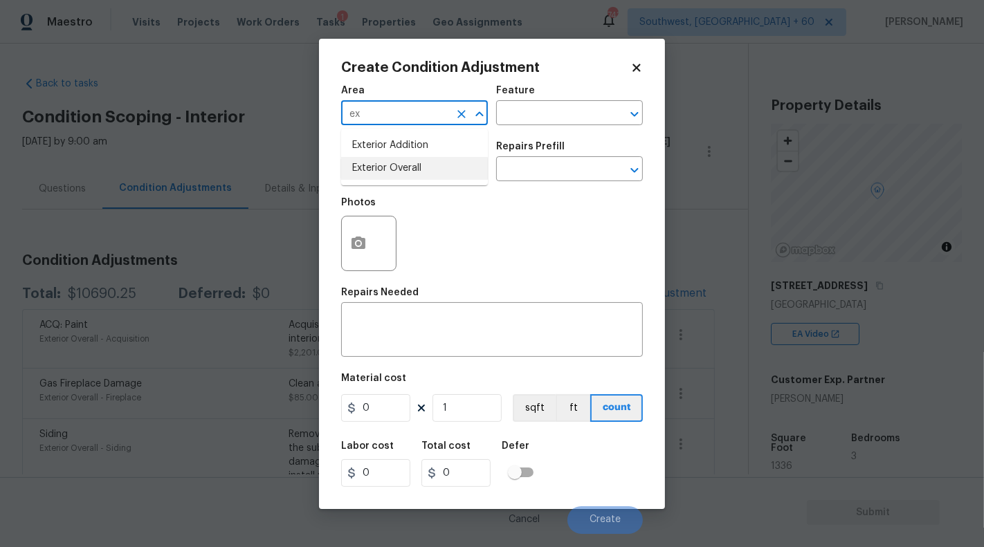
click at [400, 170] on li "Exterior Overall" at bounding box center [414, 168] width 147 height 23
type input "Exterior Overall"
click at [414, 168] on input "text" at bounding box center [395, 170] width 108 height 21
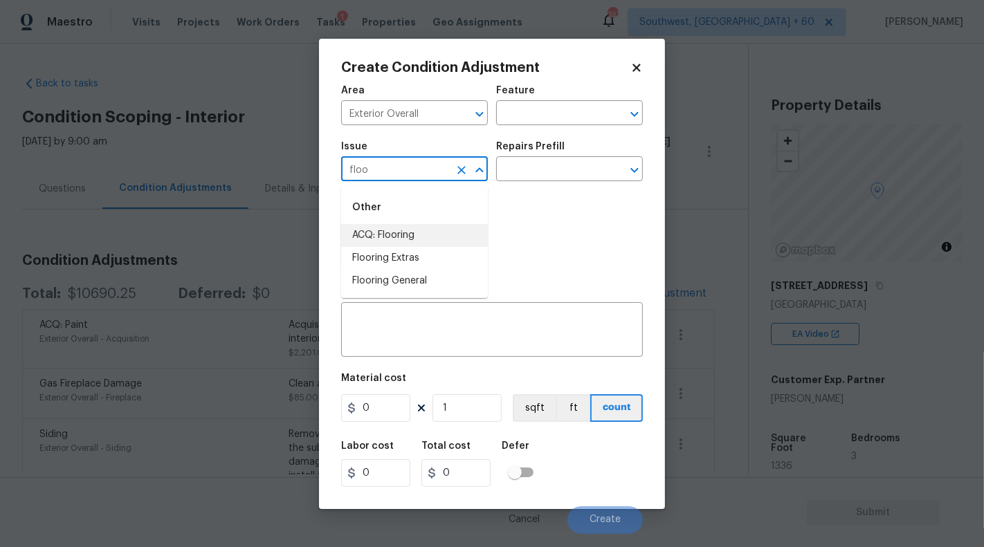
click at [415, 231] on li "ACQ: Flooring" at bounding box center [414, 235] width 147 height 23
type input "ACQ: Flooring"
click at [368, 254] on button "button" at bounding box center [358, 244] width 33 height 54
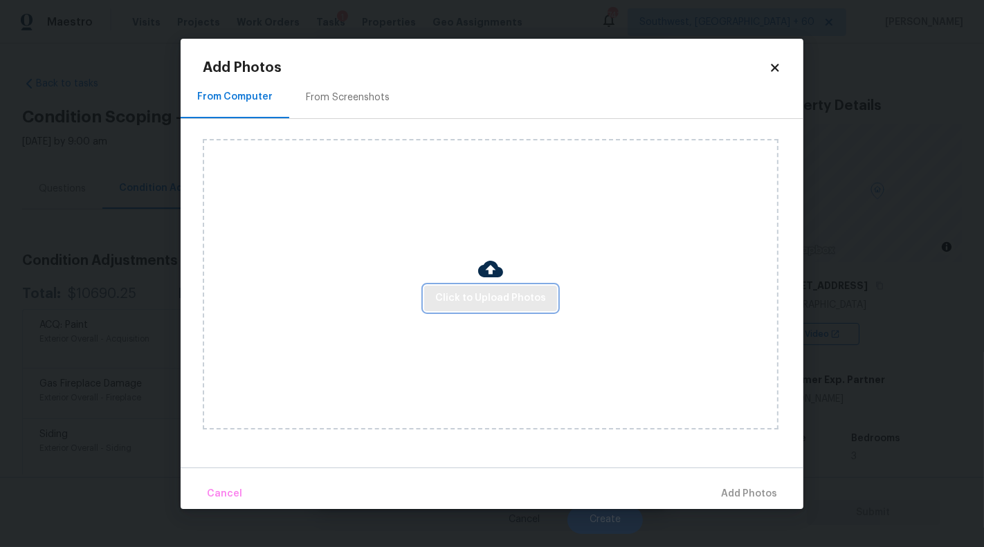
click at [493, 302] on span "Click to Upload Photos" at bounding box center [490, 298] width 111 height 17
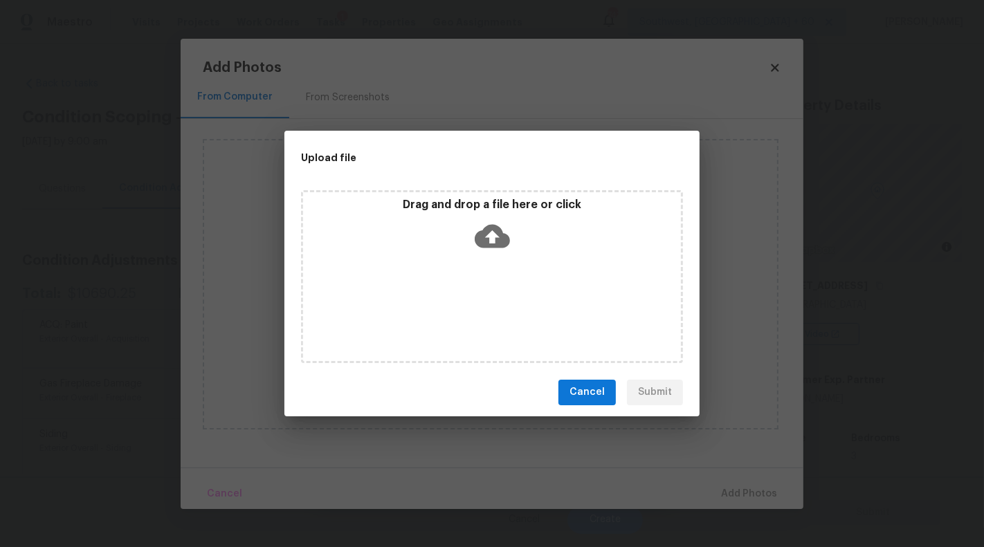
click at [491, 246] on icon at bounding box center [492, 236] width 35 height 24
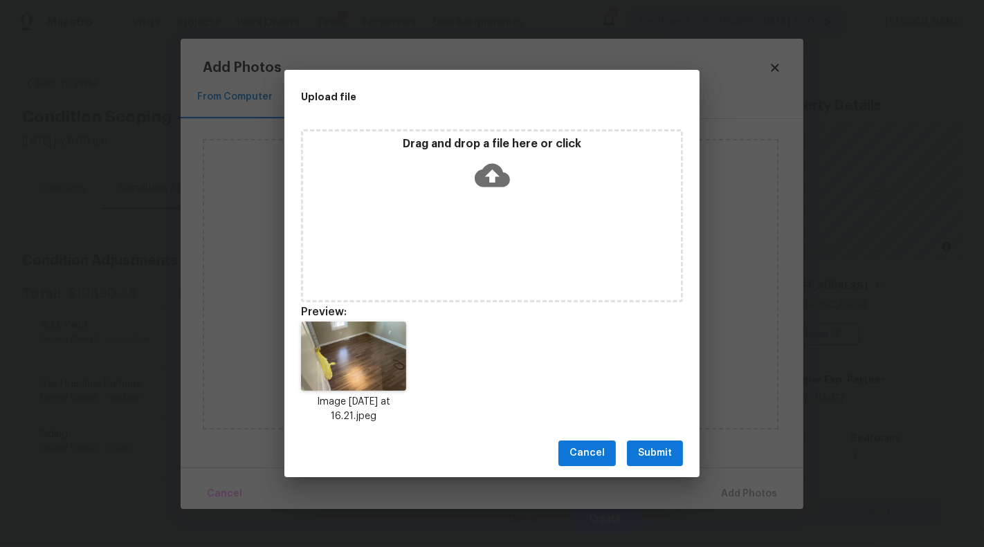
click at [646, 453] on span "Submit" at bounding box center [655, 453] width 34 height 17
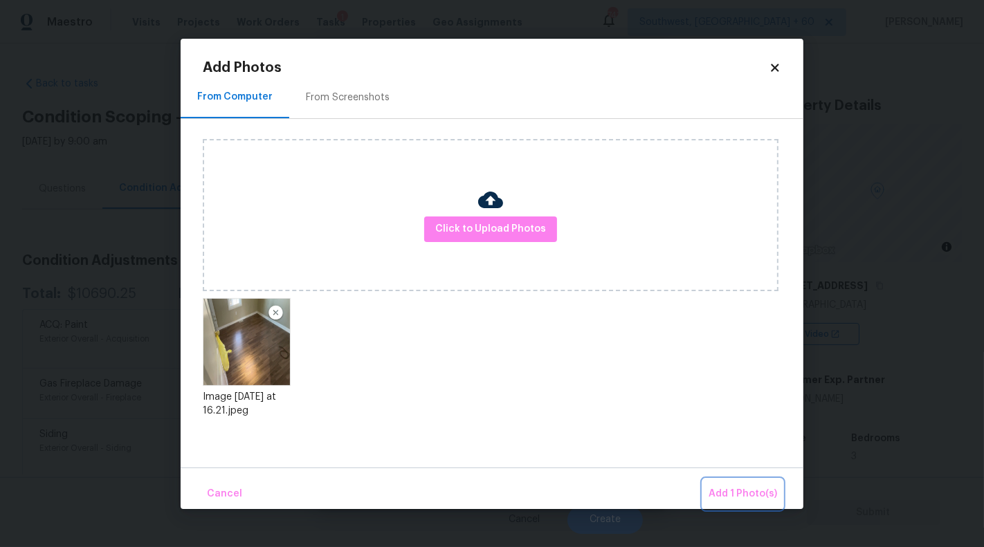
click at [726, 505] on button "Add 1 Photo(s)" at bounding box center [743, 495] width 80 height 30
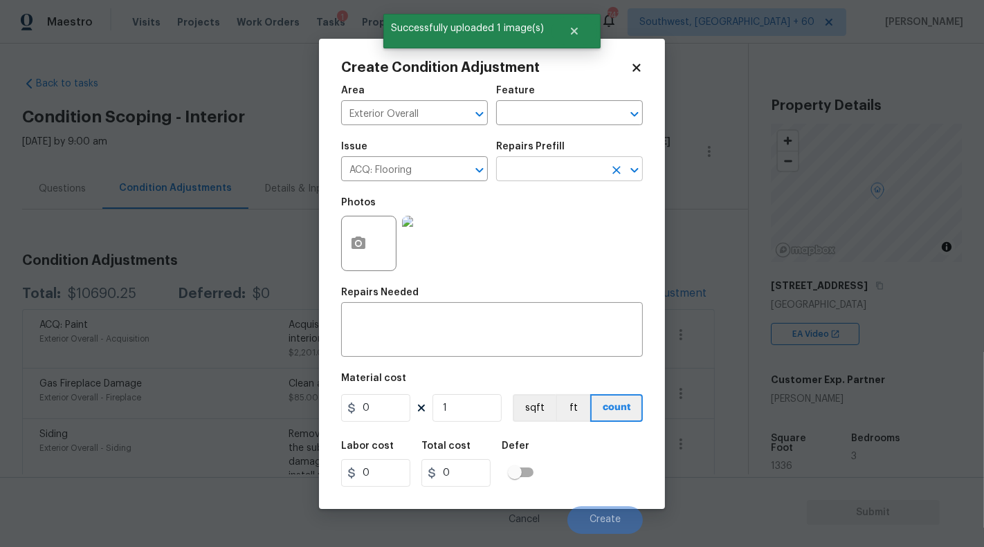
click at [581, 173] on input "text" at bounding box center [550, 170] width 108 height 21
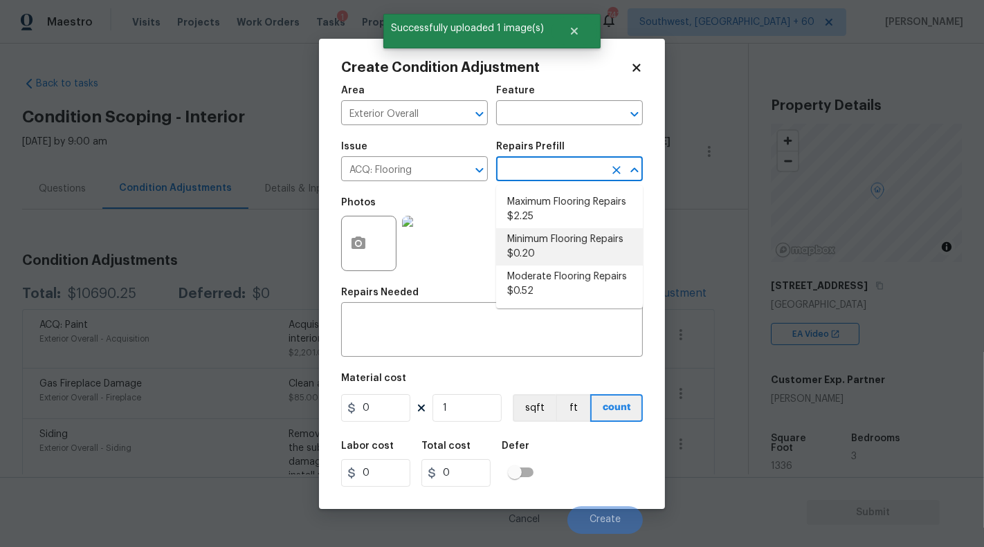
click at [579, 212] on li "Maximum Flooring Repairs $2.25" at bounding box center [569, 209] width 147 height 37
type input "Acquisition"
type textarea "Acquisition Scope: Maximum flooring repairs"
type input "2.25"
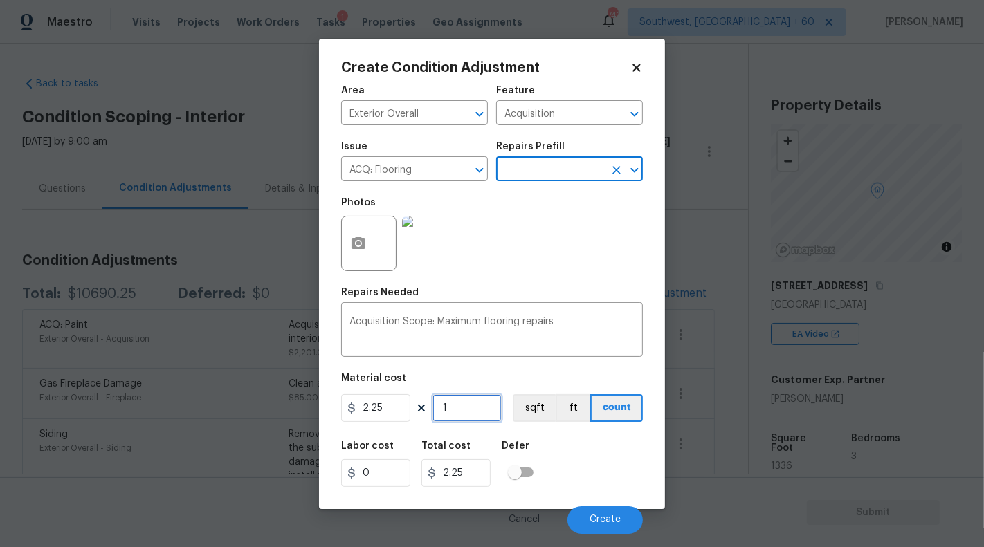
click at [478, 405] on input "1" at bounding box center [467, 409] width 69 height 28
click at [476, 415] on input "1" at bounding box center [467, 409] width 69 height 28
type input "15"
type input "33.75"
type input "155"
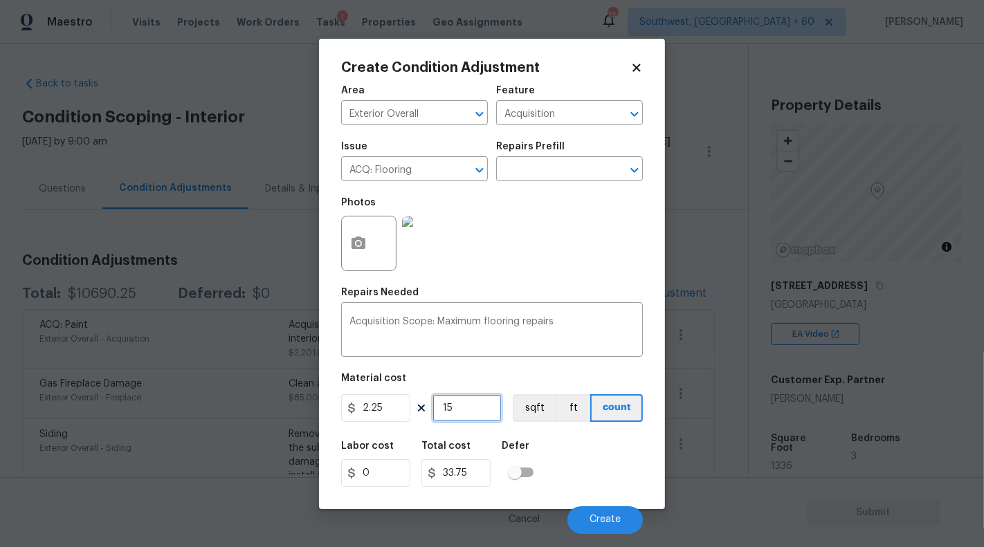
type input "348.75"
type input "1550"
type input "3487.5"
type input "1550"
click at [571, 338] on textarea "Acquisition Scope: Maximum flooring repairs" at bounding box center [492, 331] width 285 height 29
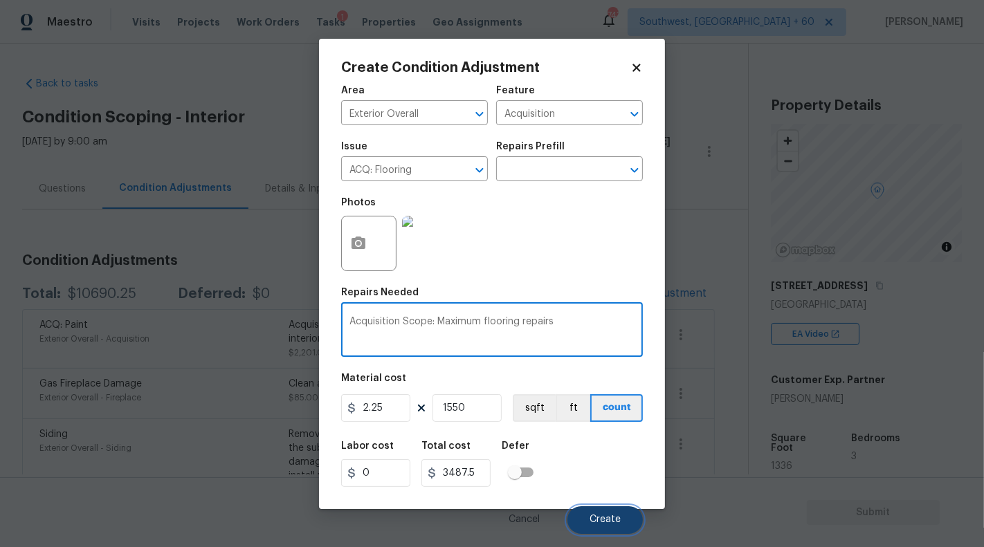
click at [610, 520] on span "Create" at bounding box center [605, 520] width 31 height 10
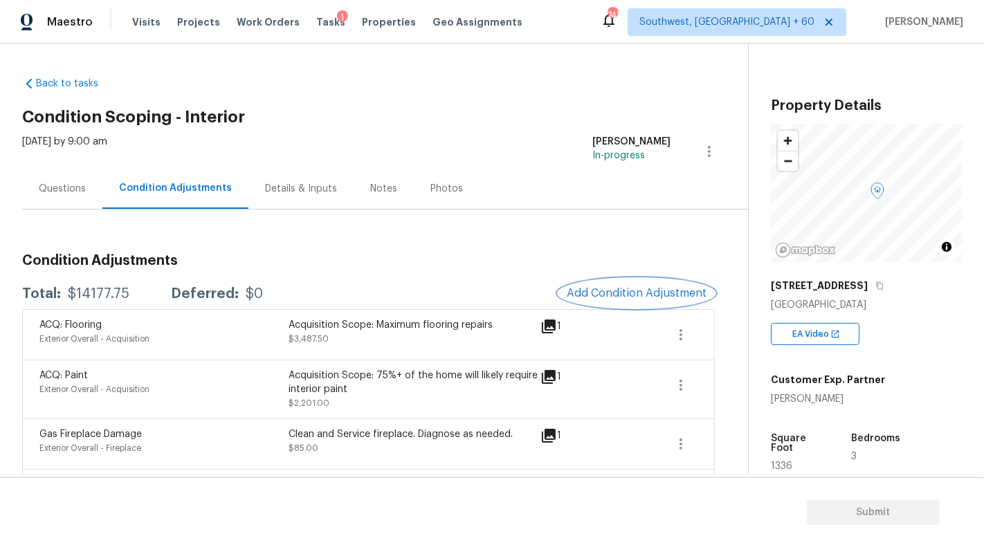
click at [617, 290] on span "Add Condition Adjustment" at bounding box center [637, 293] width 140 height 12
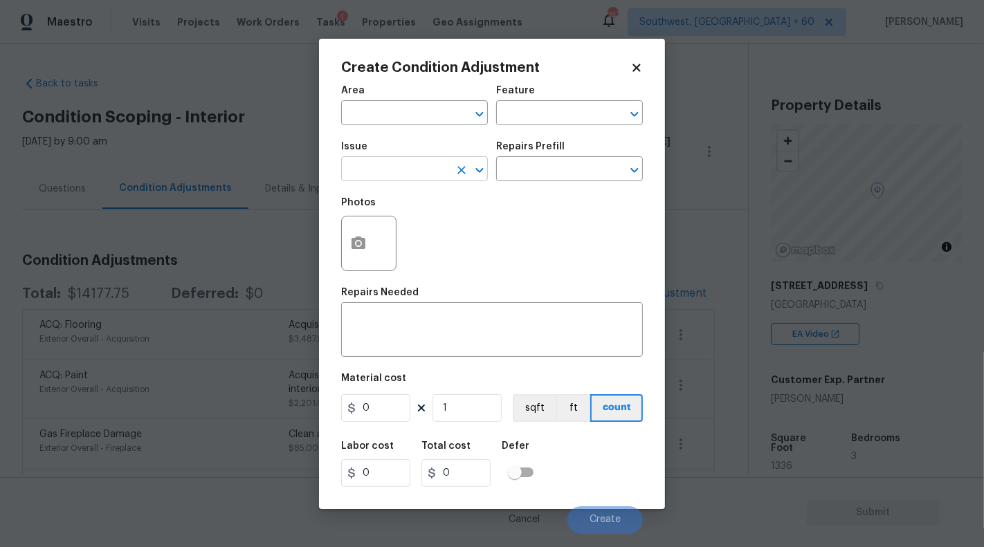
click at [380, 174] on input "text" at bounding box center [395, 170] width 108 height 21
click at [401, 239] on li "Interior Closet Door" at bounding box center [414, 235] width 147 height 23
type input "Interior Closet Door"
click at [358, 249] on icon "button" at bounding box center [359, 243] width 14 height 12
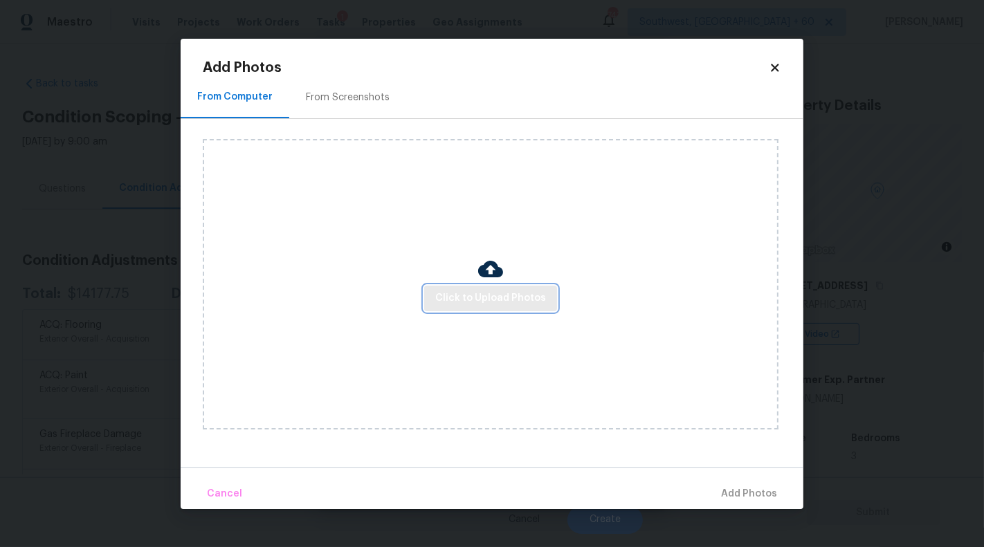
click at [543, 299] on span "Click to Upload Photos" at bounding box center [490, 298] width 111 height 17
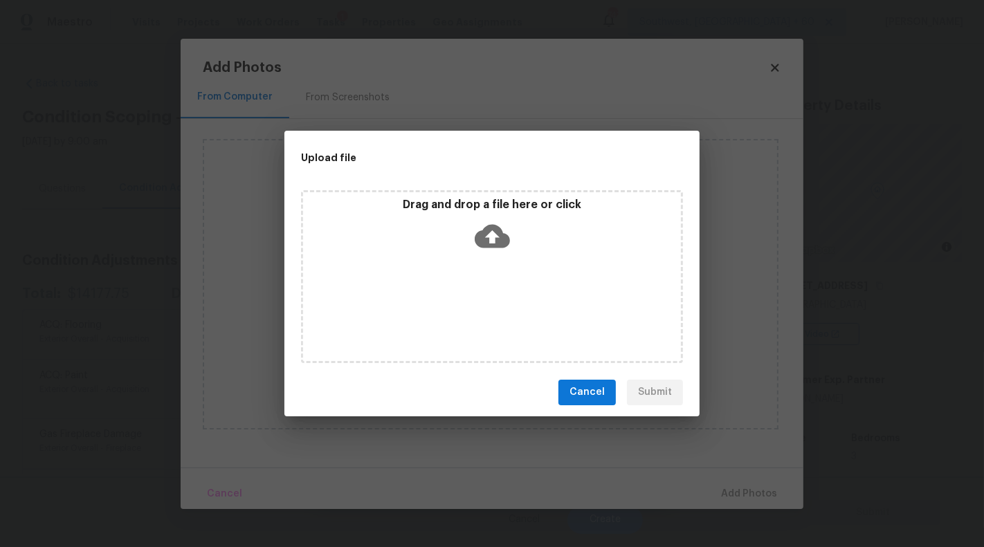
click at [490, 230] on icon at bounding box center [492, 236] width 35 height 24
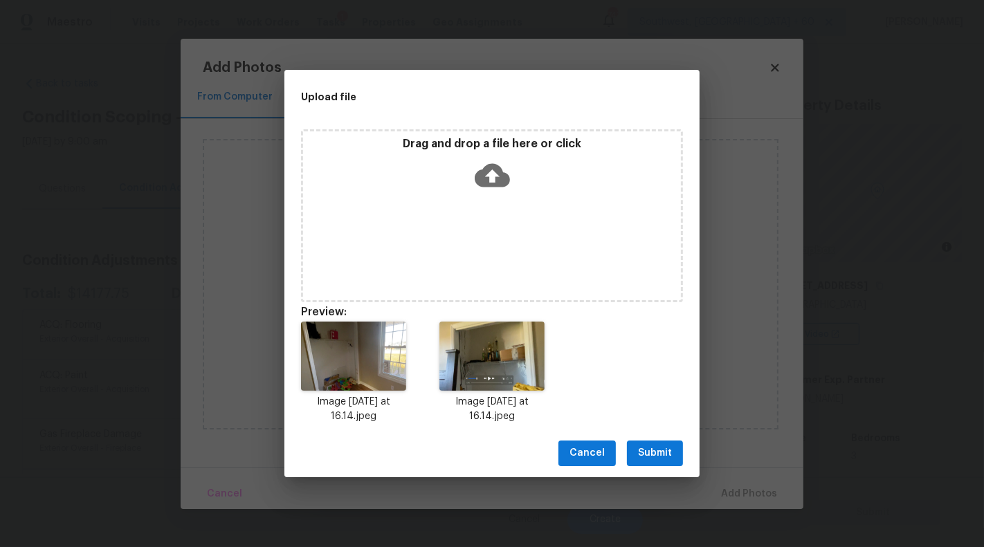
click at [660, 456] on span "Submit" at bounding box center [655, 453] width 34 height 17
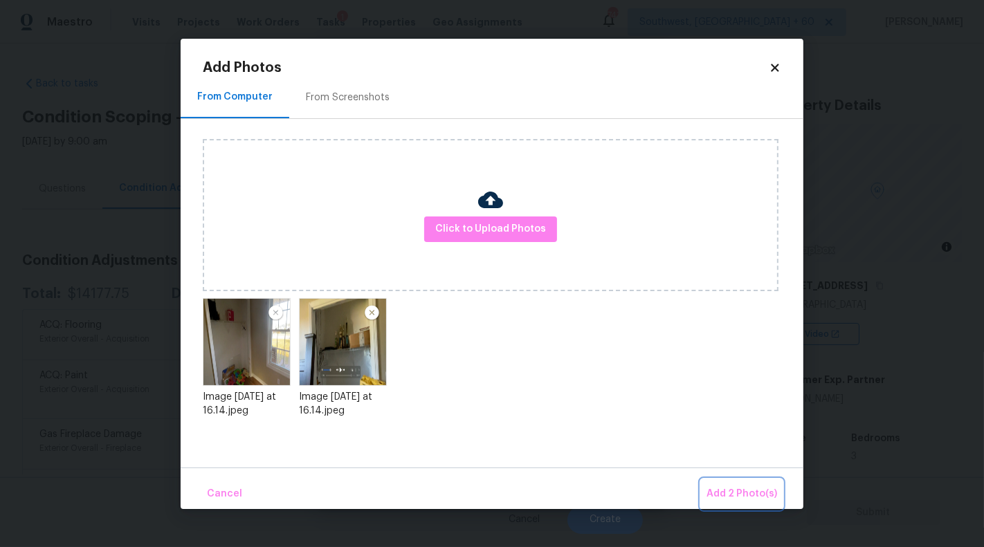
click at [738, 496] on span "Add 2 Photo(s)" at bounding box center [742, 494] width 71 height 17
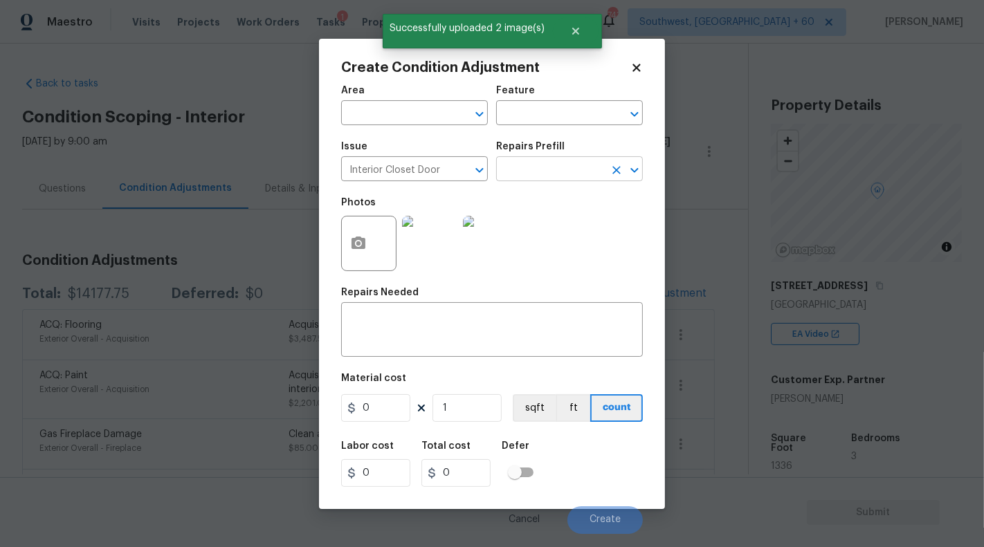
click at [572, 169] on input "text" at bounding box center [550, 170] width 108 height 21
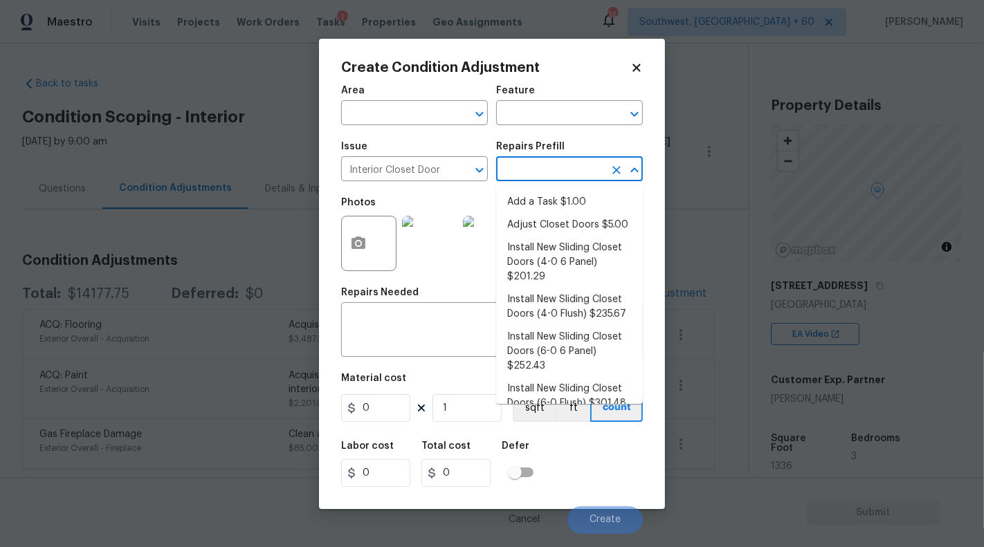
click at [574, 169] on input "text" at bounding box center [550, 170] width 108 height 21
click at [574, 170] on input "text" at bounding box center [550, 170] width 108 height 21
click at [570, 261] on li "Install New Sliding Closet Doors (4-0 6 Panel) $201.29" at bounding box center [569, 263] width 147 height 52
type input "Interior Door"
type textarea "Remove the existing door (if present). Install a new 4-0 bi-fold 6 panel interi…"
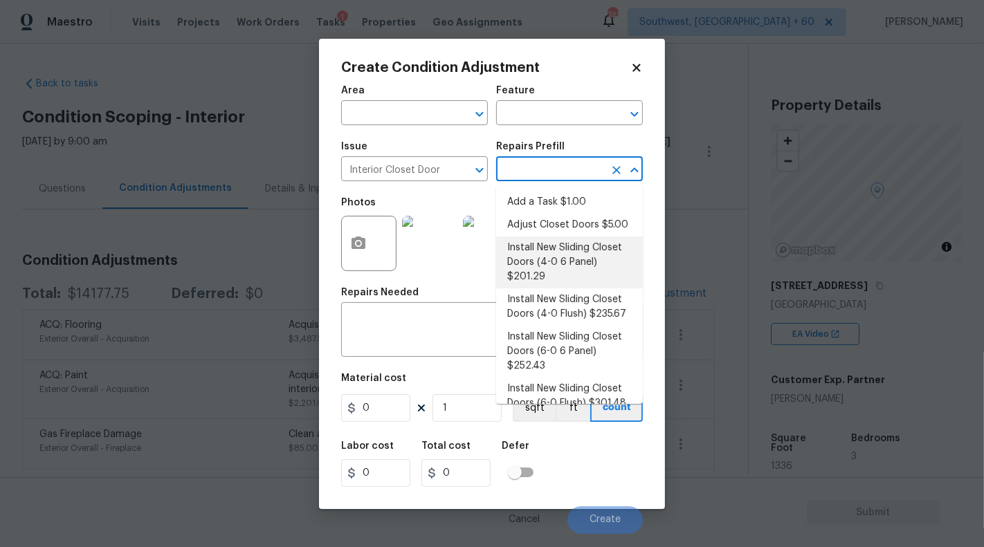
type input "201.29"
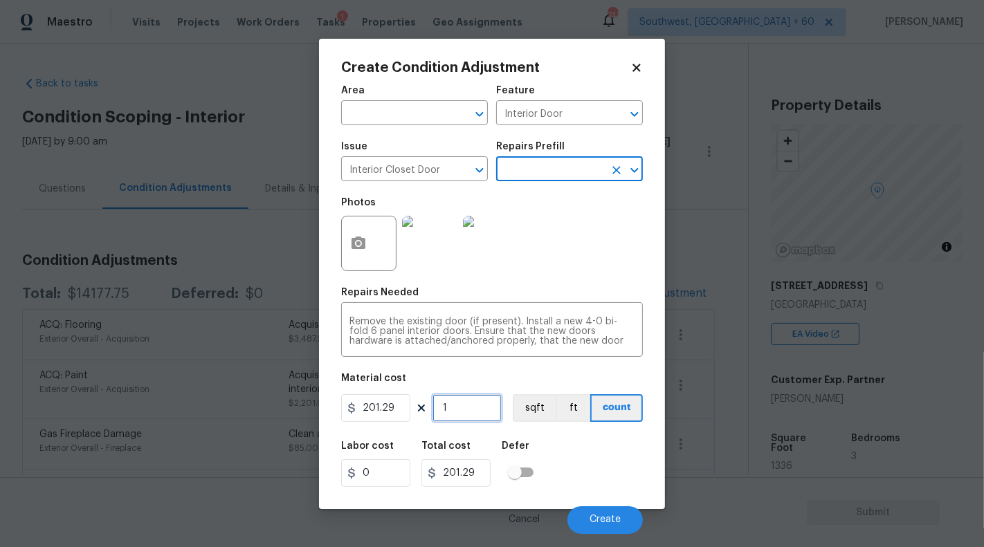
click at [470, 414] on input "1" at bounding box center [467, 409] width 69 height 28
type input "0"
type input "2"
type input "402.58"
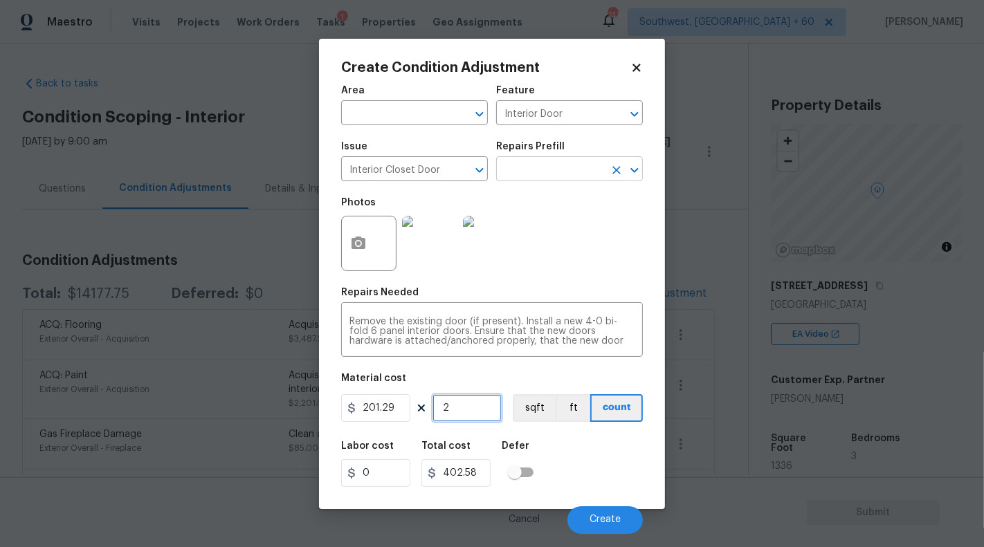
type input "2"
click at [538, 172] on input "text" at bounding box center [550, 170] width 108 height 21
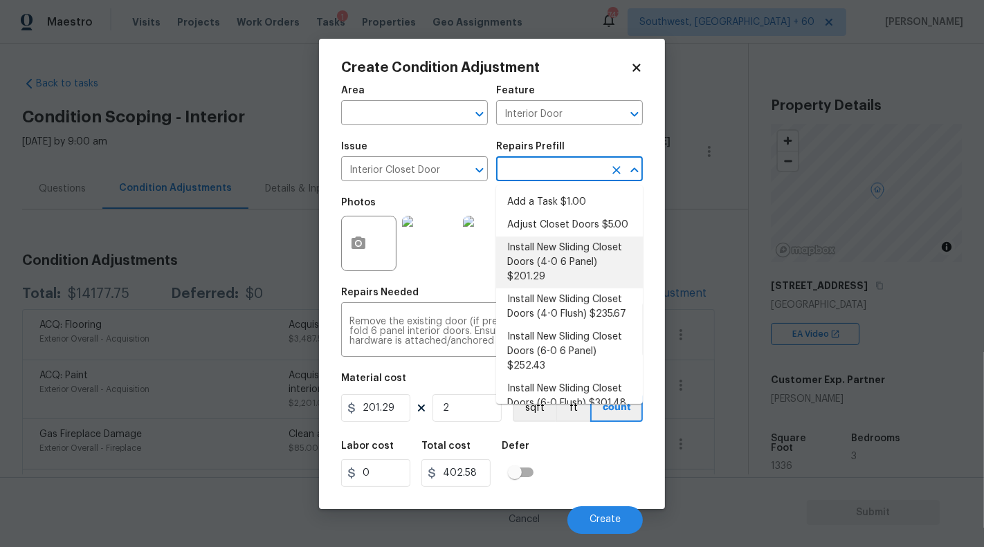
click at [558, 262] on li "Install New Sliding Closet Doors (4-0 6 Panel) $201.29" at bounding box center [569, 263] width 147 height 52
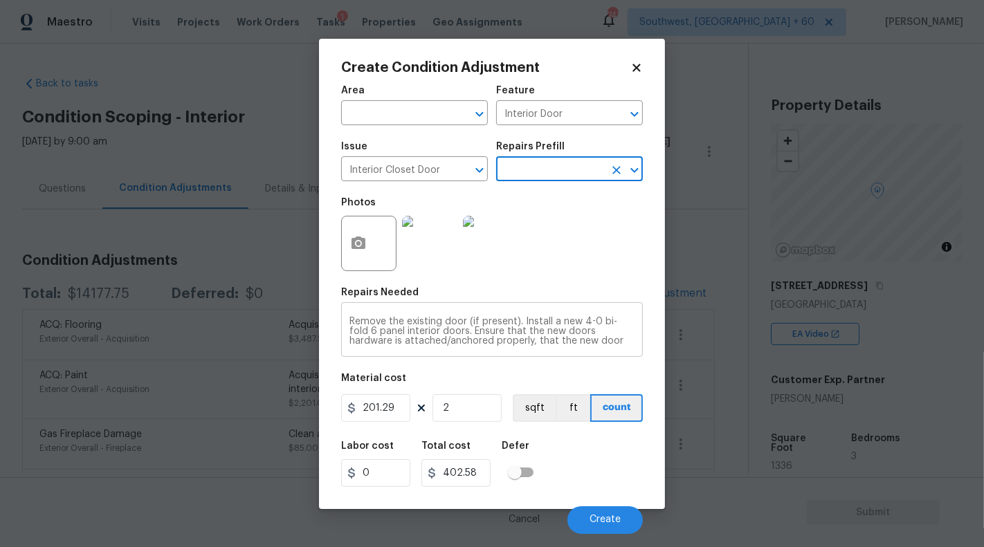
scroll to position [19, 0]
click at [597, 520] on span "Create" at bounding box center [605, 520] width 31 height 10
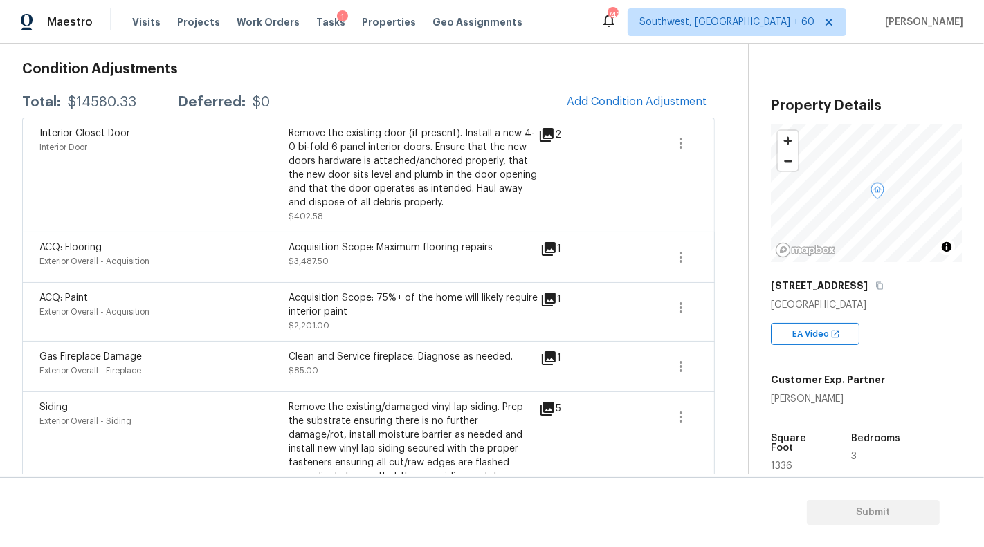
scroll to position [947, 0]
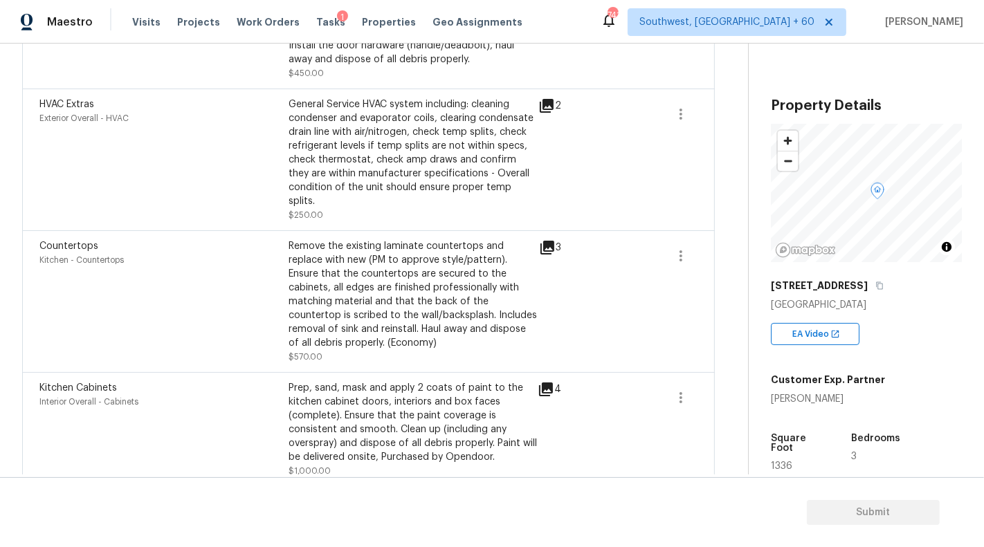
click at [547, 241] on icon at bounding box center [548, 248] width 14 height 14
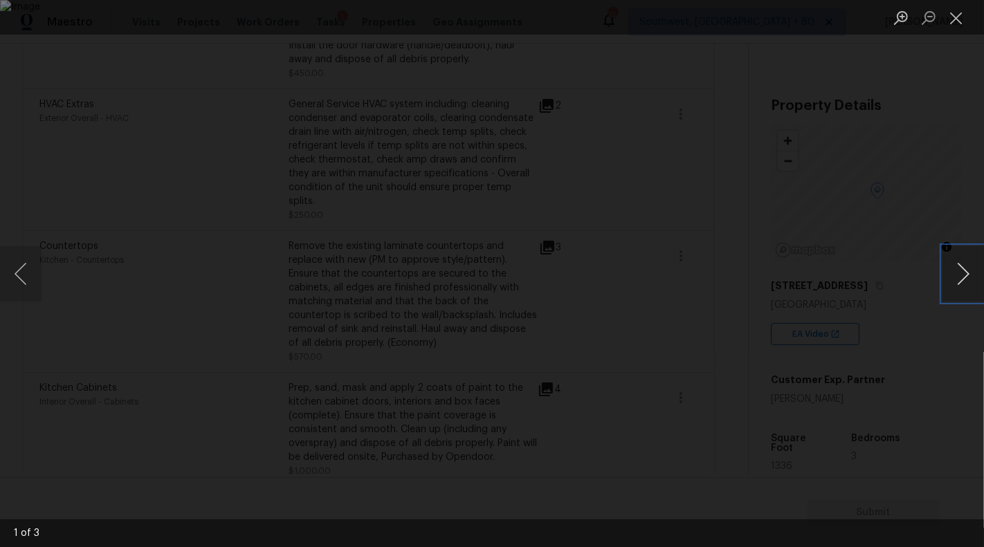
click at [966, 269] on button "Next image" at bounding box center [964, 273] width 42 height 55
click at [958, 21] on button "Close lightbox" at bounding box center [957, 18] width 28 height 24
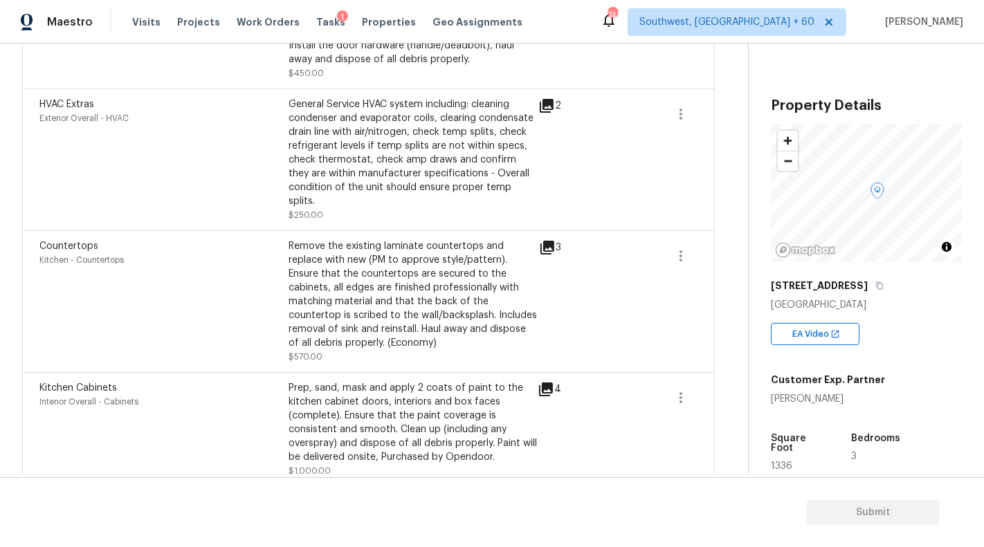
click at [437, 402] on div "Prep, sand, mask and apply 2 coats of paint to the kitchen cabinet doors, inter…" at bounding box center [413, 422] width 249 height 83
click at [534, 381] on div "Prep, sand, mask and apply 2 coats of paint to the kitchen cabinet doors, inter…" at bounding box center [413, 422] width 249 height 83
click at [547, 383] on icon at bounding box center [546, 390] width 14 height 14
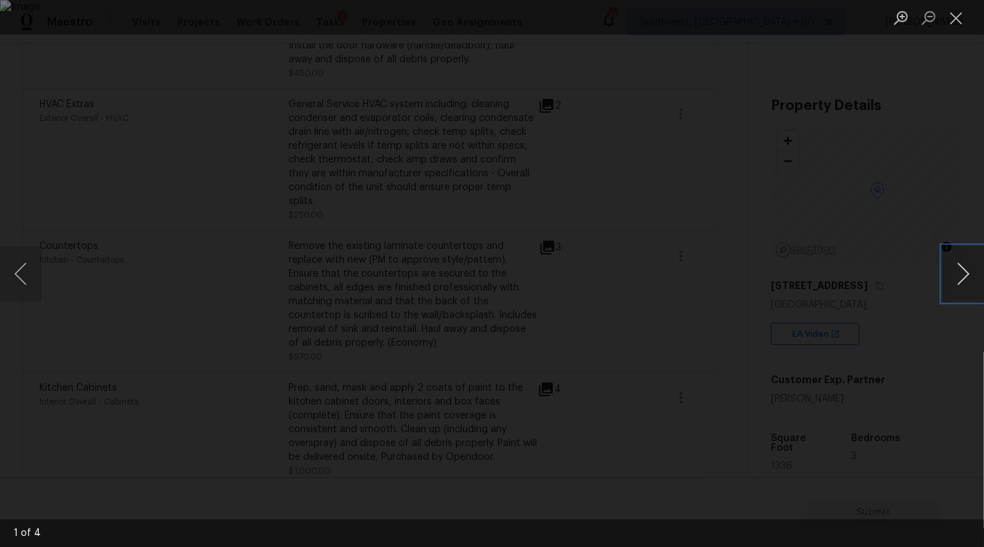
click at [956, 291] on button "Next image" at bounding box center [964, 273] width 42 height 55
click at [963, 289] on button "Next image" at bounding box center [964, 273] width 42 height 55
click at [956, 16] on button "Close lightbox" at bounding box center [957, 18] width 28 height 24
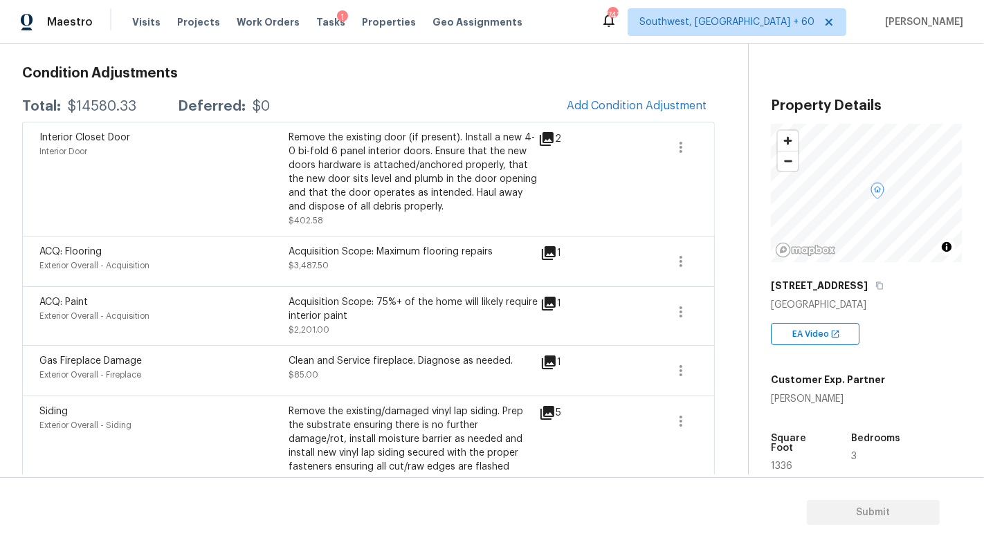
scroll to position [156, 0]
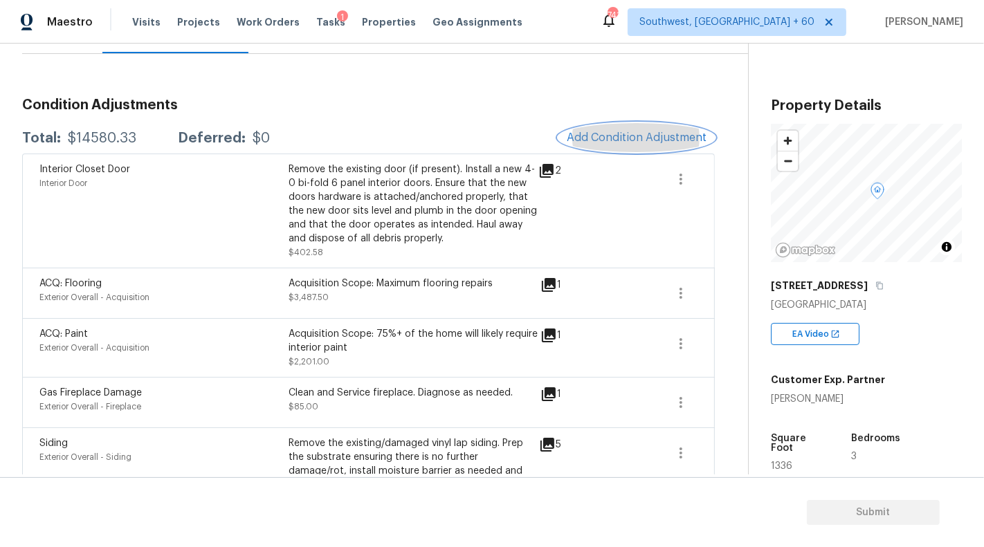
click at [611, 139] on span "Add Condition Adjustment" at bounding box center [637, 138] width 140 height 12
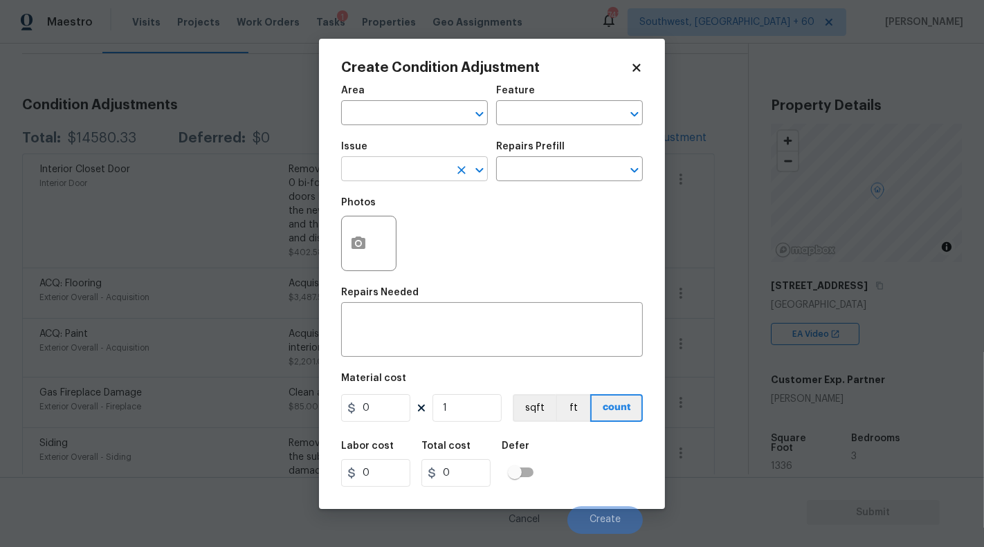
click at [402, 175] on input "text" at bounding box center [395, 170] width 108 height 21
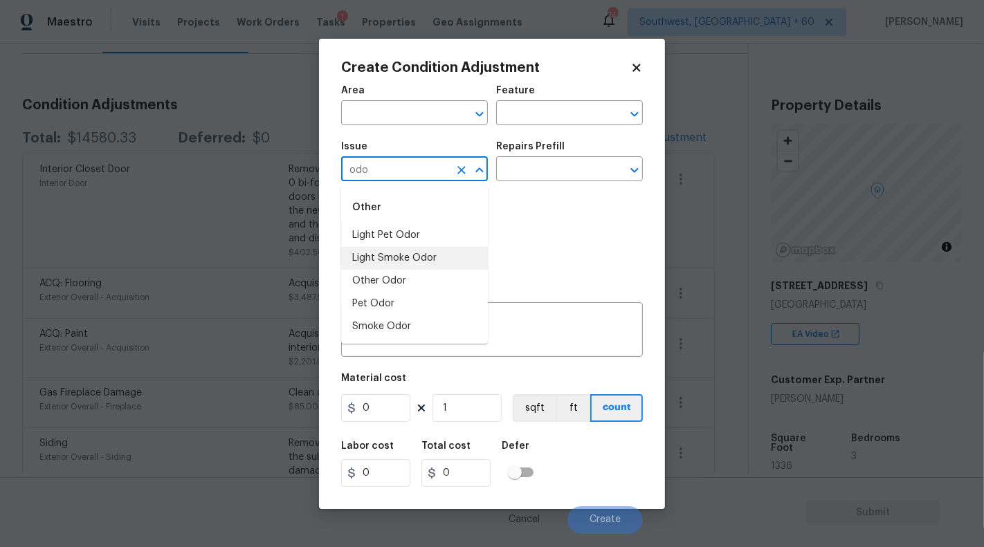
click at [420, 242] on li "Light Pet Odor" at bounding box center [414, 235] width 147 height 23
type input "Light Pet Odor"
click at [497, 185] on div "Issue Light Pet Odor ​ Repairs Prefill ​" at bounding box center [492, 162] width 302 height 56
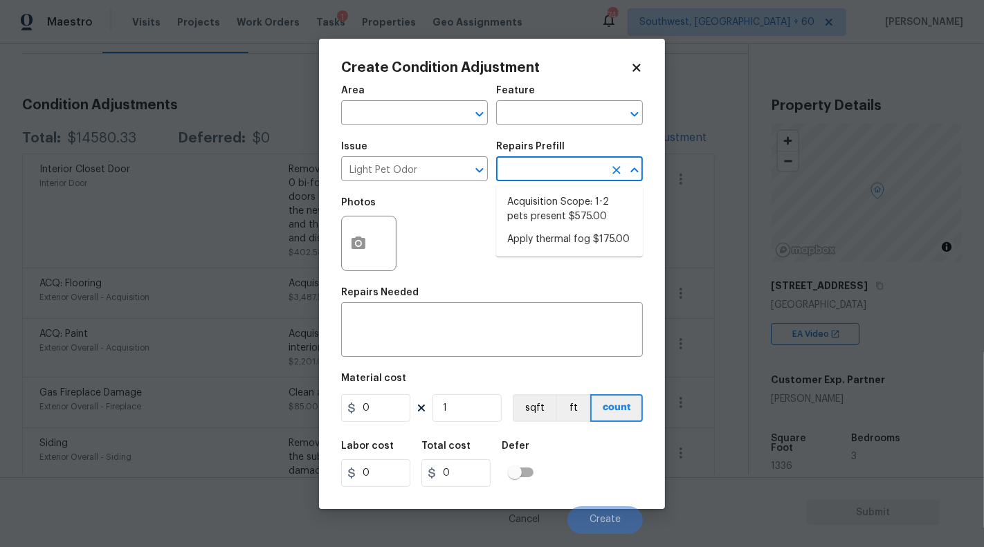
click at [529, 169] on input "text" at bounding box center [550, 170] width 108 height 21
click at [549, 205] on li "Acquisition Scope: 1-2 pets present $575.00" at bounding box center [569, 209] width 147 height 37
type textarea "Acquisition Scope: 1-2 pets present"
type input "575"
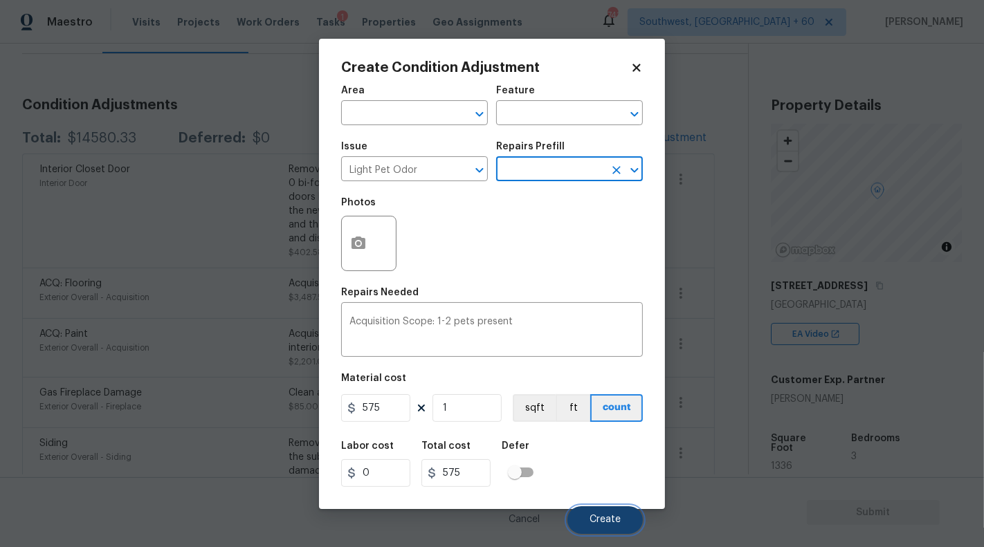
click at [620, 522] on span "Create" at bounding box center [605, 520] width 31 height 10
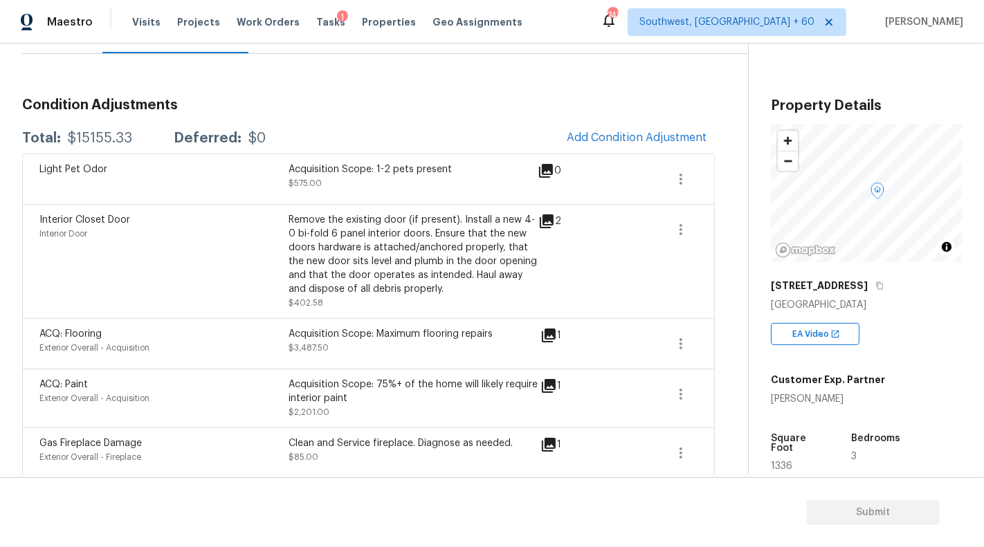
scroll to position [1824, 0]
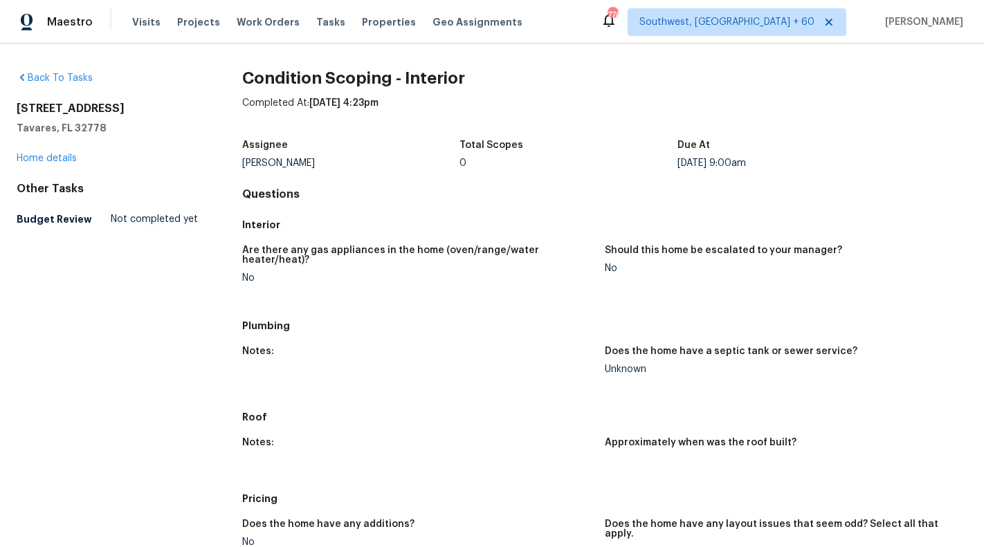
scroll to position [386, 0]
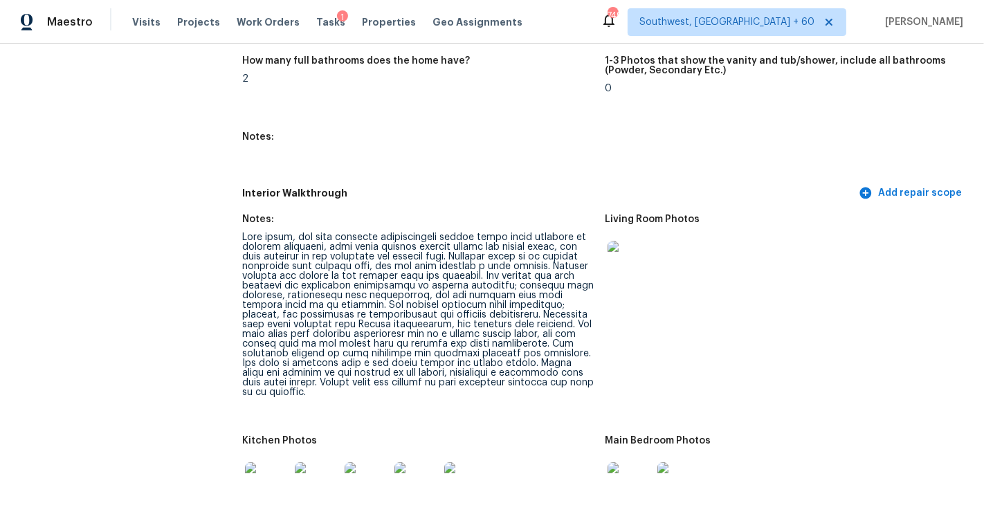
scroll to position [1977, 0]
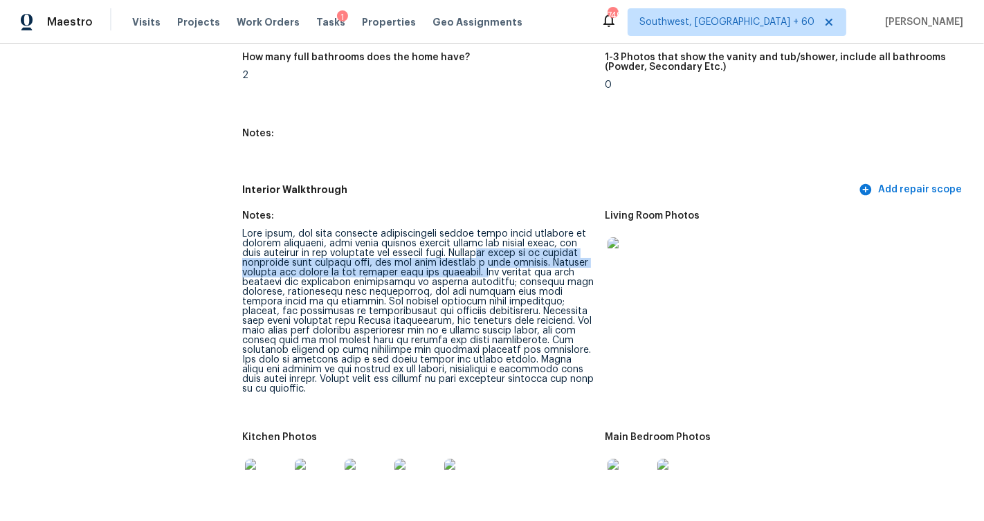
drag, startPoint x: 532, startPoint y: 229, endPoint x: 483, endPoint y: 246, distance: 51.2
click at [483, 246] on div at bounding box center [418, 311] width 352 height 165
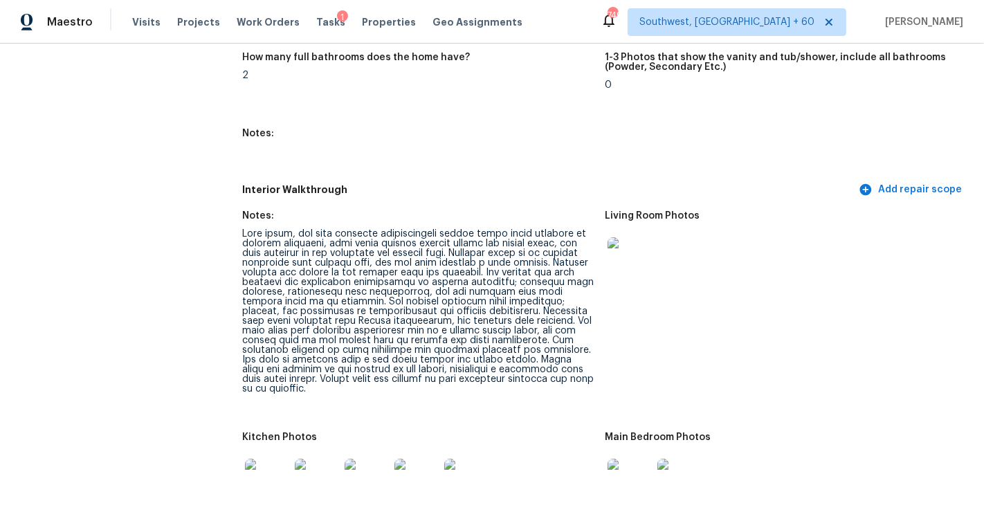
click at [577, 271] on div at bounding box center [418, 311] width 352 height 165
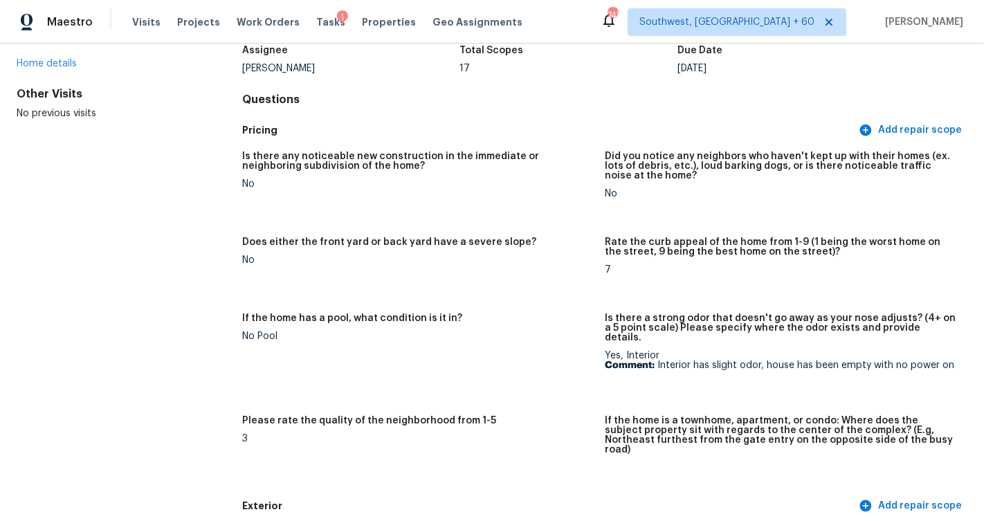
scroll to position [136, 0]
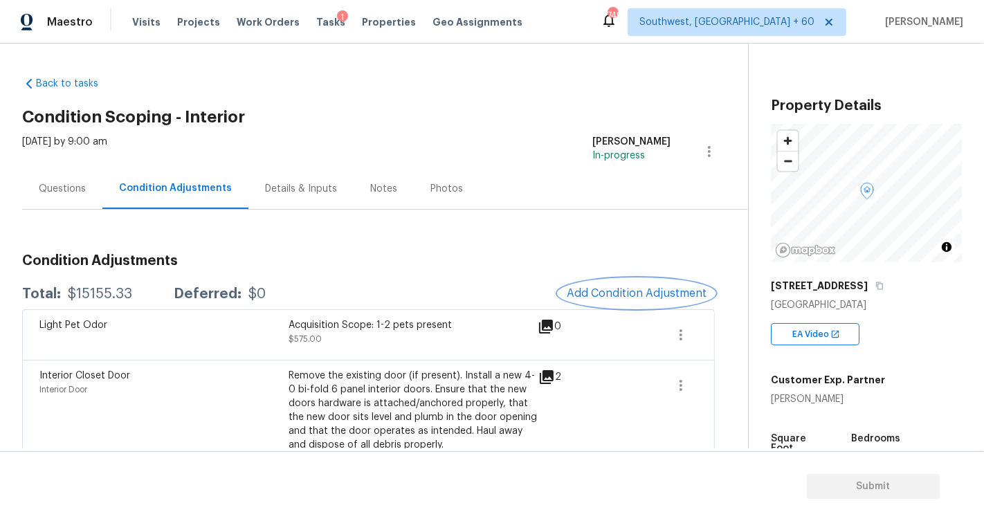
click at [645, 284] on button "Add Condition Adjustment" at bounding box center [637, 293] width 156 height 29
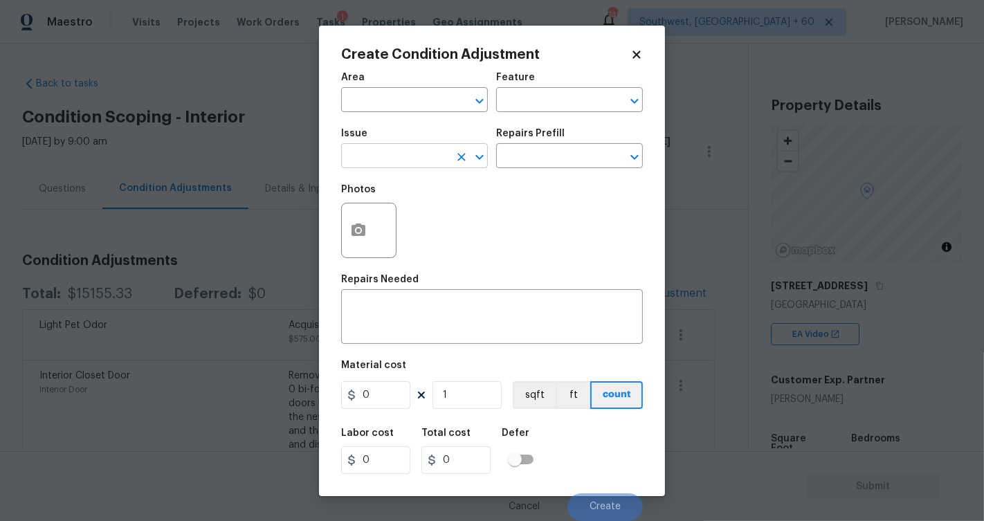
click at [422, 157] on input "text" at bounding box center [395, 157] width 108 height 21
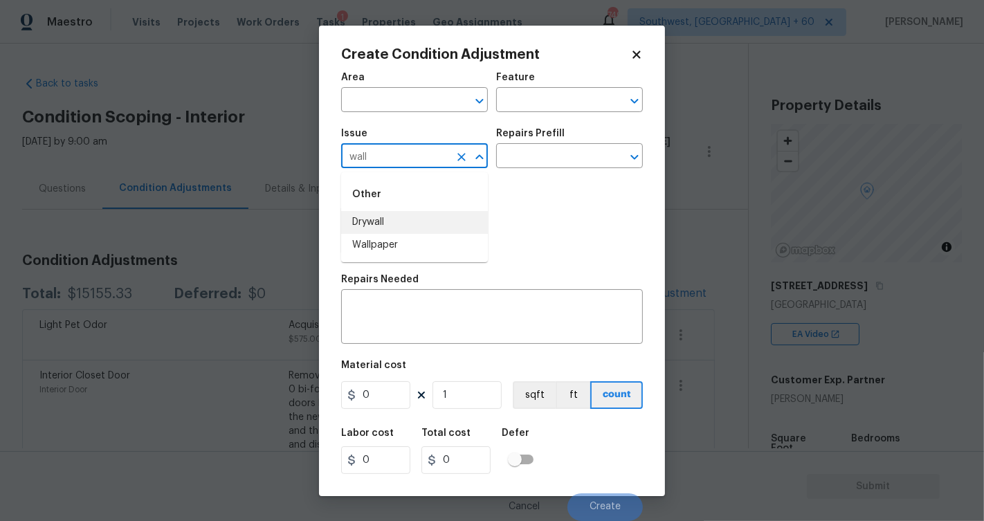
click at [414, 219] on li "Drywall" at bounding box center [414, 222] width 147 height 23
type input "Drywall"
click at [543, 160] on input "text" at bounding box center [550, 157] width 108 height 21
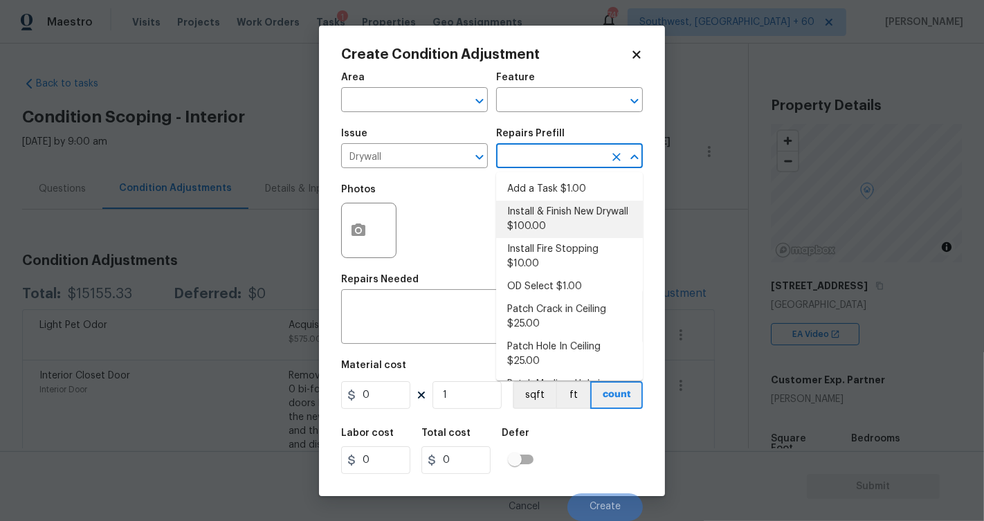
click at [547, 216] on li "Install & Finish New Drywall $100.00" at bounding box center [569, 219] width 147 height 37
type input "Walls and Ceiling"
type textarea "Remove the existing damaged drywall and replace with new. Ensure that the new d…"
type input "100"
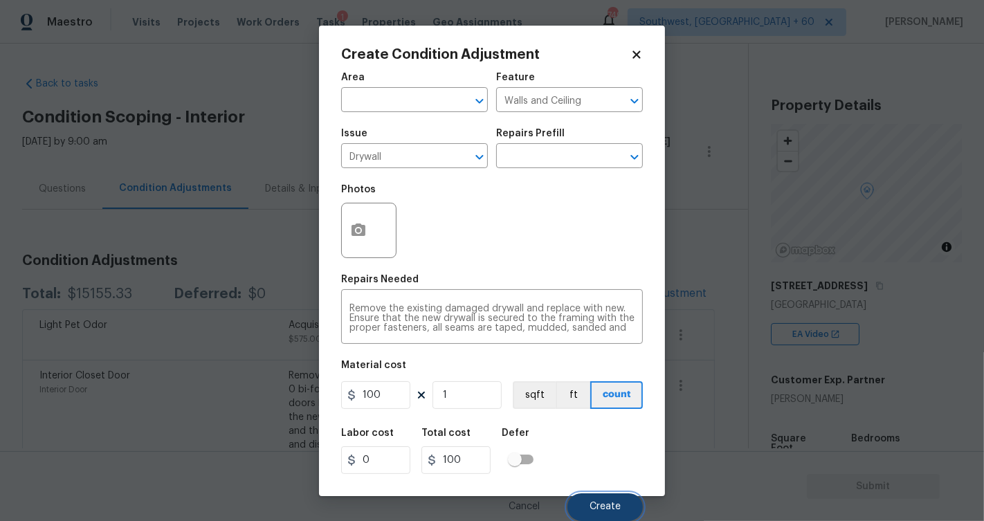
click at [599, 284] on button "Create" at bounding box center [605, 507] width 75 height 28
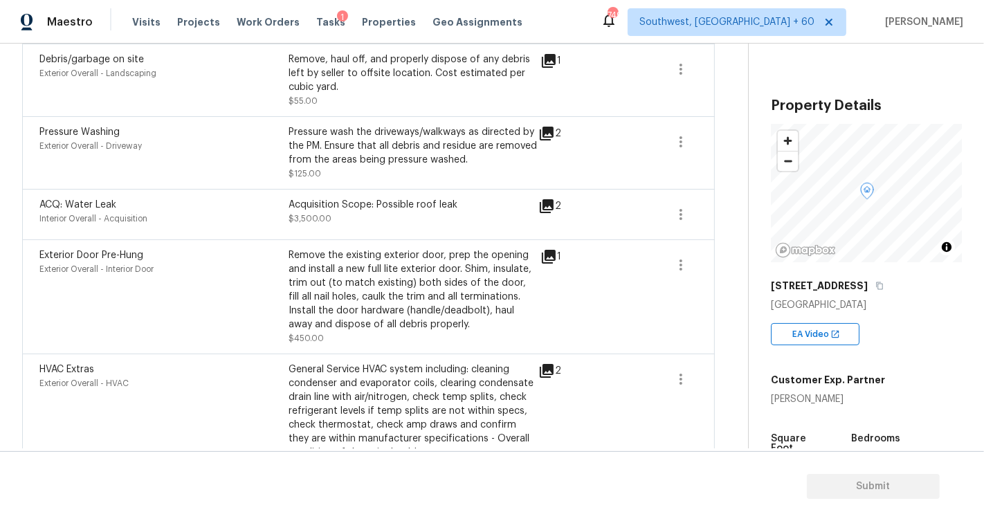
scroll to position [831, 0]
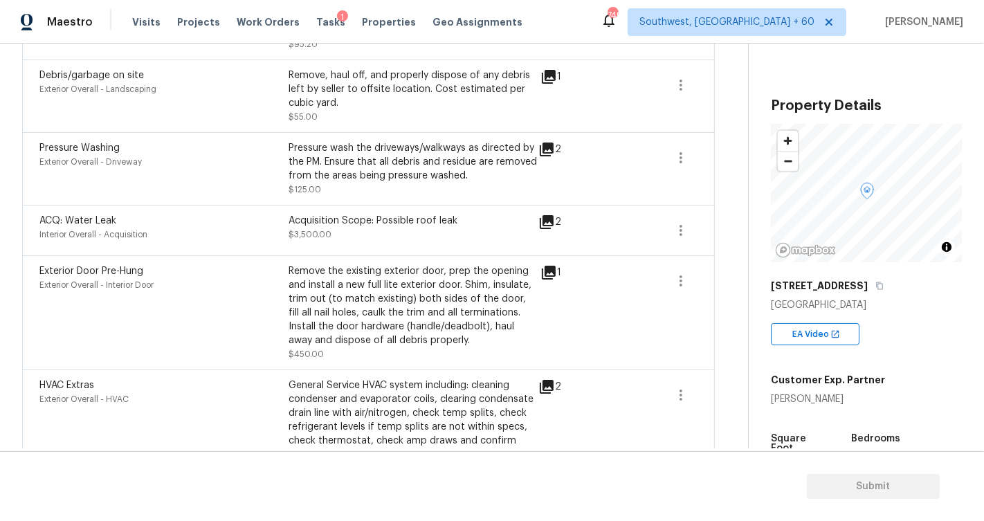
click at [547, 264] on icon at bounding box center [549, 272] width 17 height 17
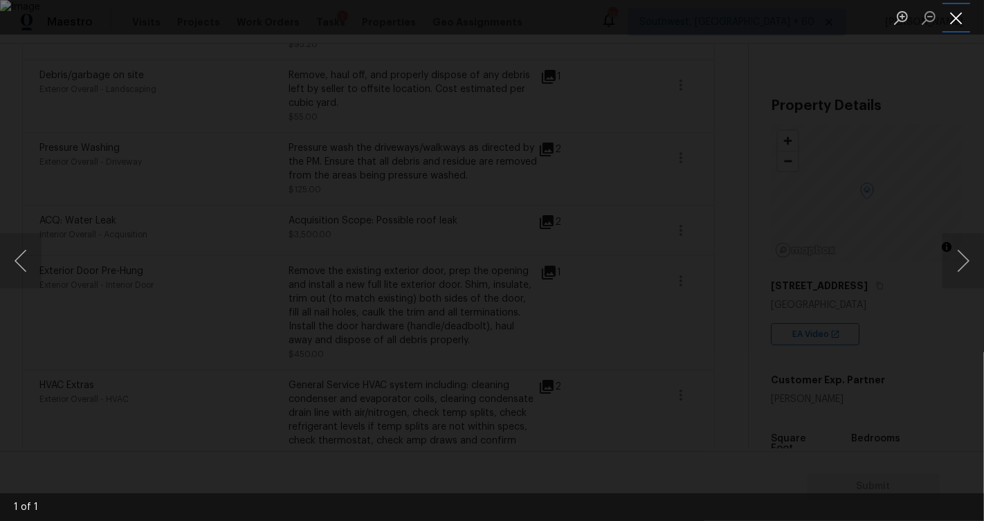
click at [650, 16] on button "Close lightbox" at bounding box center [957, 18] width 28 height 24
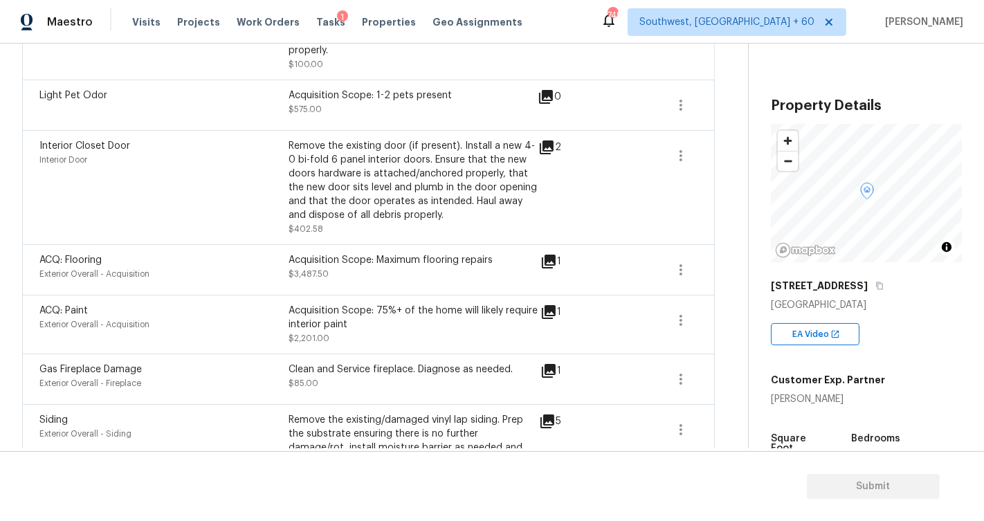
scroll to position [319, 0]
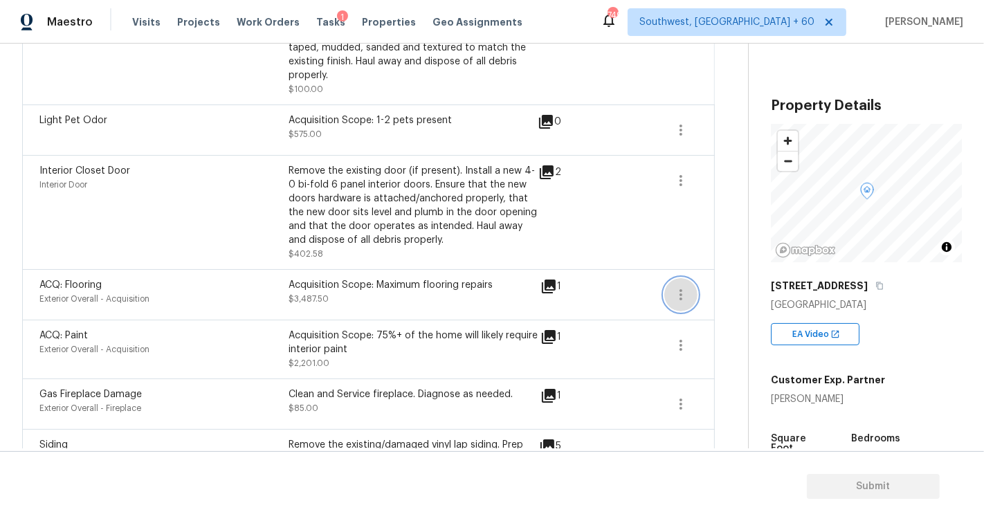
click at [650, 284] on icon "button" at bounding box center [681, 294] width 3 height 11
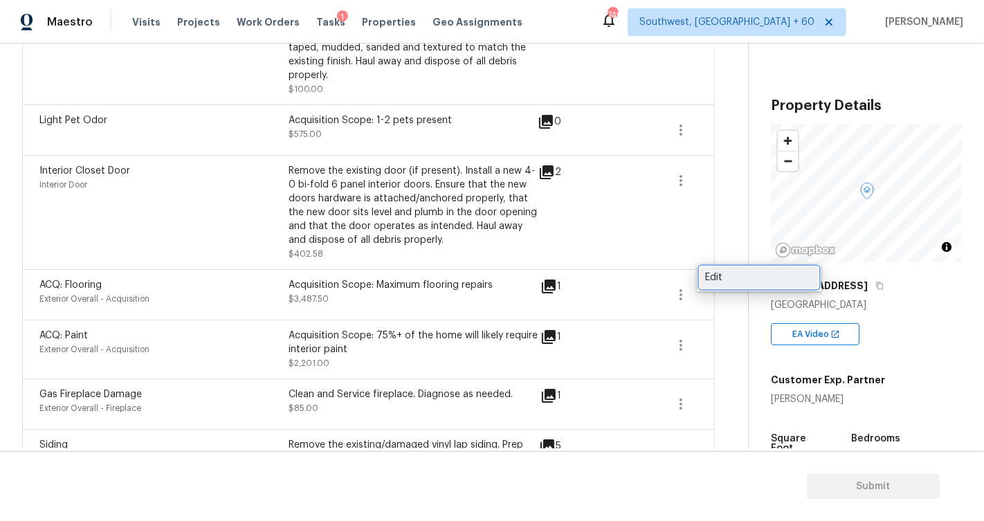
click at [650, 275] on div "Edit" at bounding box center [759, 278] width 108 height 14
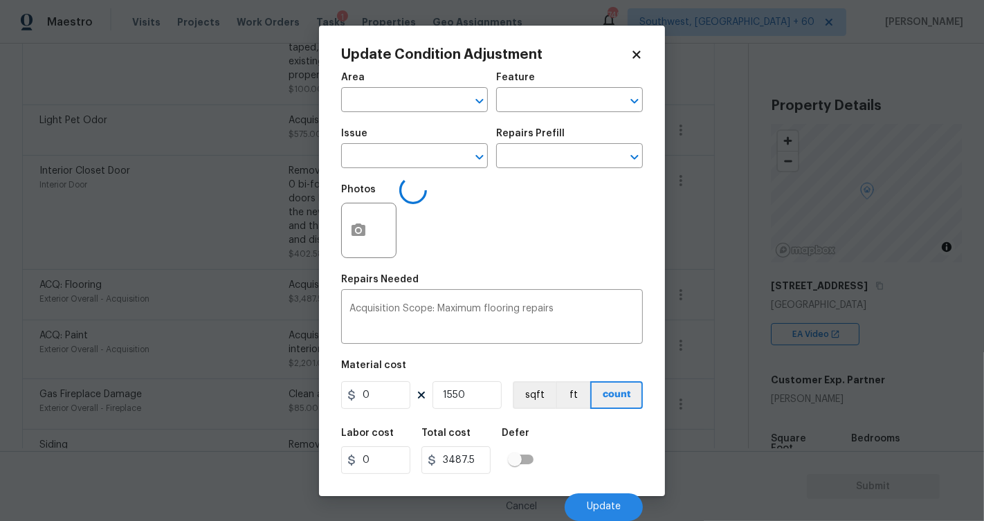
type input "Exterior Overall"
type input "Acquisition"
type input "ACQ: Flooring"
click at [382, 284] on input "2.25" at bounding box center [375, 395] width 69 height 28
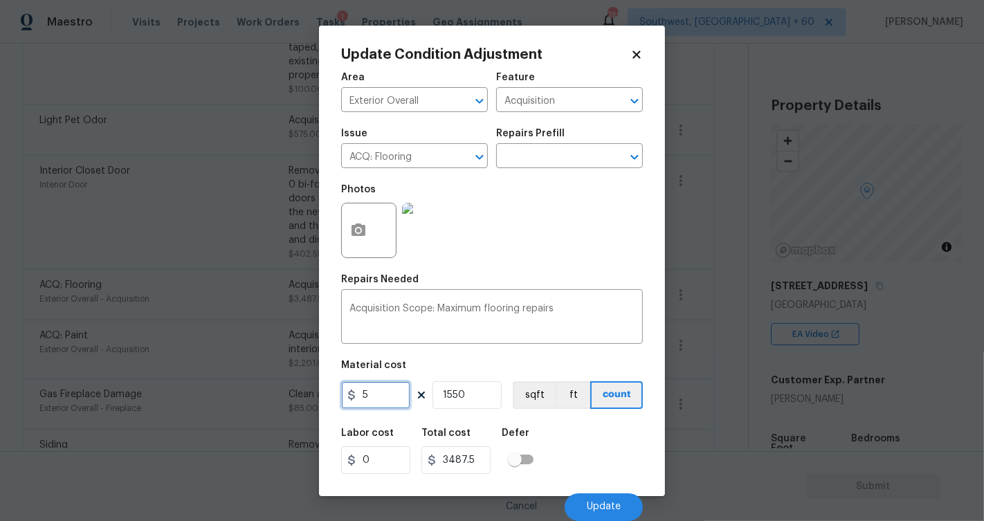
type input "5"
type input "7750"
click at [478, 284] on input "1550" at bounding box center [467, 395] width 69 height 28
click at [588, 284] on span "Update" at bounding box center [604, 507] width 34 height 10
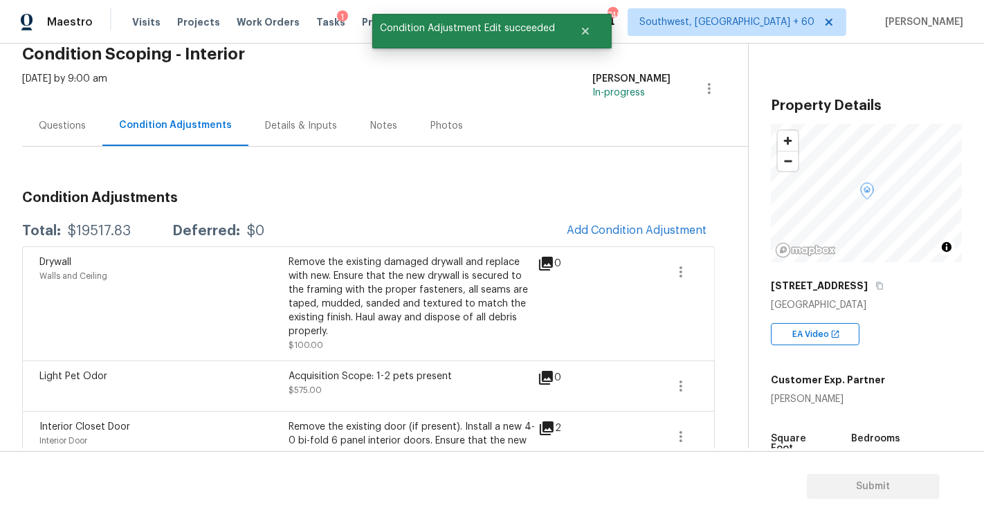
scroll to position [0, 0]
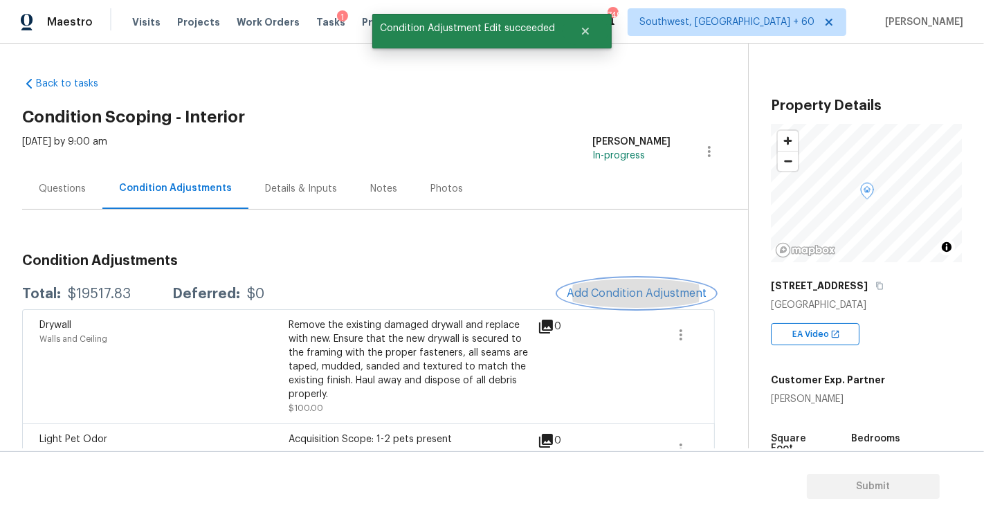
click at [621, 284] on button "Add Condition Adjustment" at bounding box center [637, 293] width 156 height 29
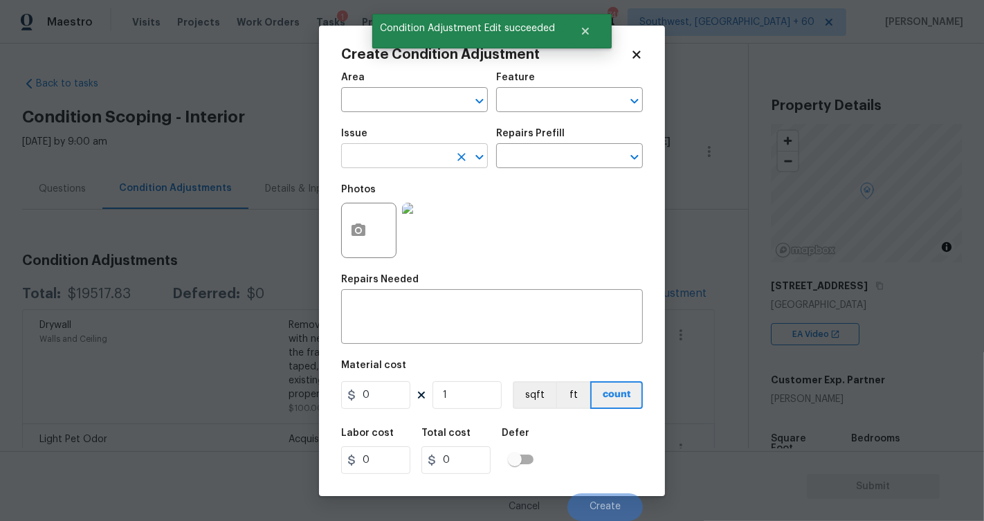
click at [417, 162] on input "text" at bounding box center [395, 157] width 108 height 21
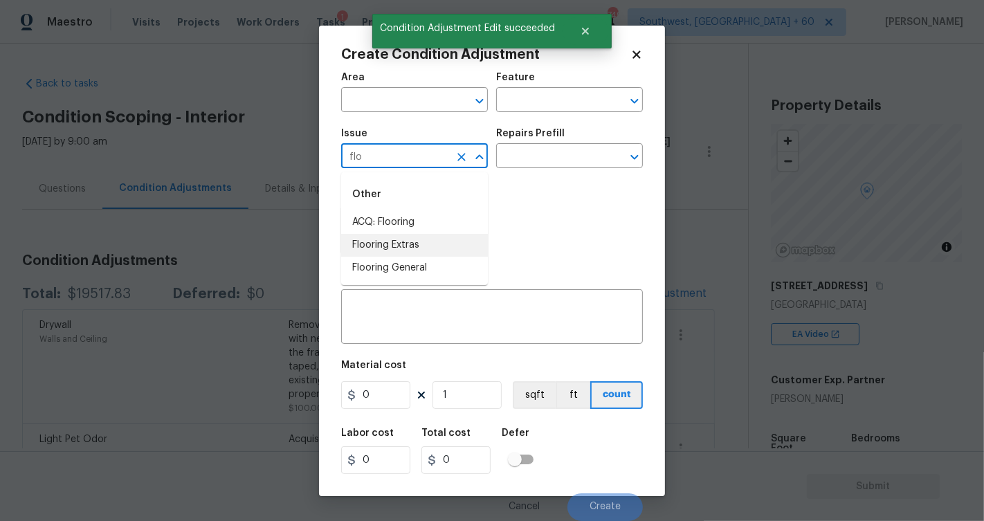
click at [410, 249] on li "Flooring Extras" at bounding box center [414, 245] width 147 height 23
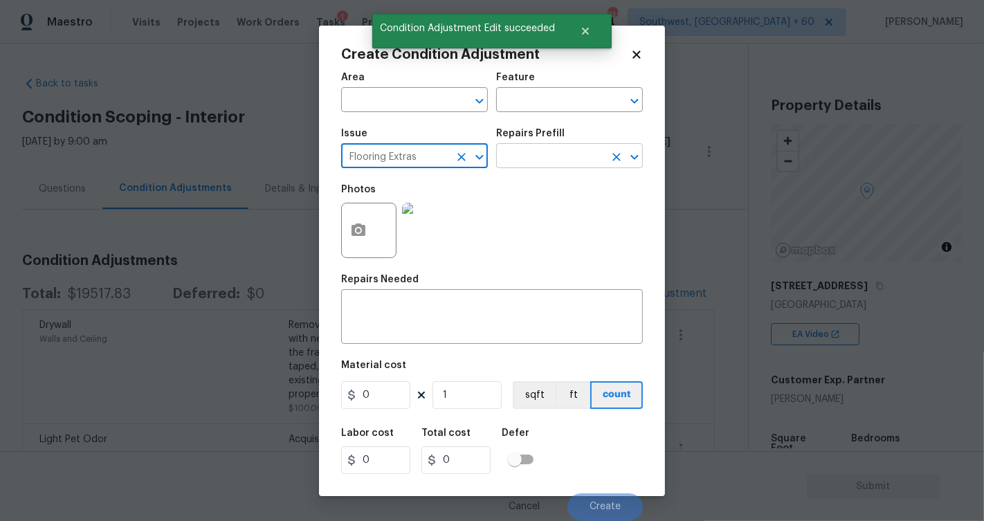
type input "Flooring Extras"
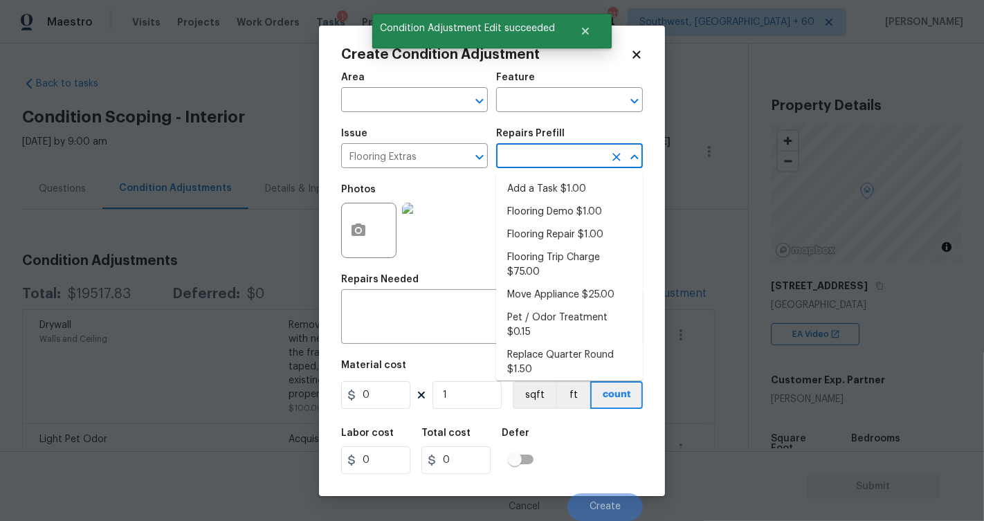
click at [545, 166] on input "text" at bounding box center [550, 157] width 108 height 21
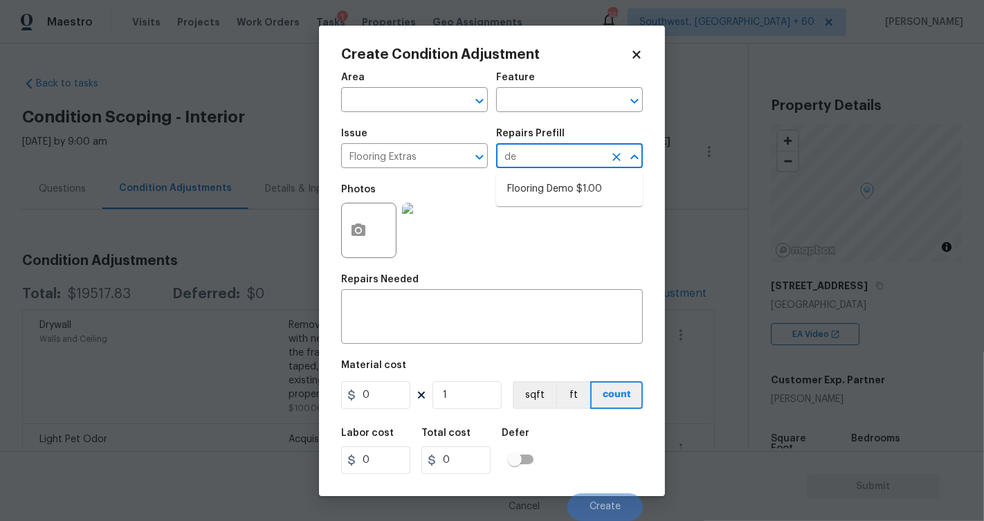
type input "d"
type input "demo"
click at [556, 185] on li "Flooring Demo $1.00" at bounding box center [569, 189] width 147 height 23
type input "Overall Flooring"
type textarea "Demo existing flooring."
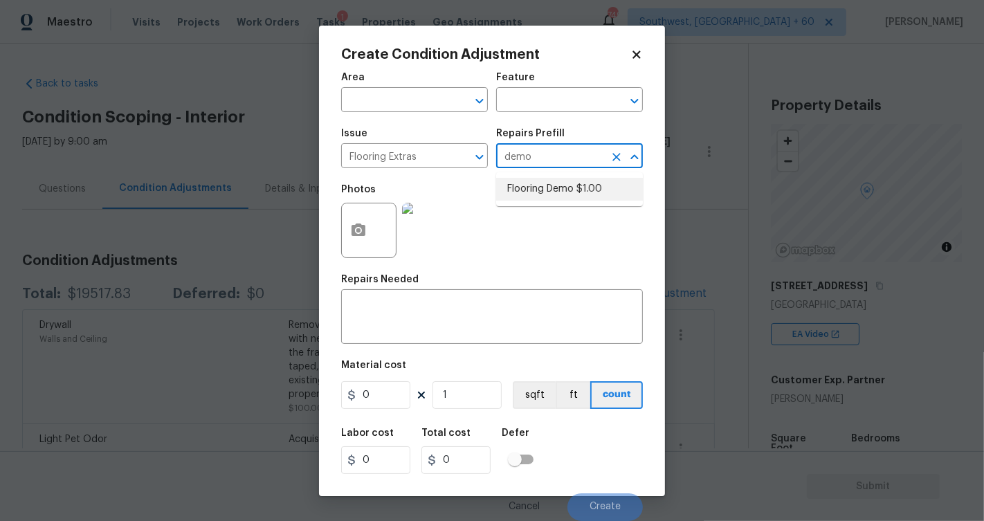
type input "1"
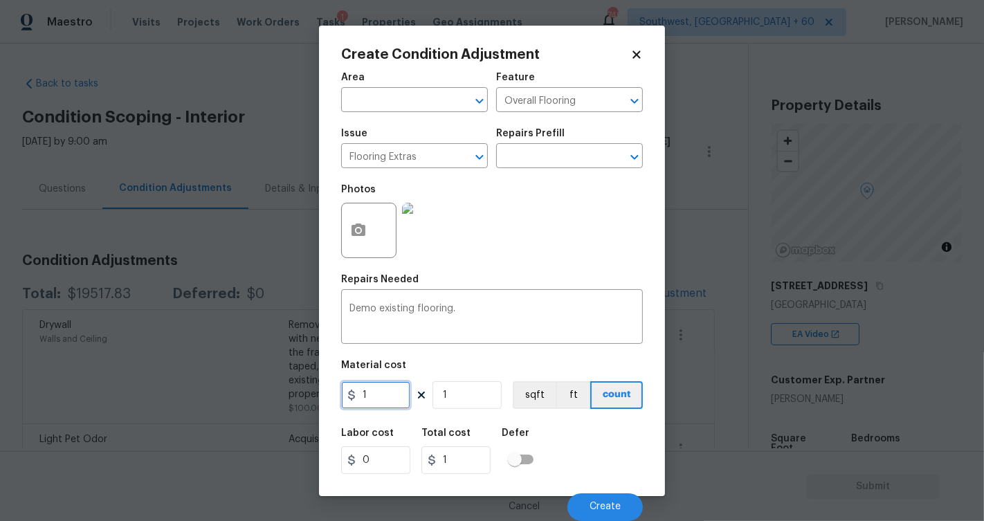
click at [389, 284] on input "1" at bounding box center [375, 395] width 69 height 28
type input "2"
click at [452, 284] on input "1" at bounding box center [467, 395] width 69 height 28
type input "0"
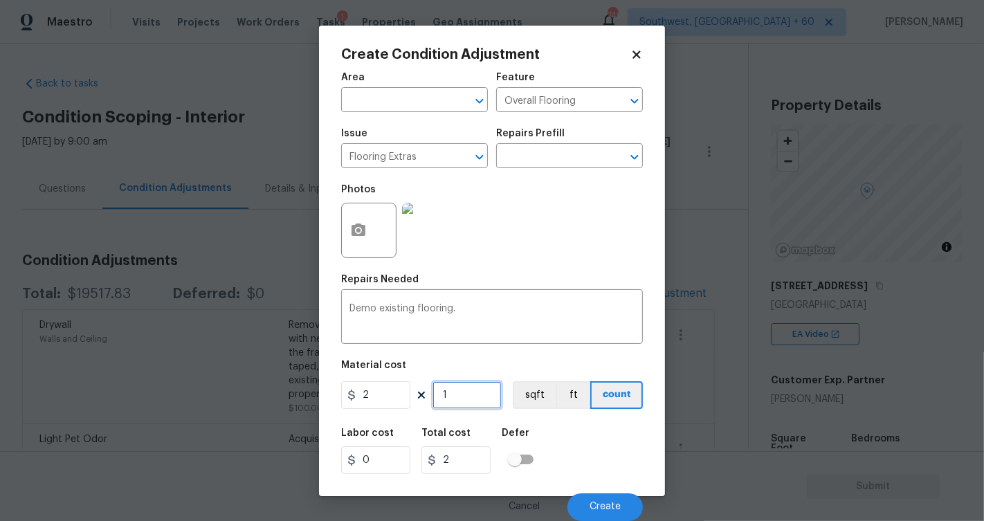
type input "0"
type input "1"
type input "2"
type input "15"
type input "30"
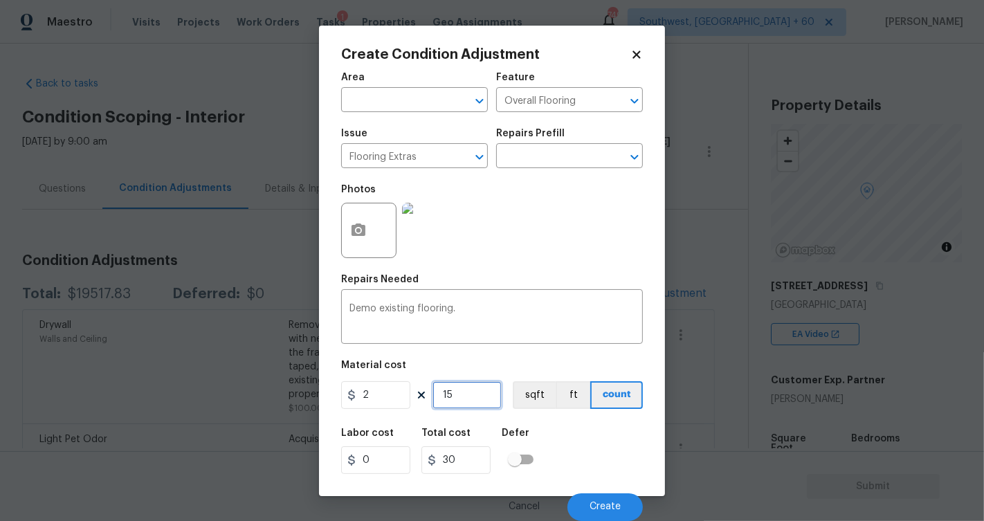
type input "155"
type input "310"
type input "1550"
type input "3100"
type input "1550"
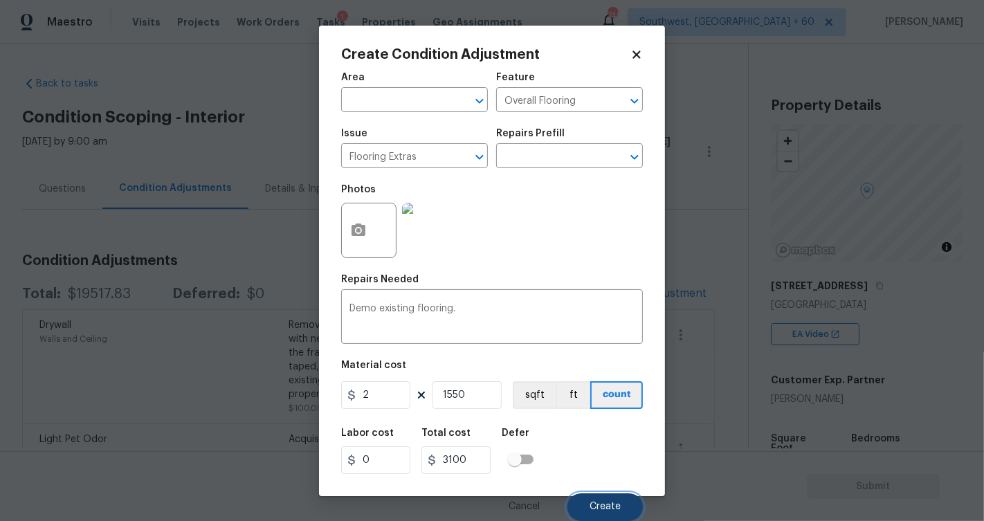
click at [606, 284] on button "Create" at bounding box center [605, 507] width 75 height 28
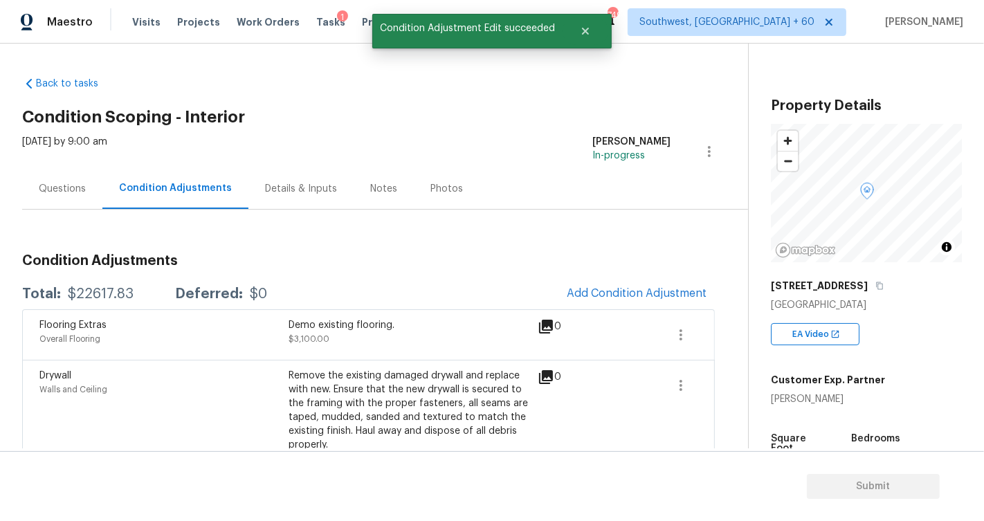
click at [33, 190] on div "Questions" at bounding box center [62, 188] width 80 height 41
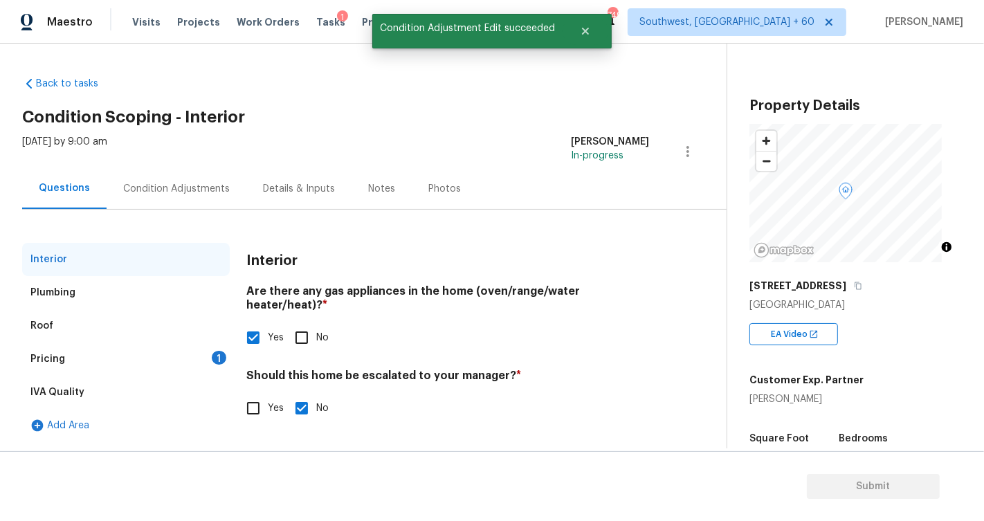
click at [71, 284] on div "Pricing 1" at bounding box center [126, 359] width 208 height 33
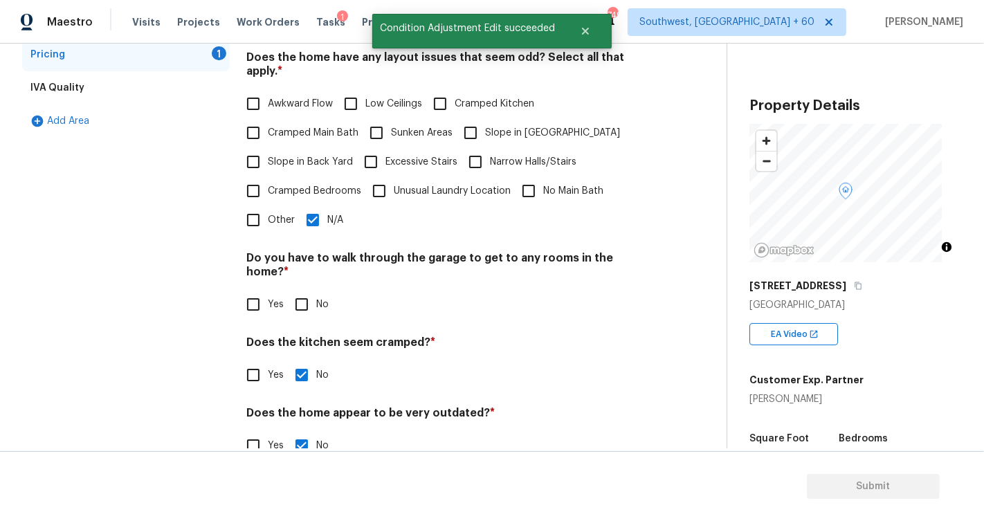
scroll to position [309, 0]
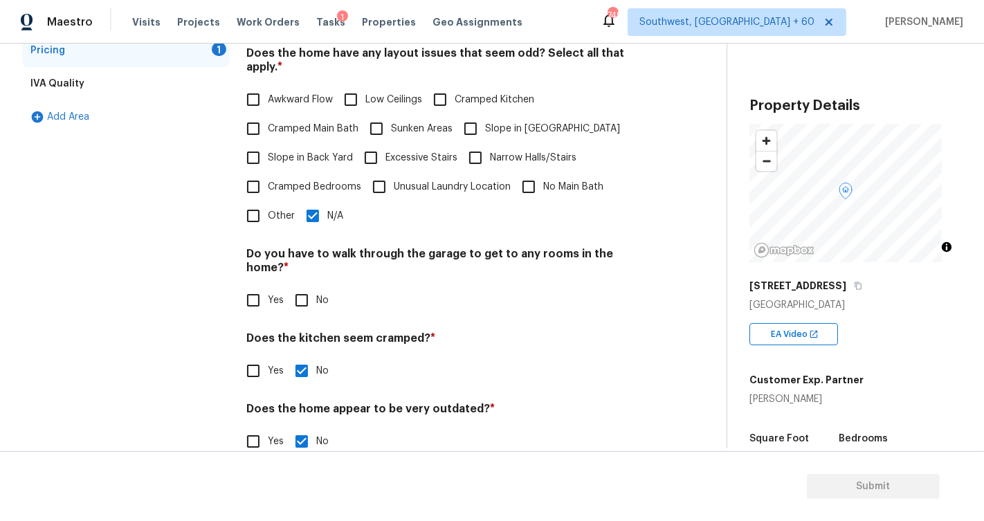
click at [275, 213] on label "Other" at bounding box center [267, 215] width 56 height 29
click at [268, 213] on input "Other" at bounding box center [253, 215] width 29 height 29
checkbox input "true"
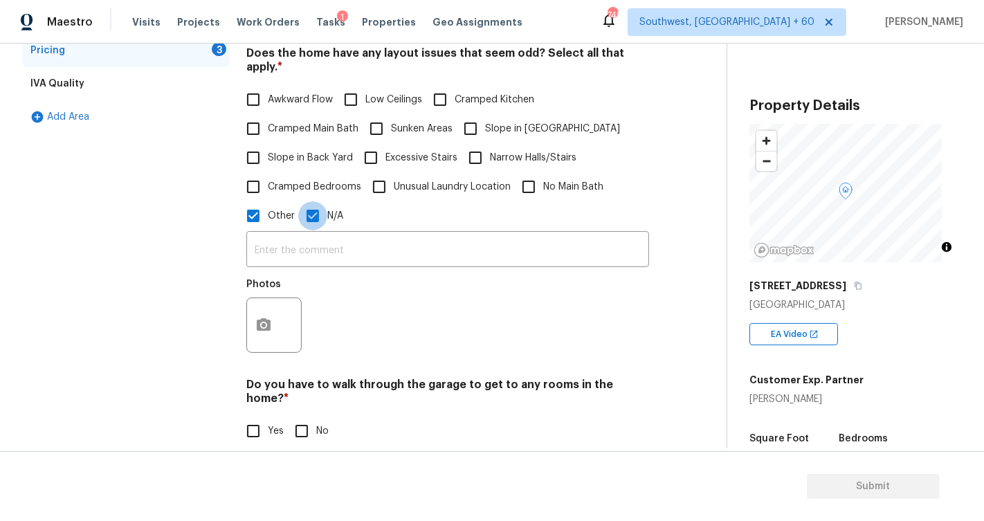
click at [318, 207] on input "N/A" at bounding box center [312, 215] width 29 height 29
checkbox input "false"
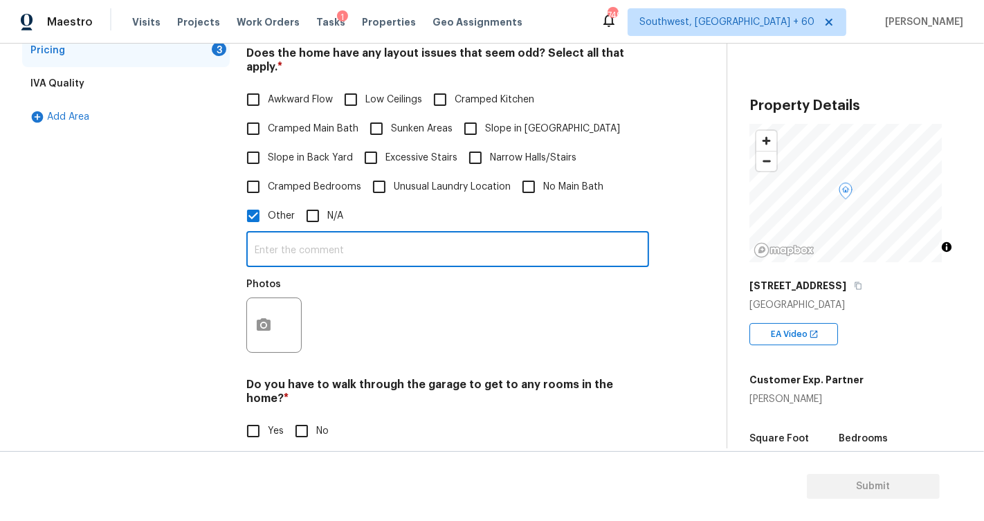
click at [300, 242] on input "text" at bounding box center [447, 251] width 403 height 33
type input "Sqft discrepancy"
click at [268, 284] on button "button" at bounding box center [263, 325] width 33 height 54
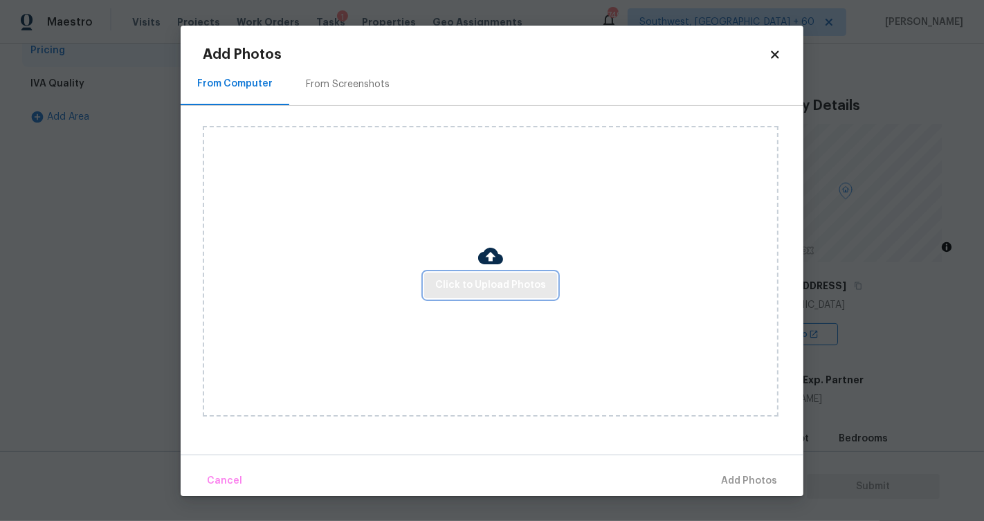
click at [484, 273] on button "Click to Upload Photos" at bounding box center [490, 286] width 133 height 26
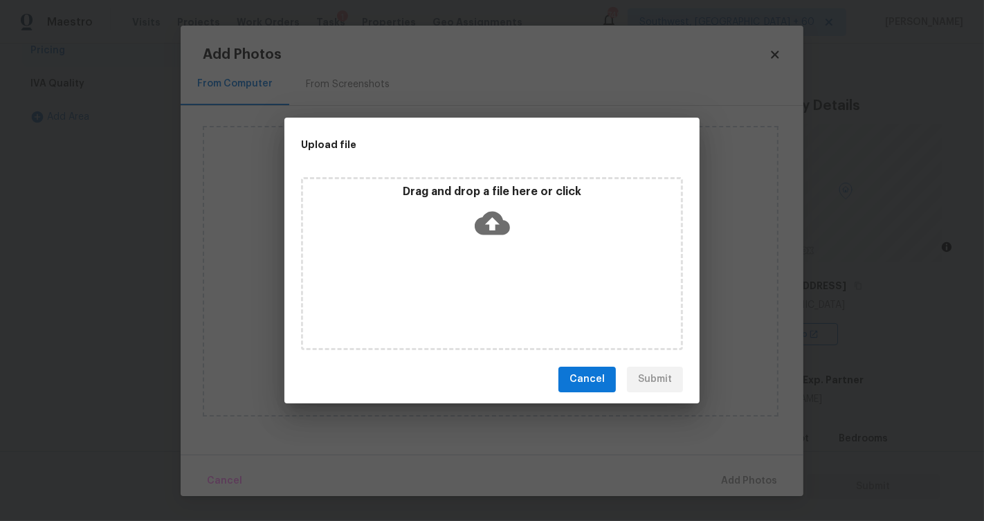
click at [491, 224] on icon at bounding box center [492, 223] width 35 height 35
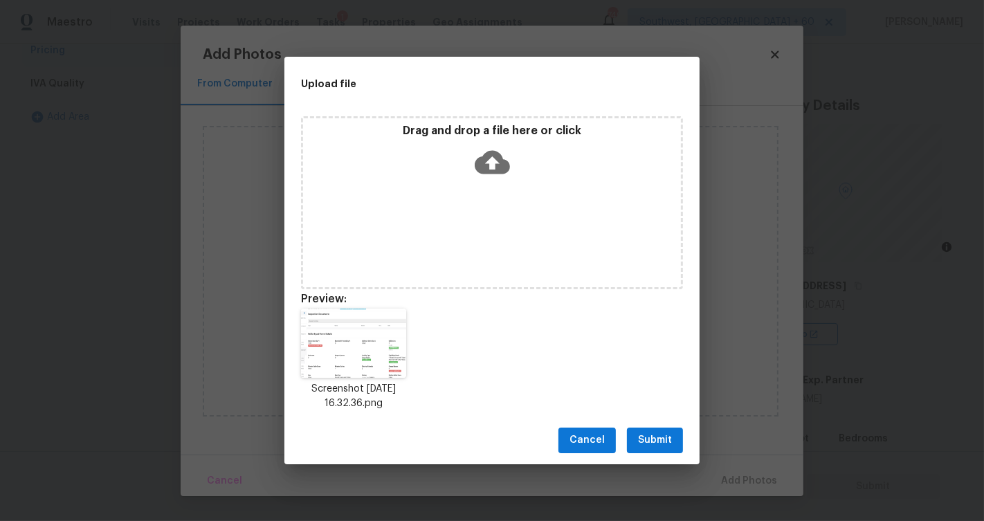
click at [650, 284] on span "Submit" at bounding box center [655, 440] width 34 height 17
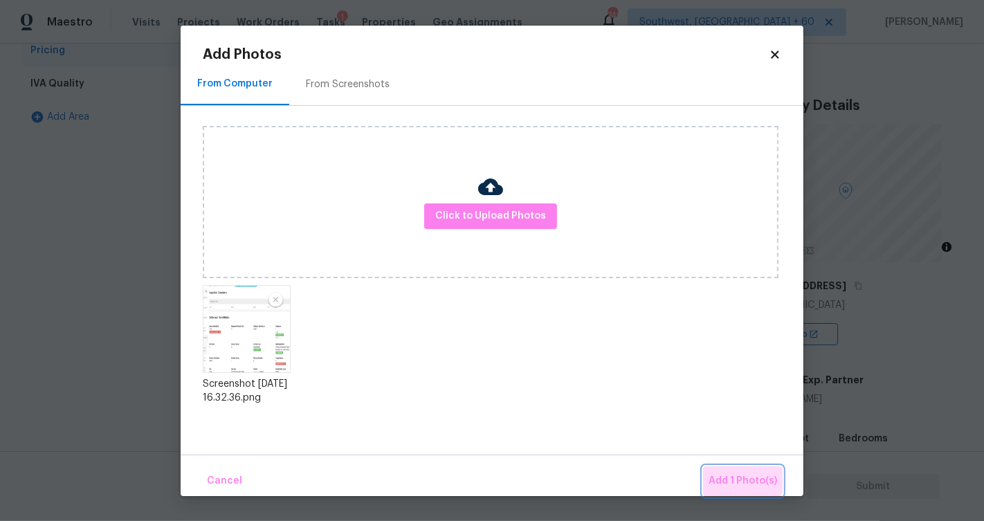
click at [650, 284] on button "Add 1 Photo(s)" at bounding box center [743, 481] width 80 height 30
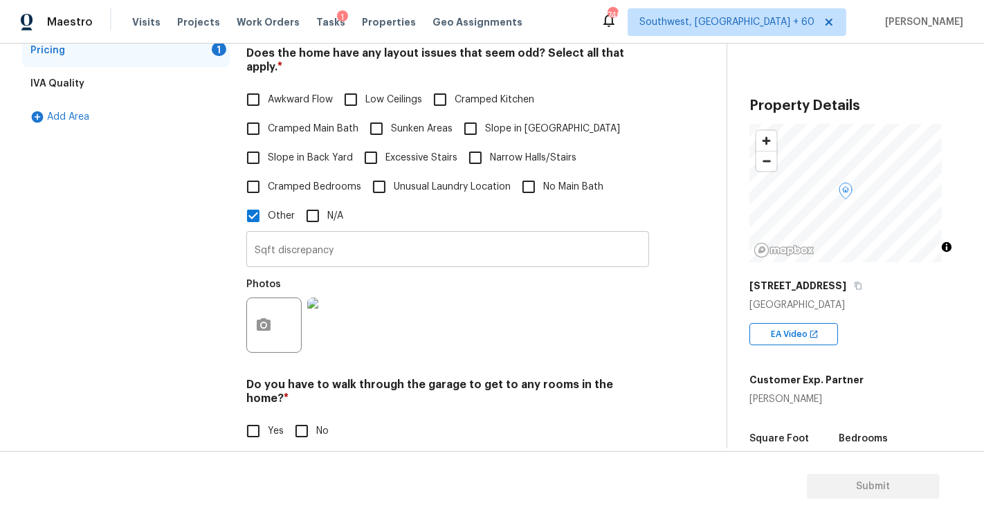
click at [280, 235] on input "Sqft discrepancy" at bounding box center [447, 251] width 403 height 33
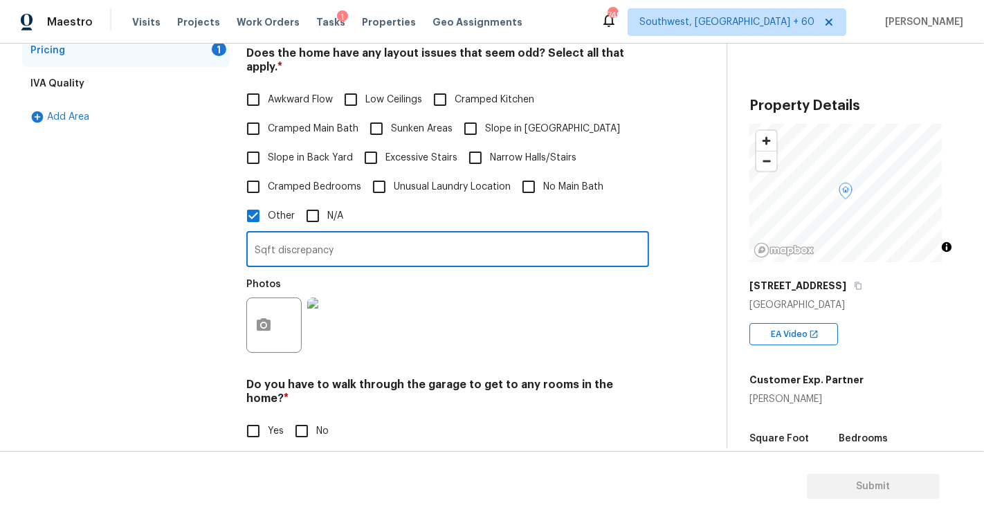
click at [280, 235] on input "Sqft discrepancy" at bounding box center [447, 251] width 403 height 33
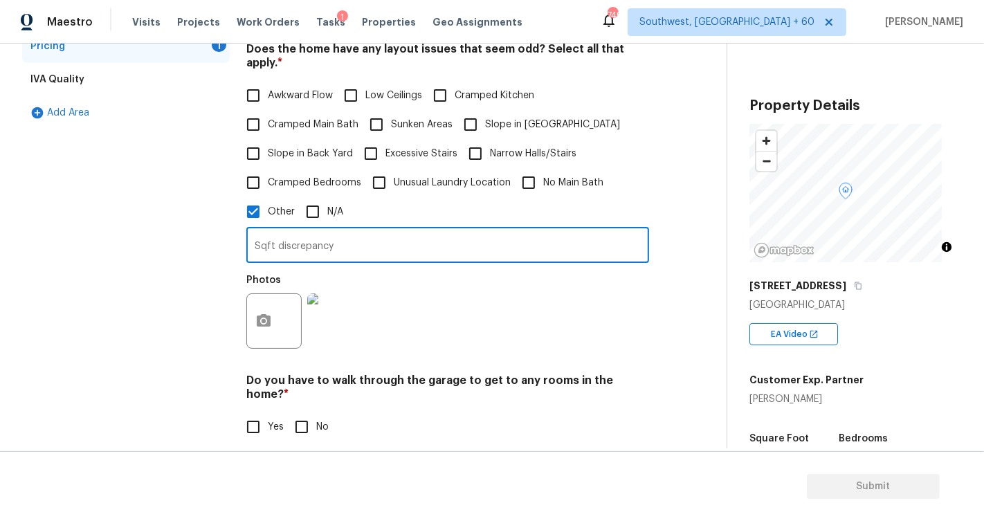
scroll to position [440, 0]
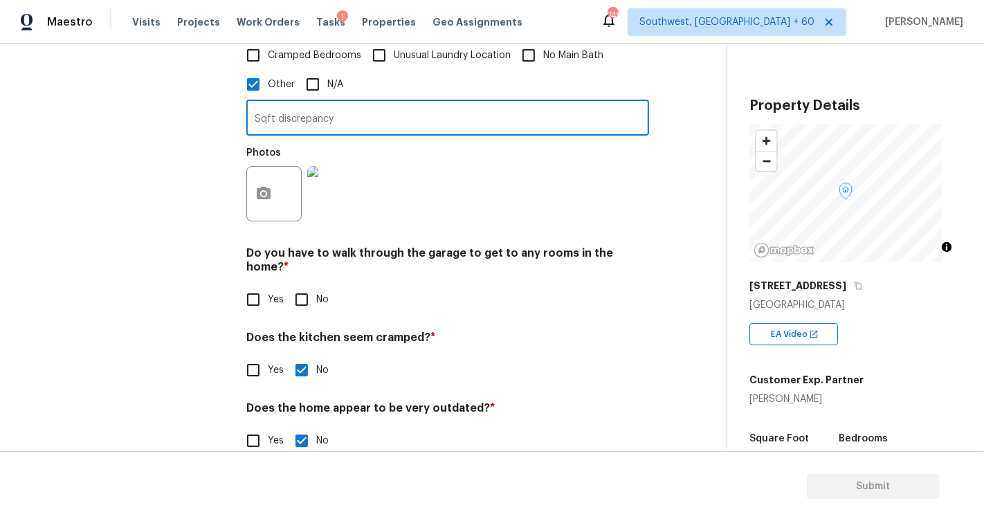
click at [302, 284] on input "No" at bounding box center [301, 299] width 29 height 29
checkbox input "true"
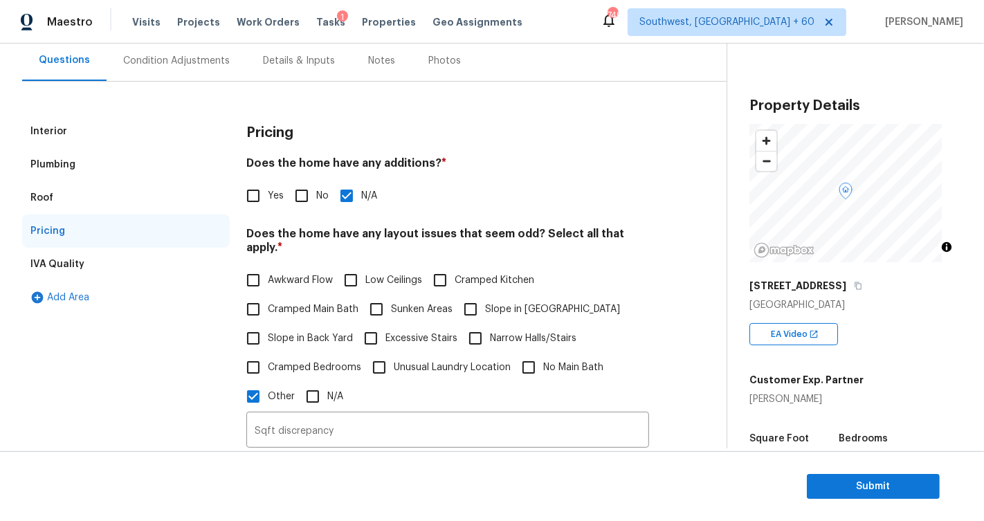
scroll to position [50, 0]
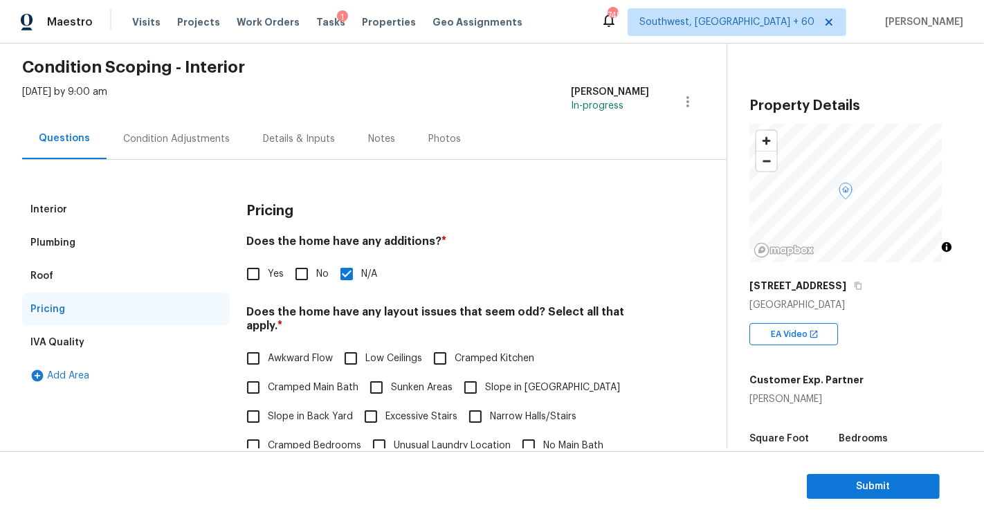
click at [182, 113] on div "[DATE] by 9:00 am [PERSON_NAME] In-progress" at bounding box center [374, 101] width 705 height 33
click at [183, 139] on div "Condition Adjustments" at bounding box center [176, 139] width 107 height 14
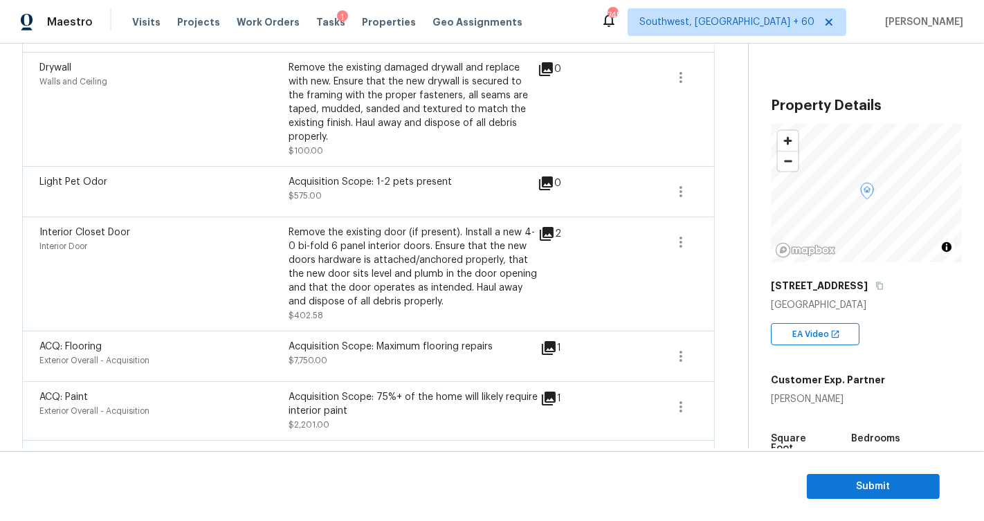
scroll to position [293, 0]
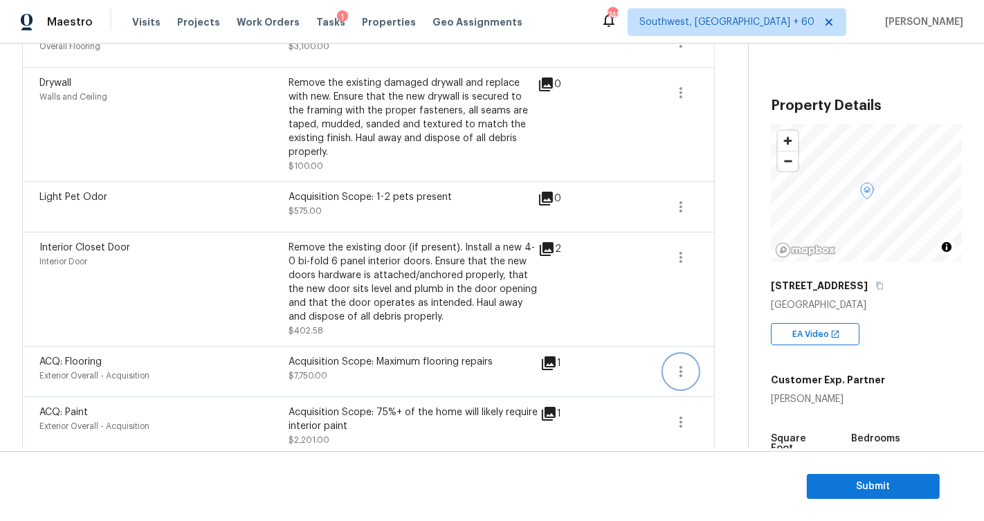
click at [650, 284] on icon "button" at bounding box center [681, 371] width 17 height 17
click at [650, 284] on div "Edit" at bounding box center [759, 353] width 108 height 14
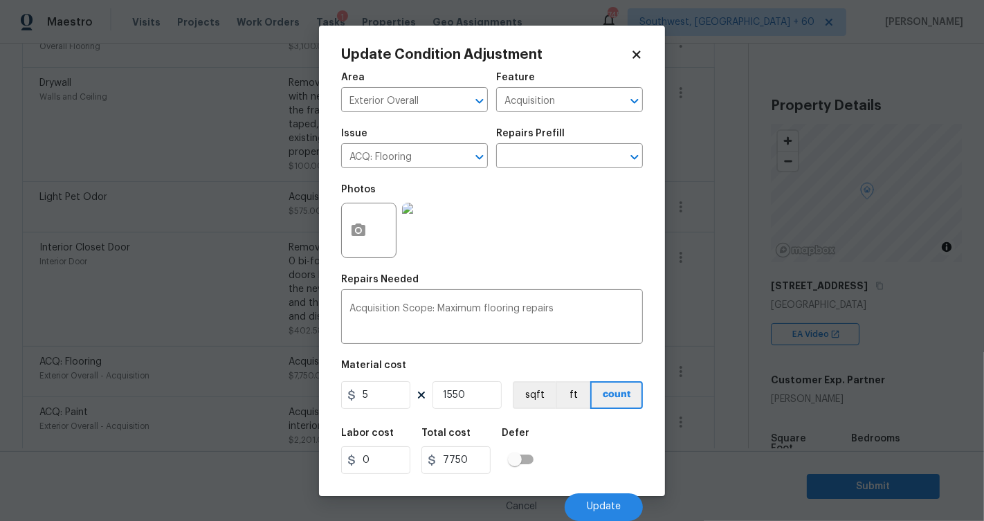
click at [650, 284] on body "Maestro Visits Projects Work Orders Tasks 1 Properties Geo Assignments [GEOGRAP…" at bounding box center [492, 260] width 984 height 521
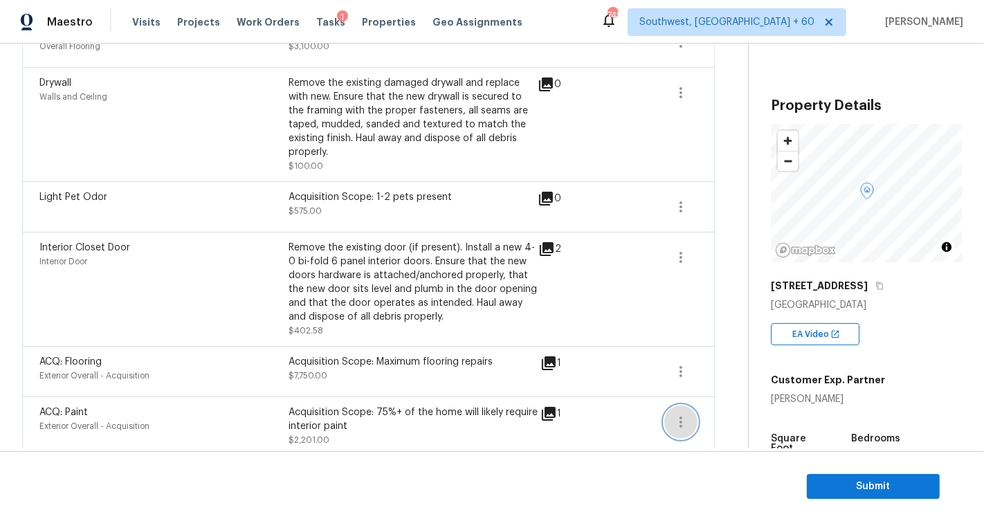
click at [650, 284] on button "button" at bounding box center [680, 422] width 33 height 33
click at [650, 284] on link "Edit" at bounding box center [759, 403] width 118 height 21
click at [650, 284] on body "Maestro Visits Projects Work Orders Tasks 1 Properties Geo Assignments [GEOGRAP…" at bounding box center [492, 260] width 984 height 521
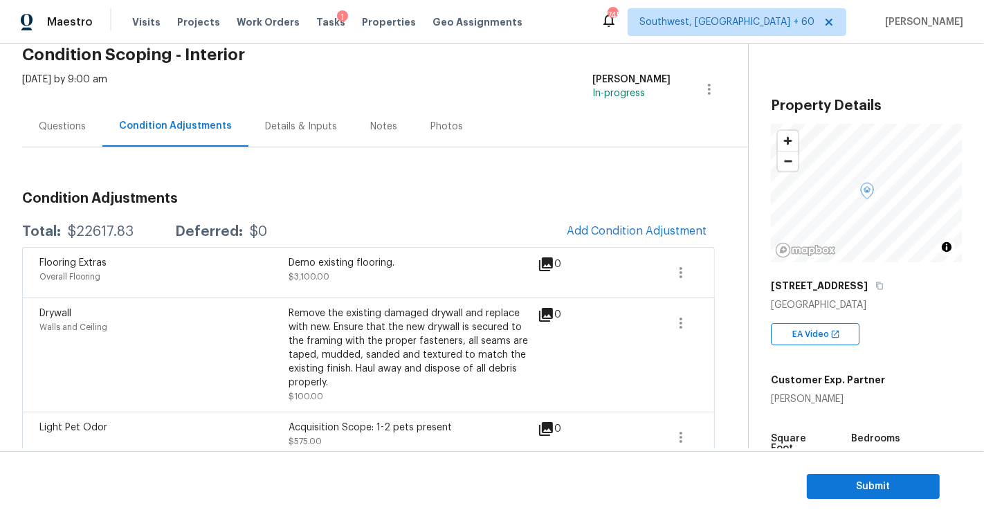
scroll to position [56, 0]
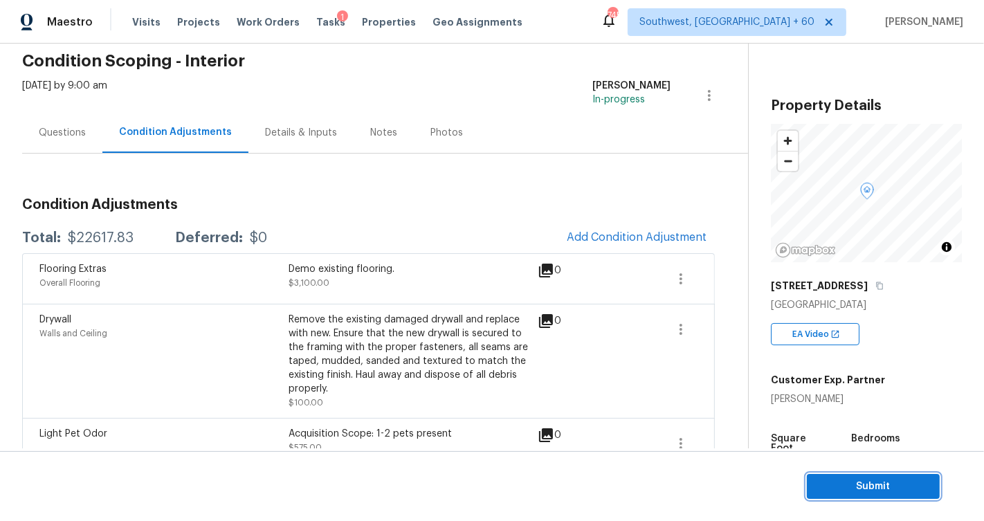
click at [650, 284] on span "Submit" at bounding box center [873, 486] width 111 height 17
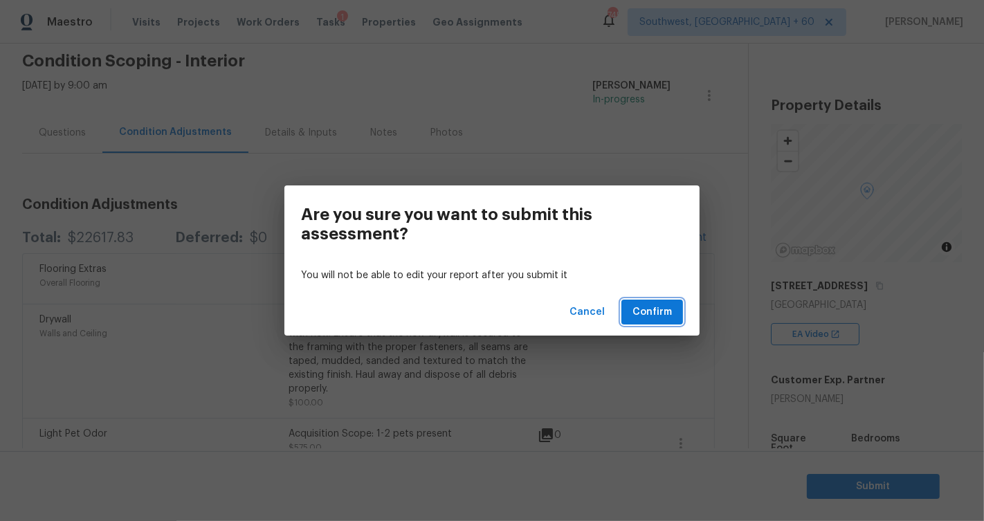
click at [650, 284] on span "Confirm" at bounding box center [652, 312] width 39 height 17
